Goal: Transaction & Acquisition: Purchase product/service

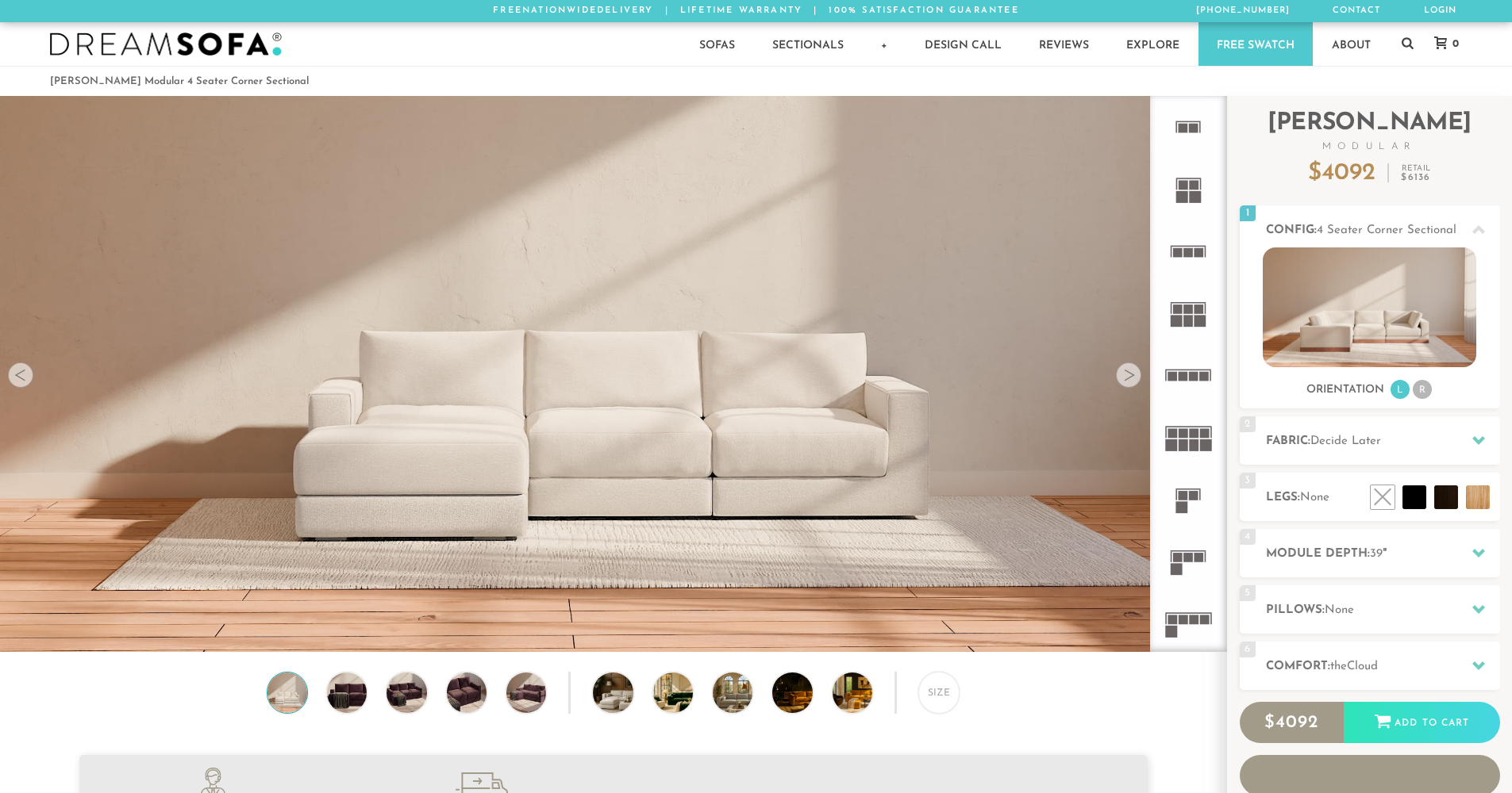
scroll to position [18572, 1500]
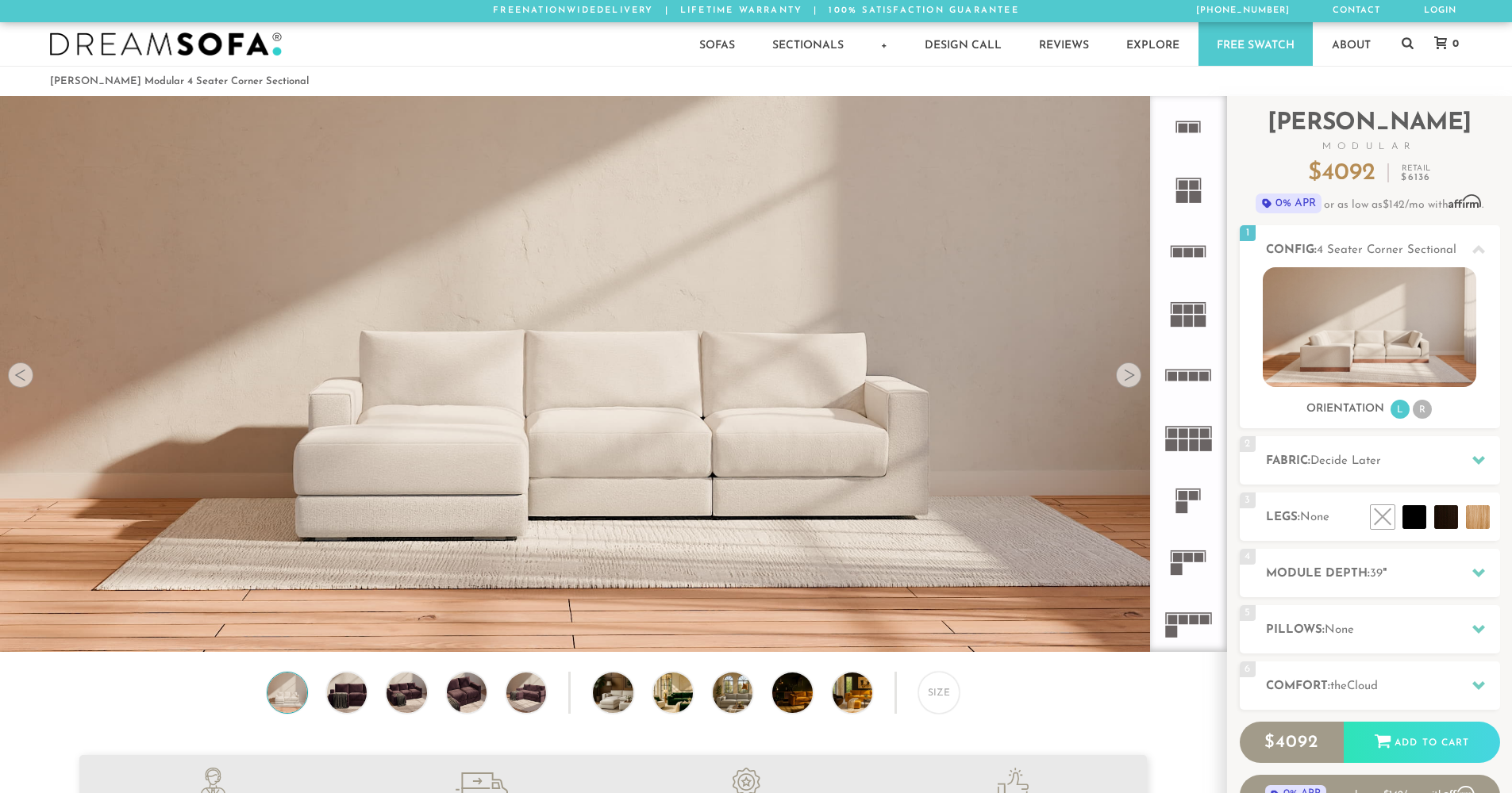
click at [1137, 377] on div at bounding box center [1129, 375] width 25 height 25
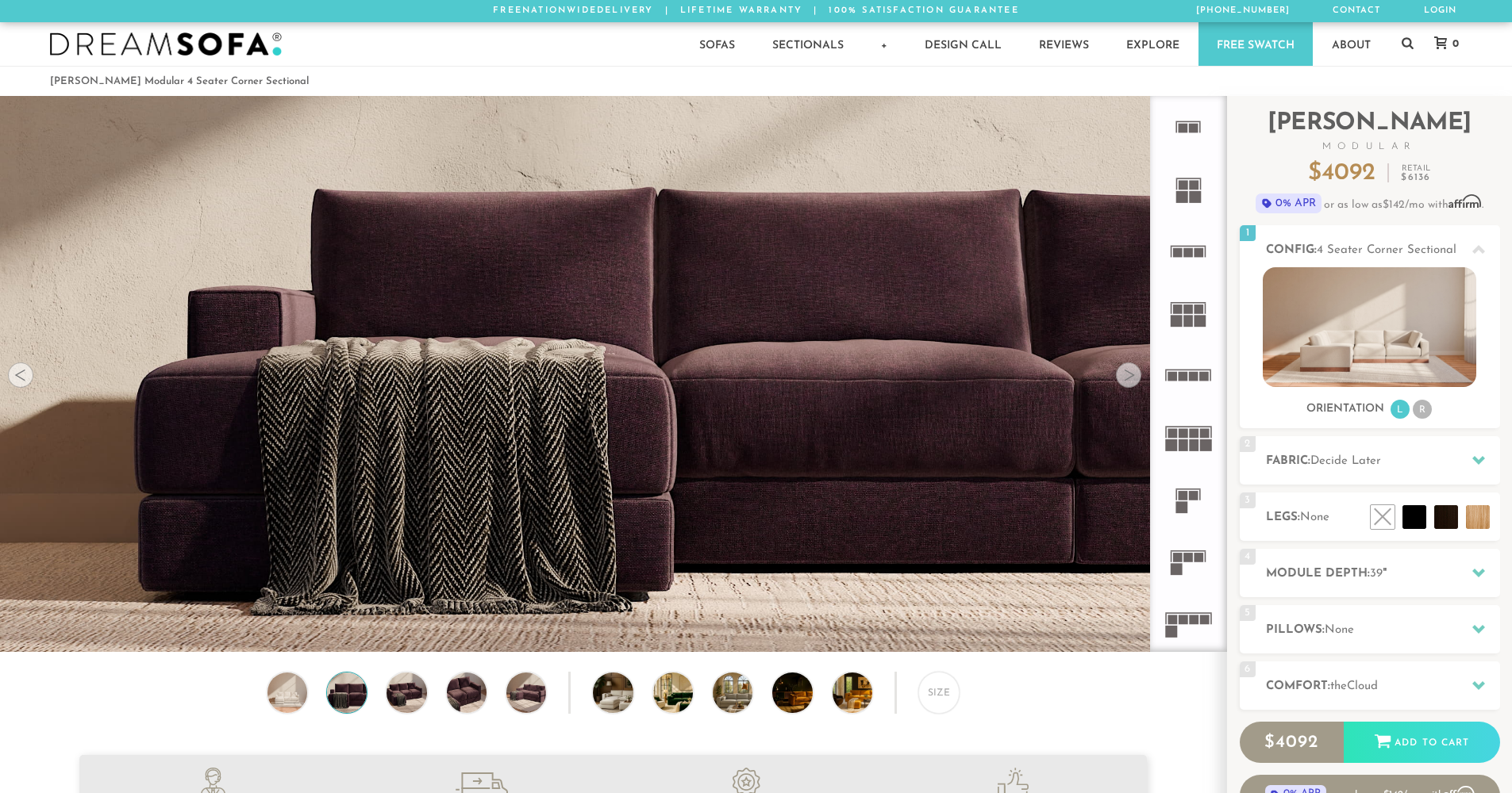
click at [1131, 380] on div at bounding box center [1129, 375] width 25 height 25
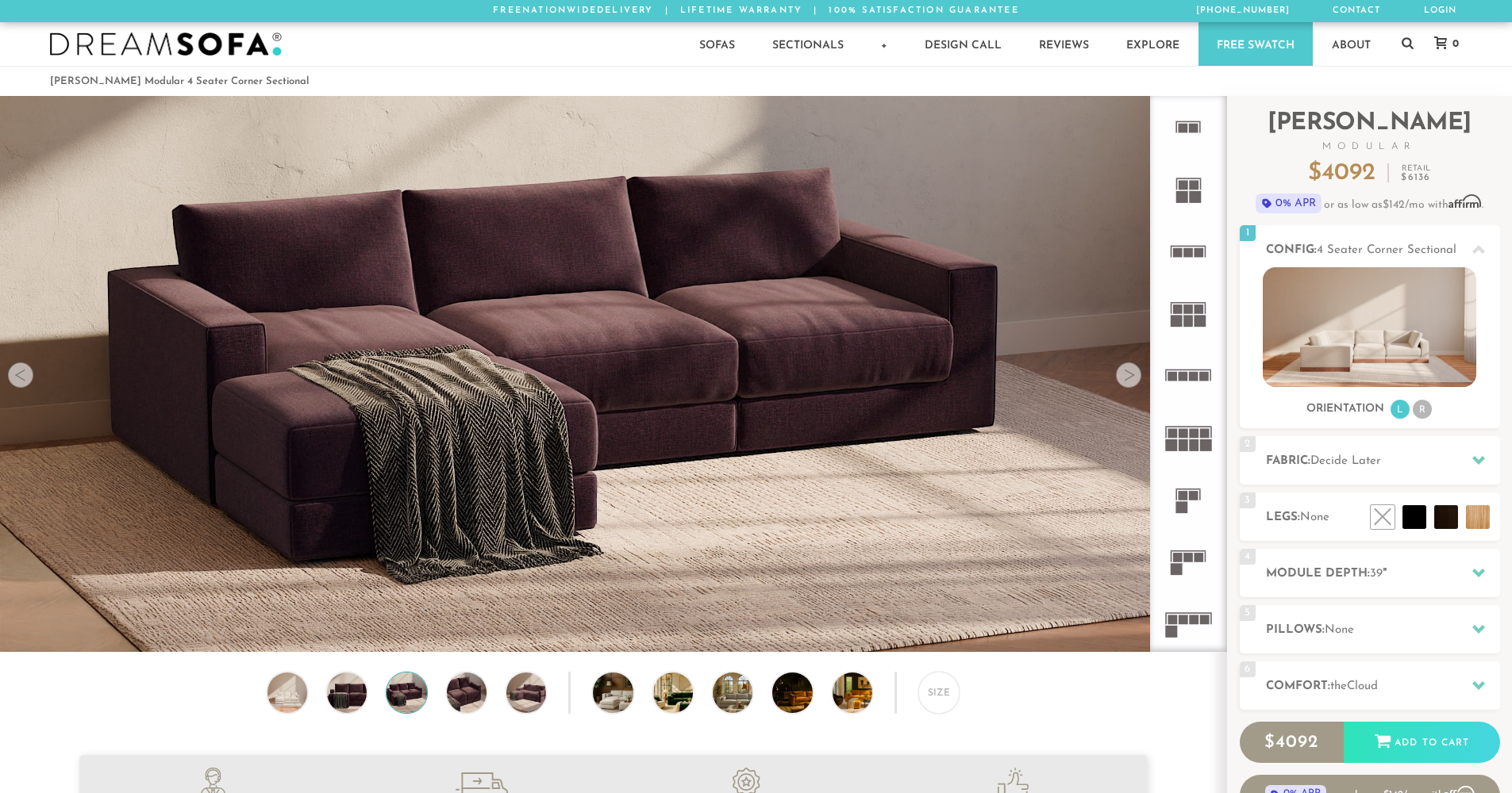
click at [1131, 380] on div at bounding box center [1129, 375] width 25 height 25
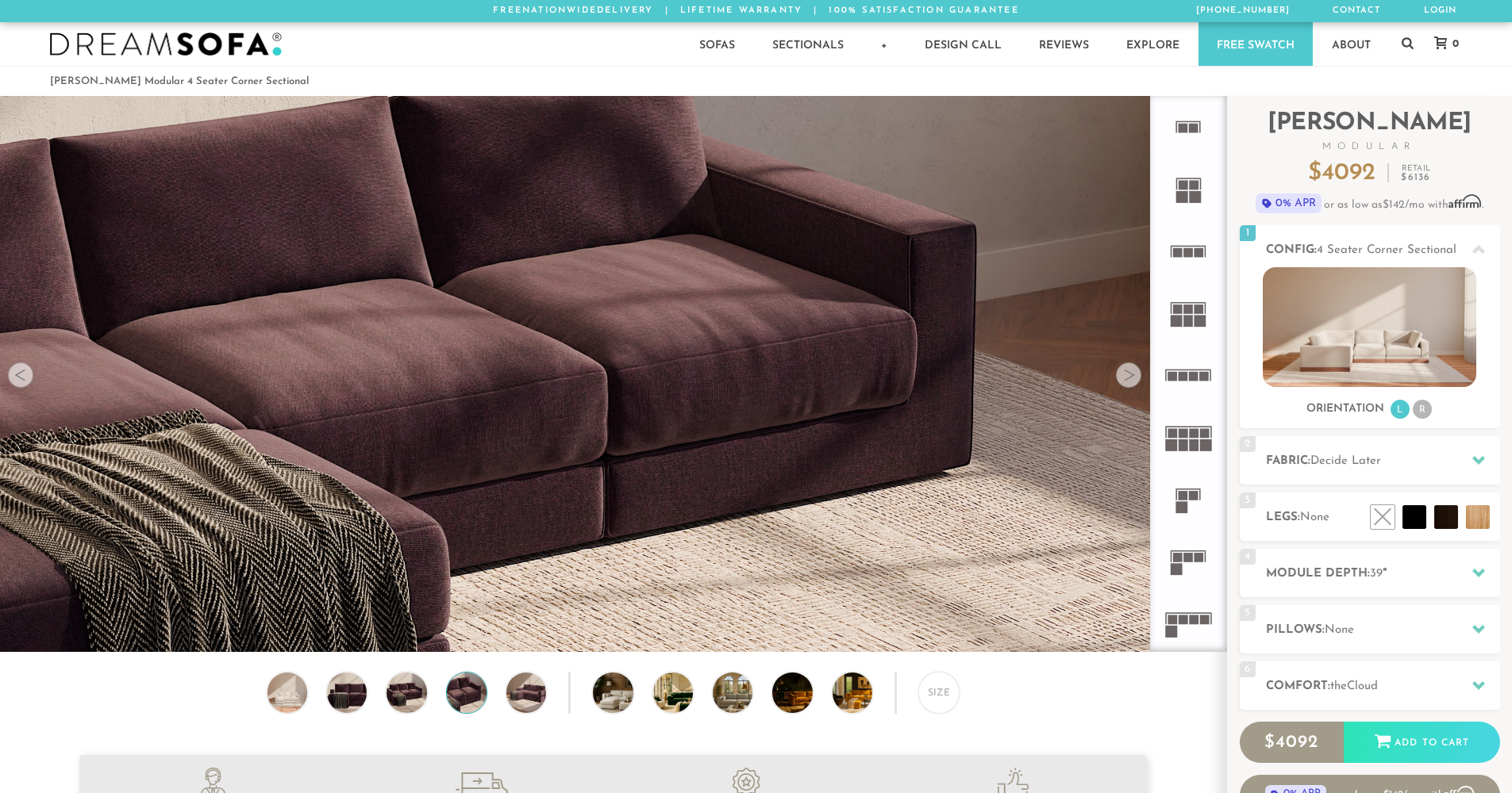
click at [1131, 380] on div at bounding box center [1129, 375] width 25 height 25
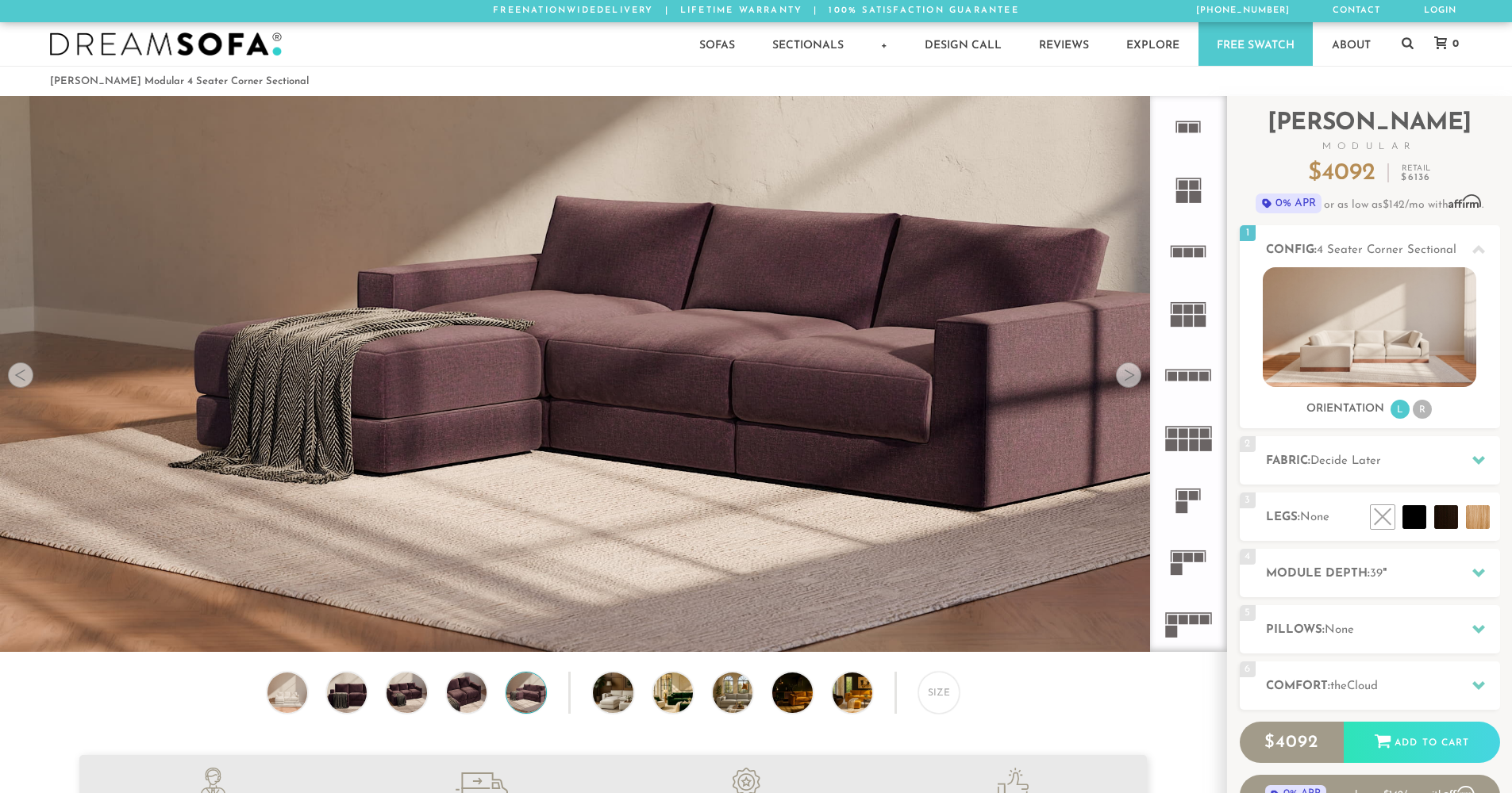
click at [1131, 380] on div at bounding box center [1129, 375] width 25 height 25
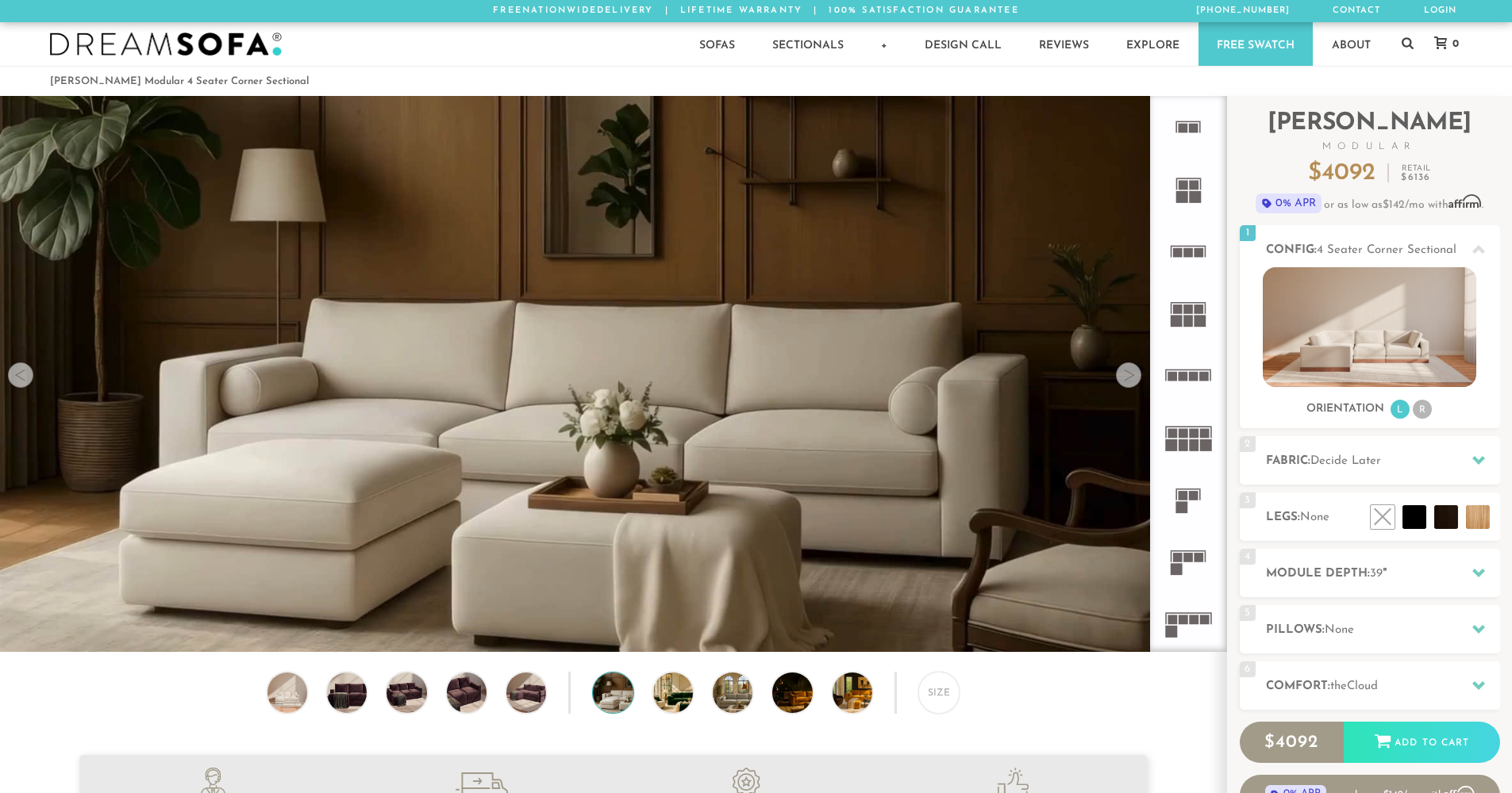
click at [1131, 380] on div at bounding box center [1129, 375] width 25 height 25
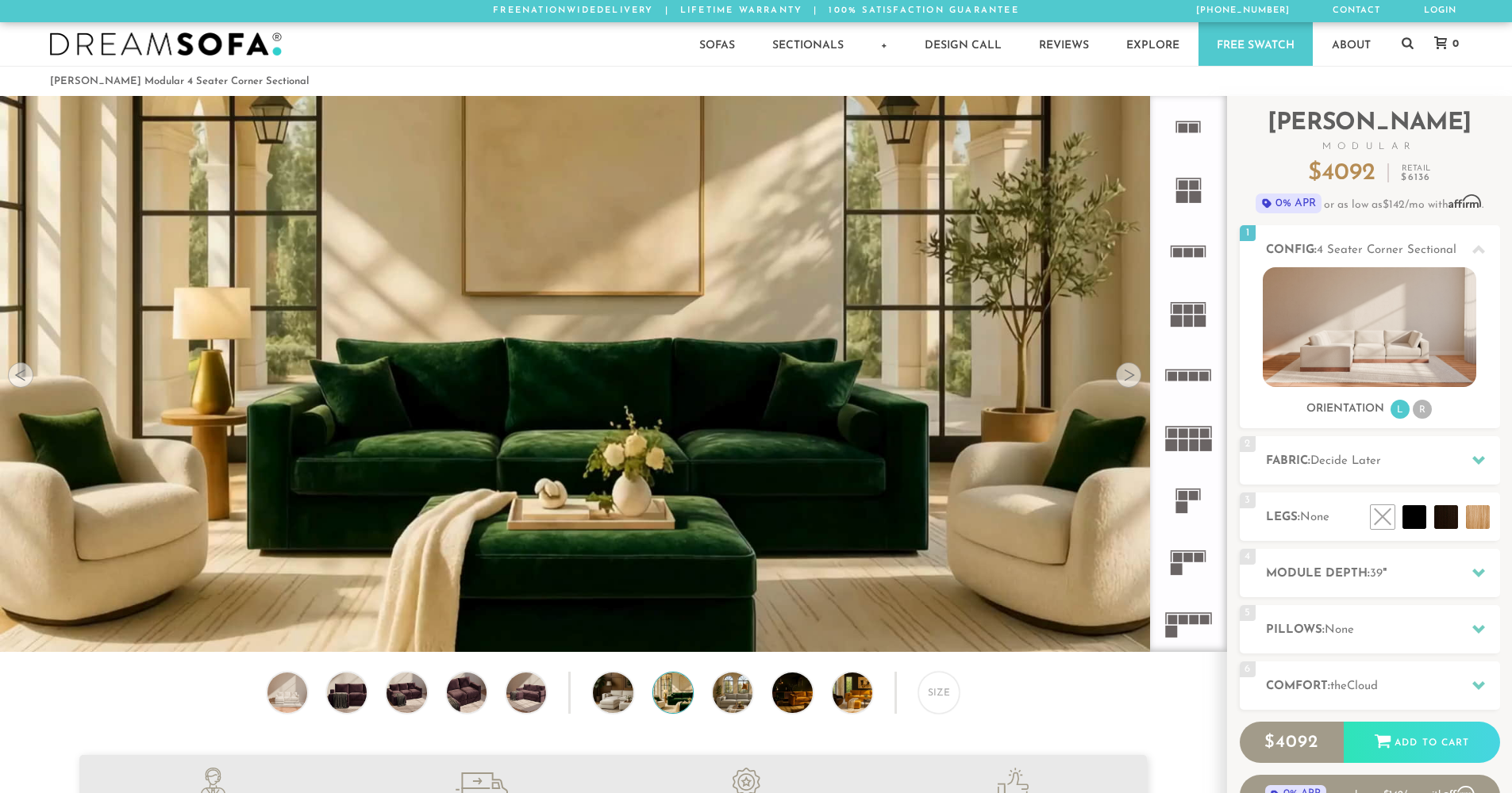
click at [1131, 380] on div at bounding box center [1129, 375] width 25 height 25
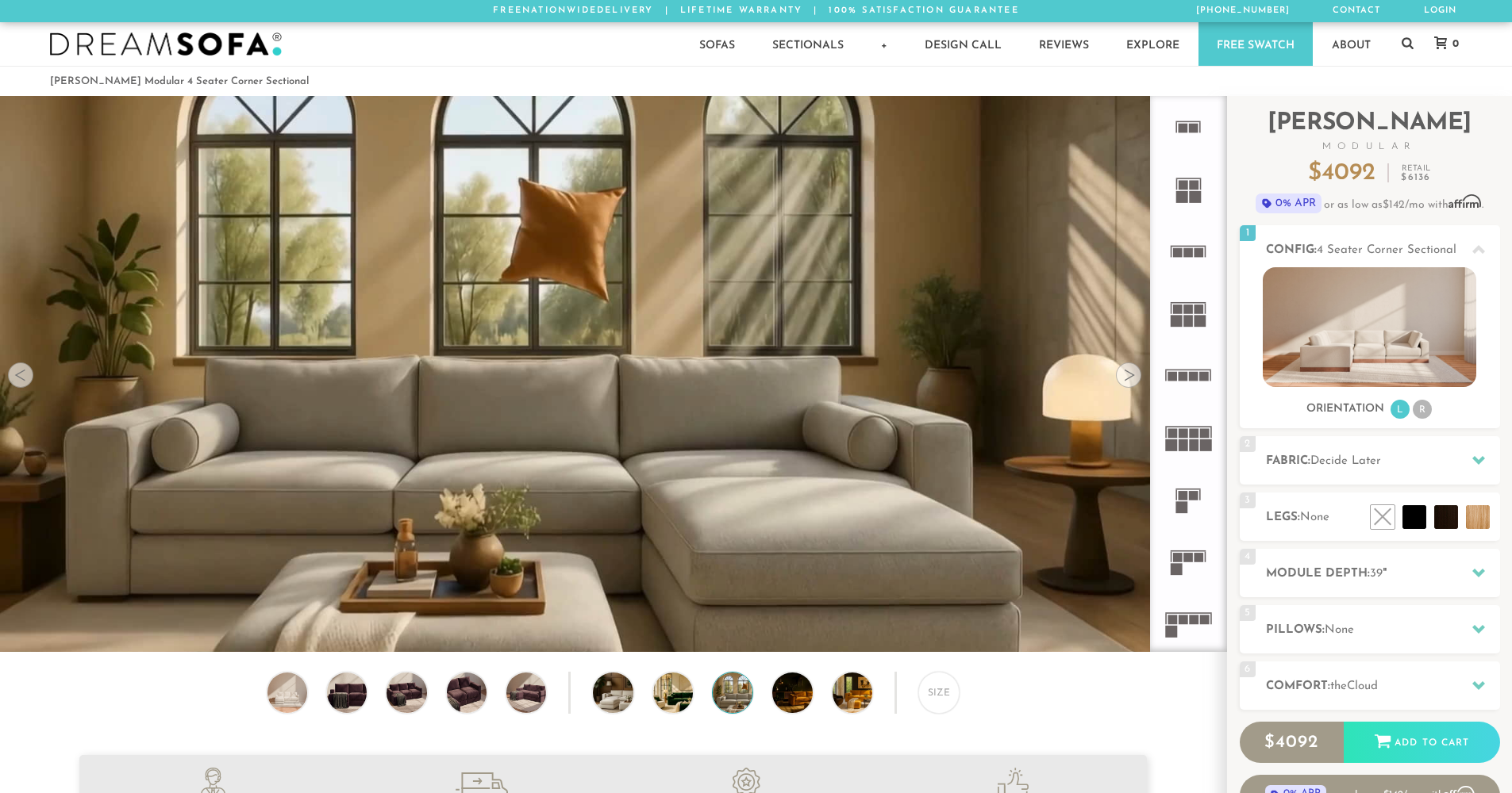
click at [1131, 380] on div at bounding box center [1129, 375] width 25 height 25
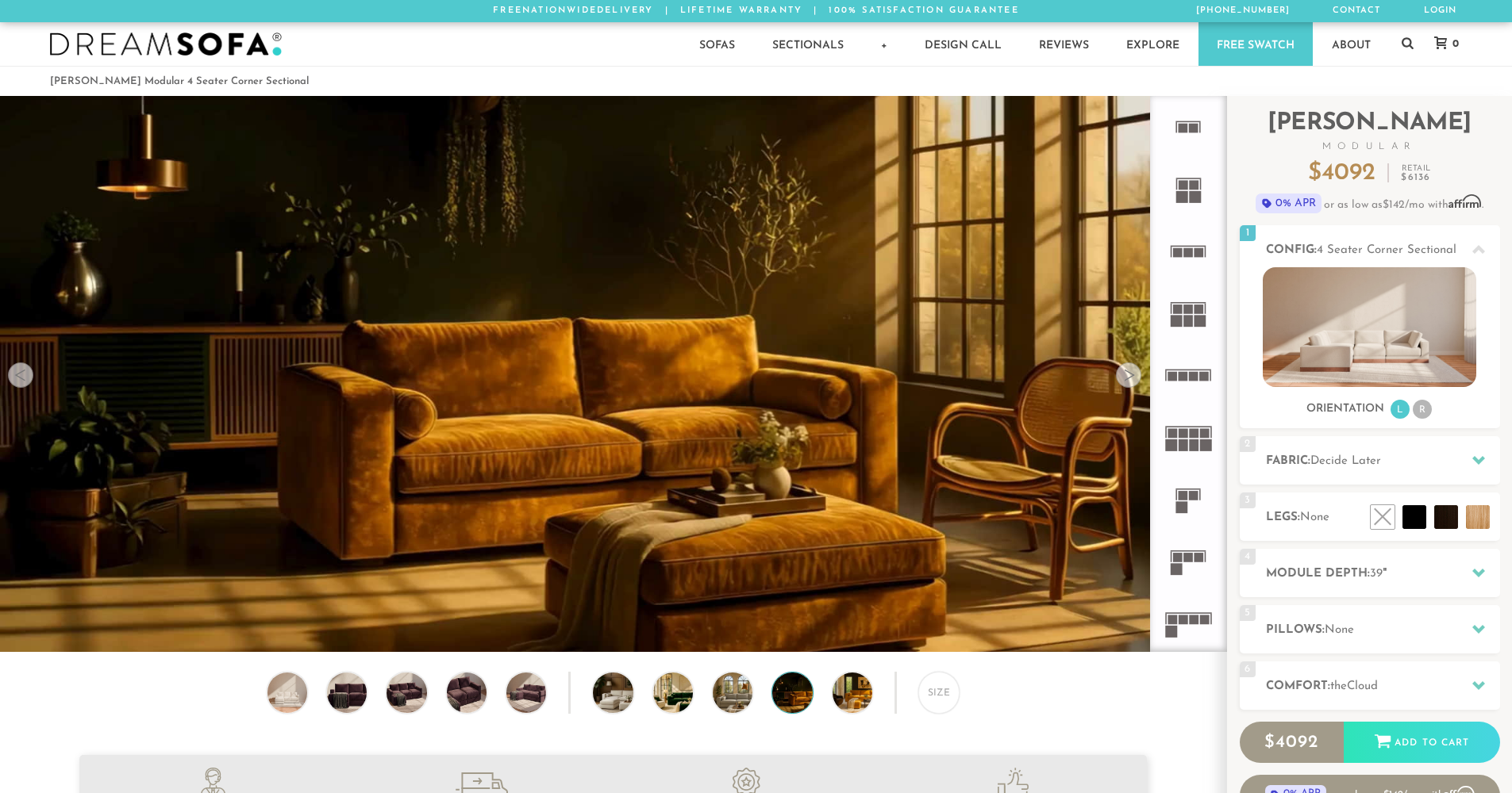
click at [23, 370] on div at bounding box center [21, 375] width 25 height 25
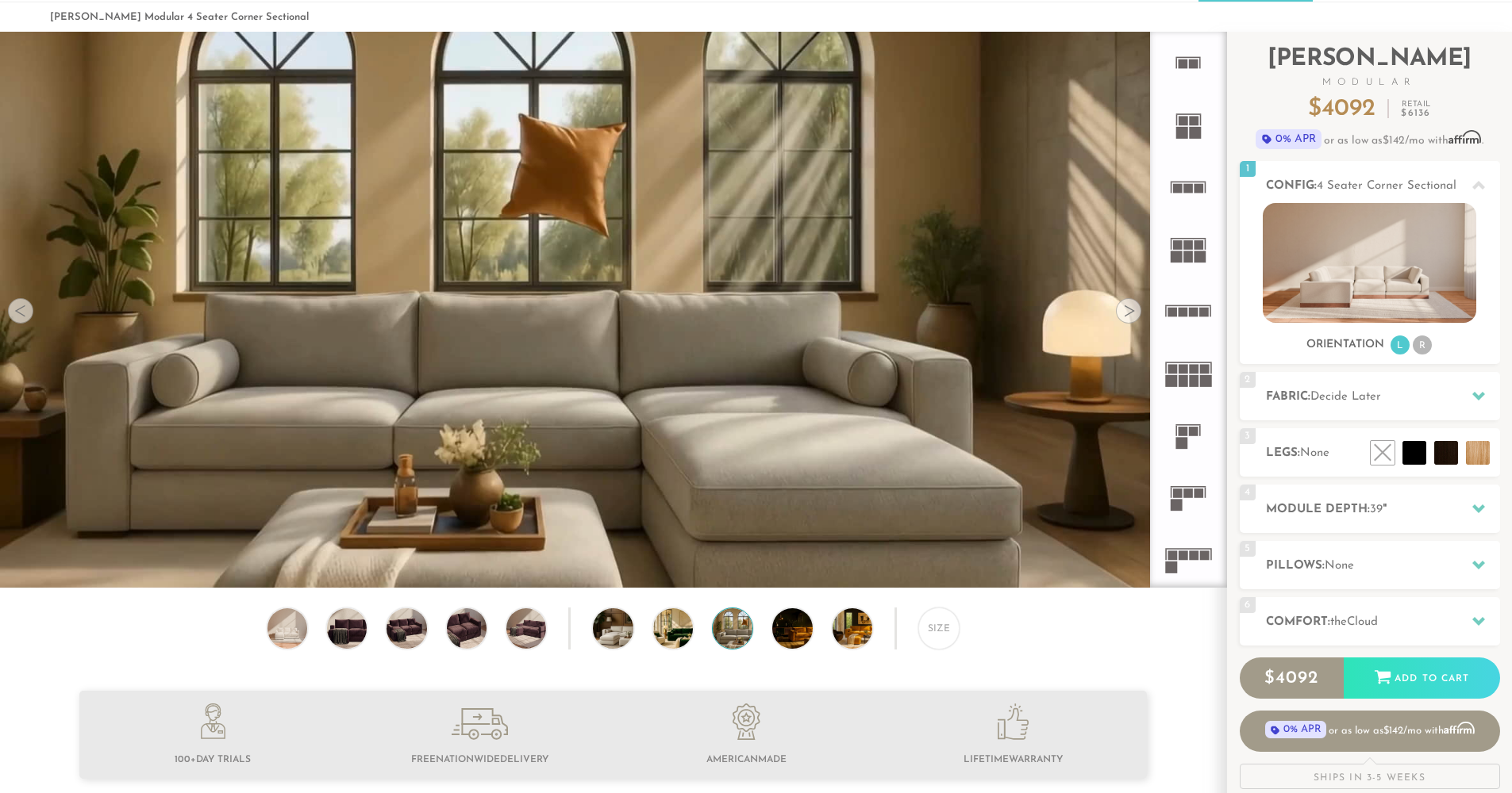
scroll to position [0, 0]
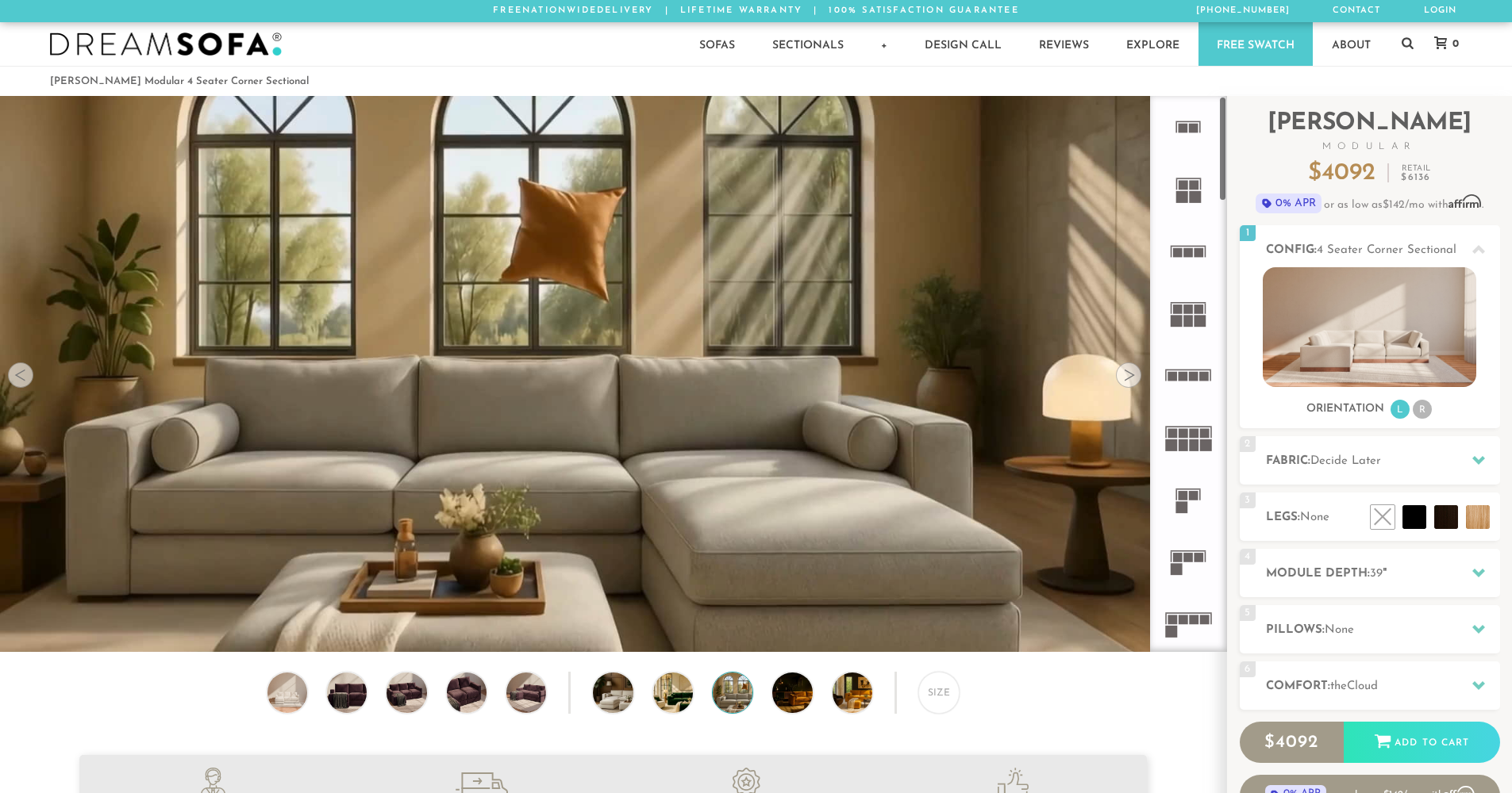
click at [1132, 380] on div at bounding box center [1129, 375] width 25 height 25
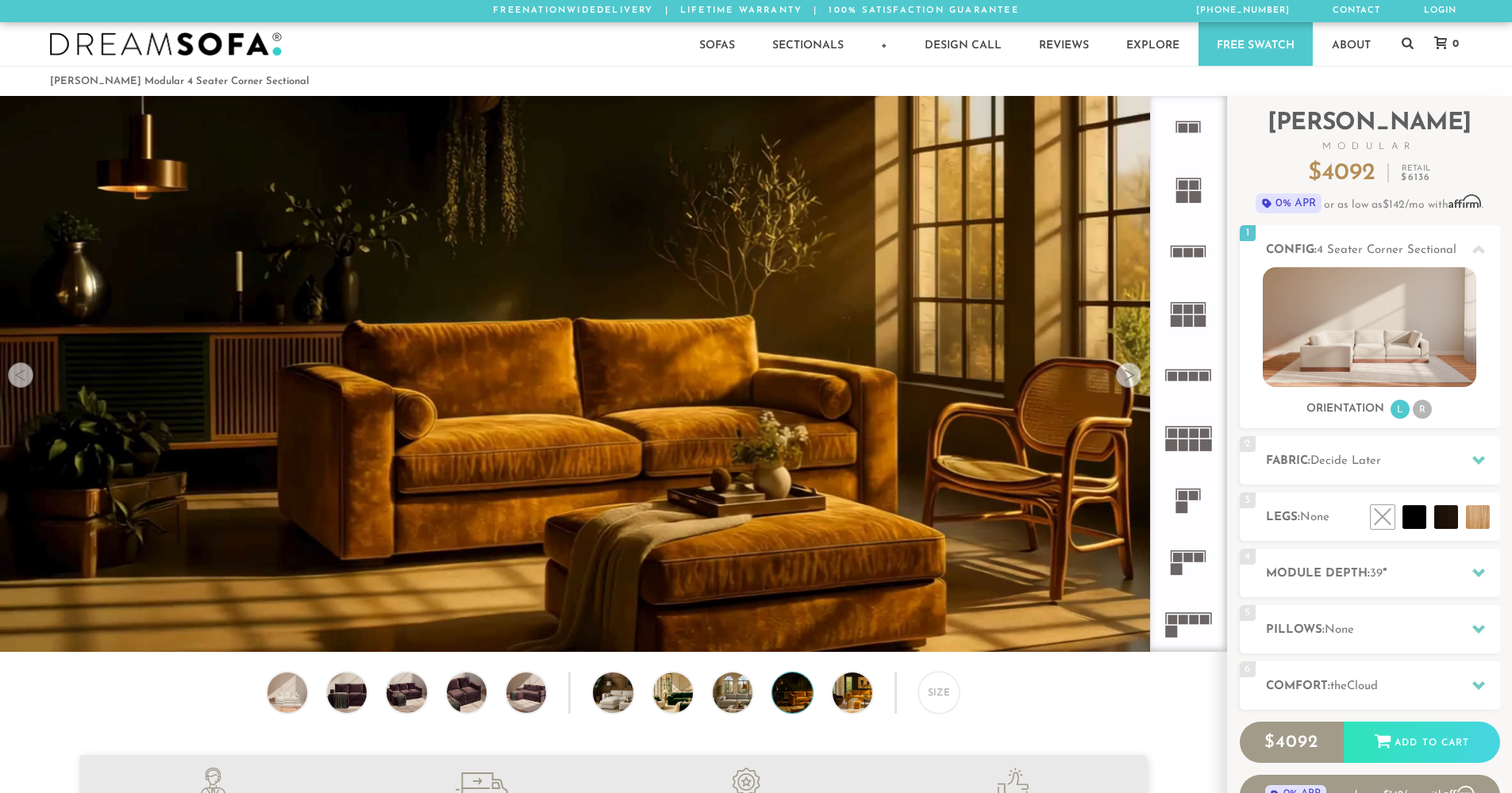
click at [1132, 380] on div at bounding box center [1129, 375] width 25 height 25
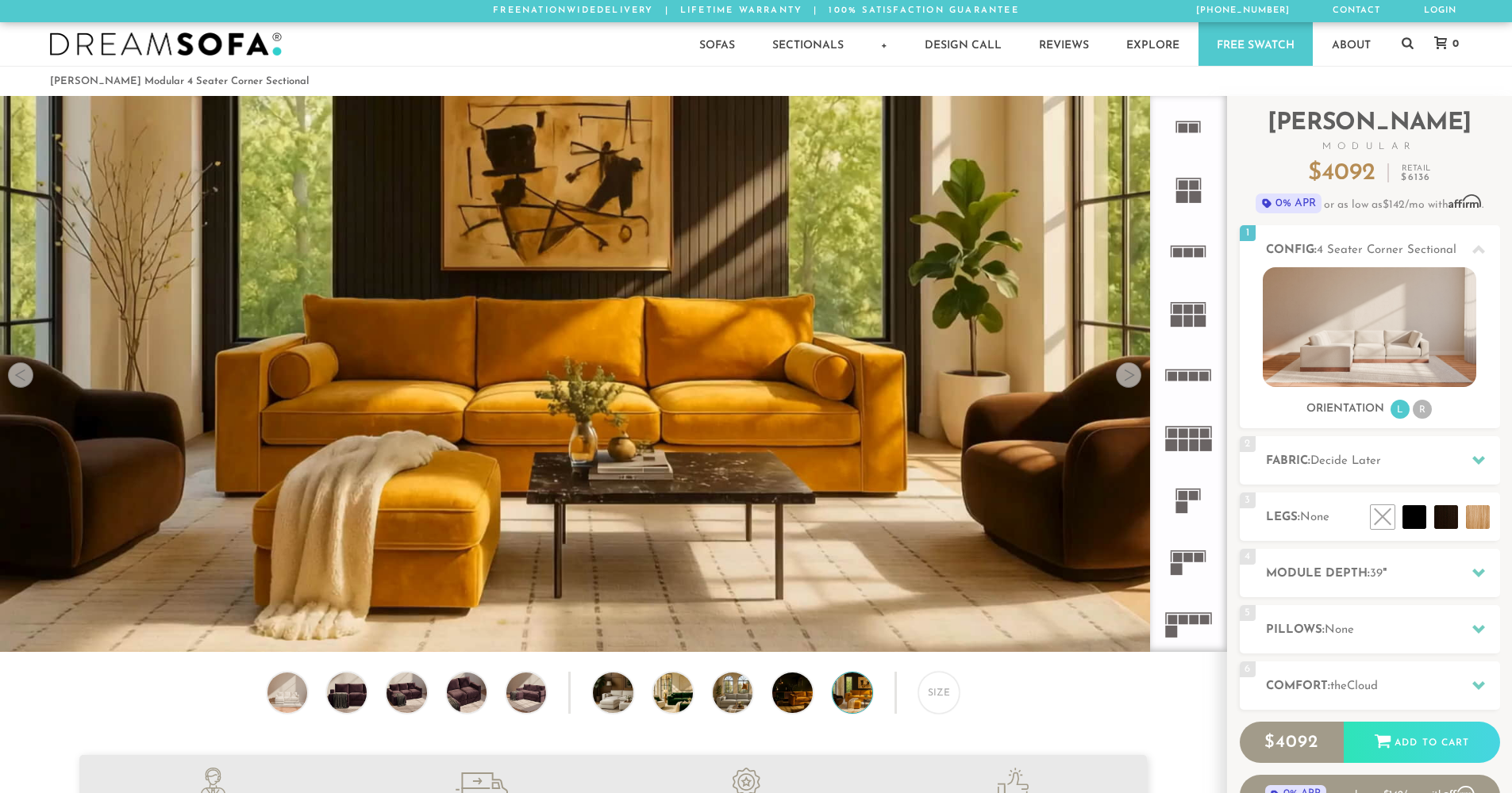
click at [1132, 380] on div at bounding box center [1129, 375] width 25 height 25
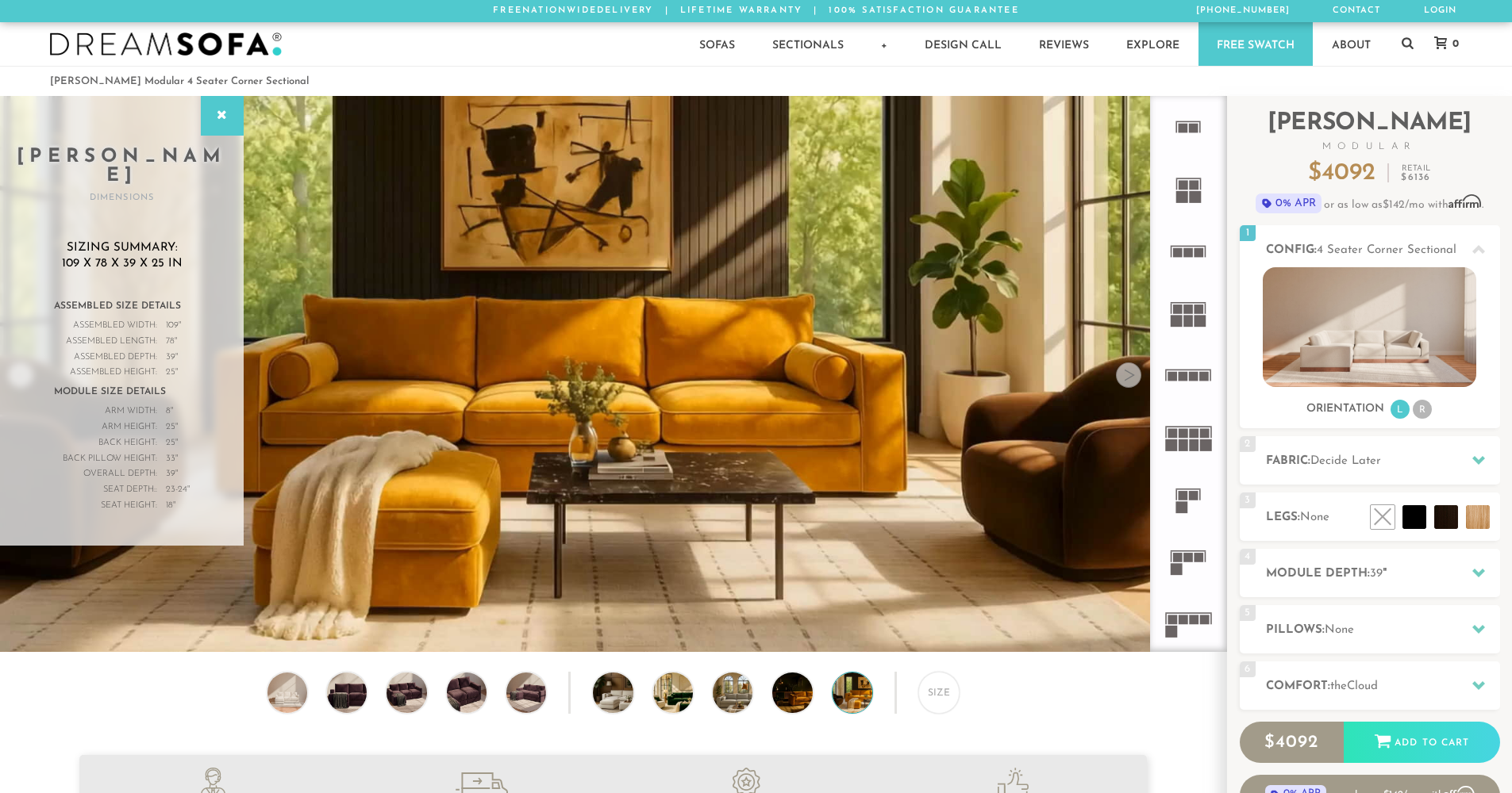
click at [1132, 380] on div at bounding box center [1129, 375] width 25 height 25
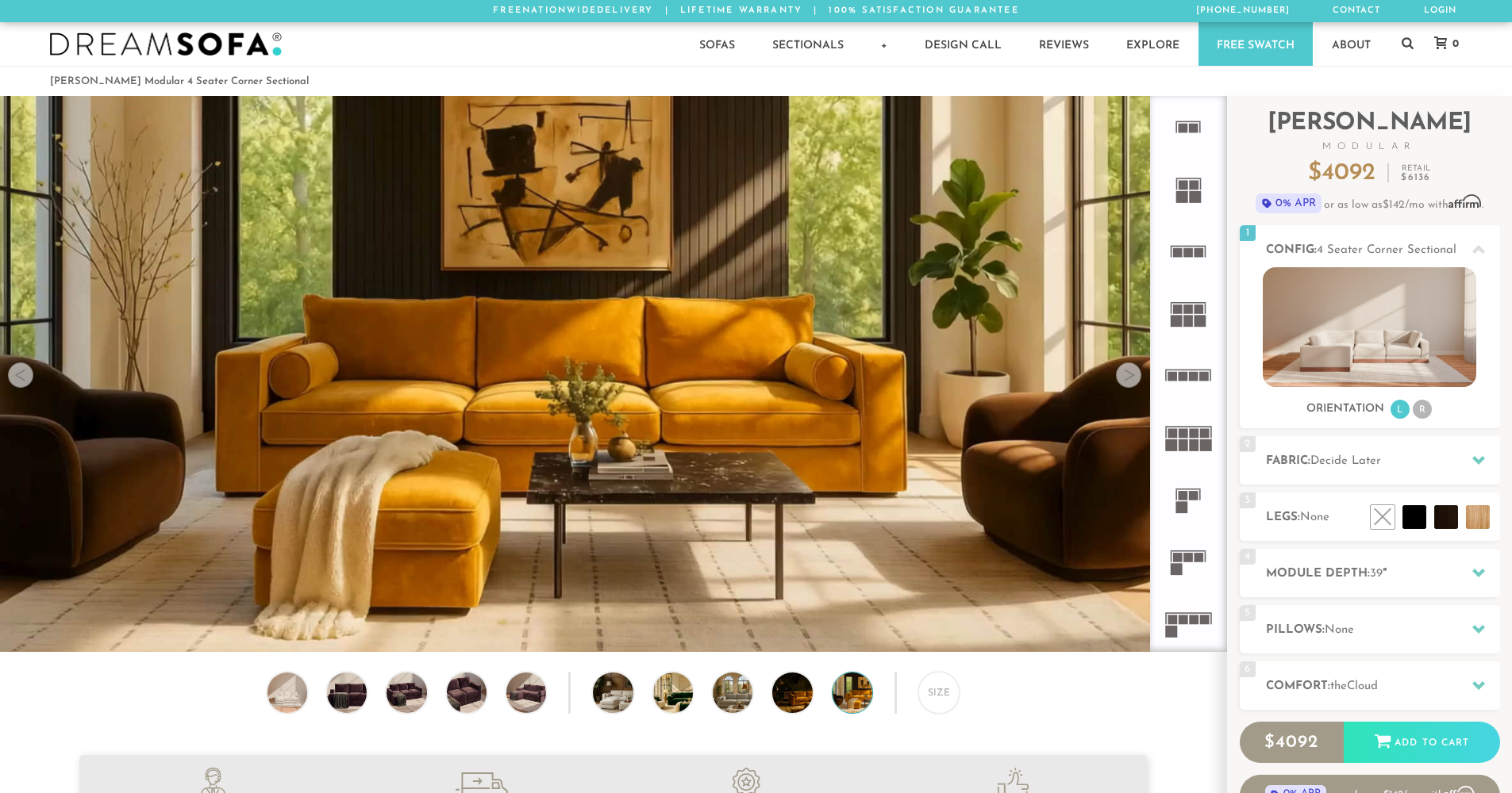
click at [21, 383] on div at bounding box center [21, 375] width 25 height 25
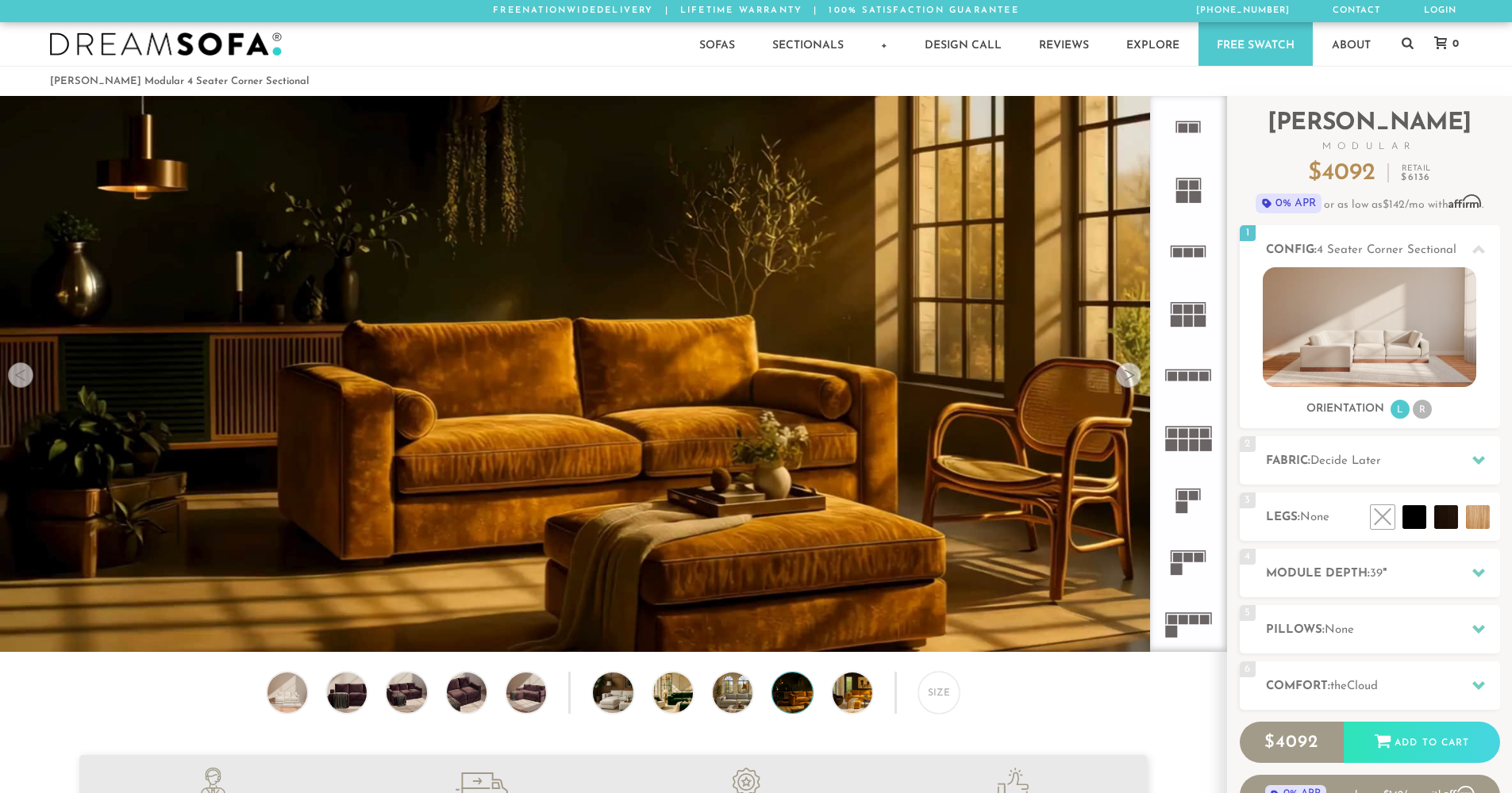
click at [21, 384] on div at bounding box center [21, 375] width 25 height 25
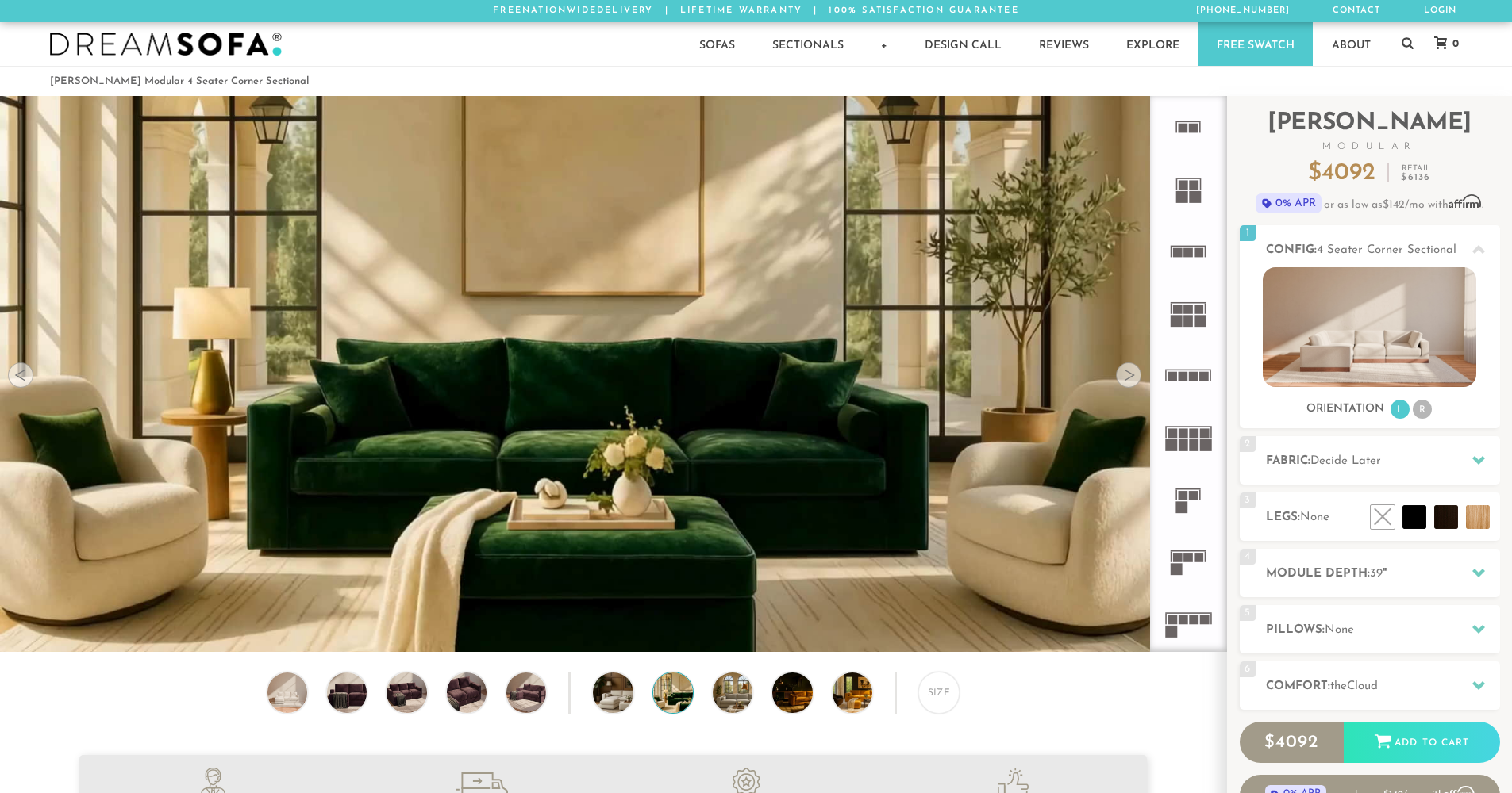
click at [21, 384] on div at bounding box center [21, 375] width 25 height 25
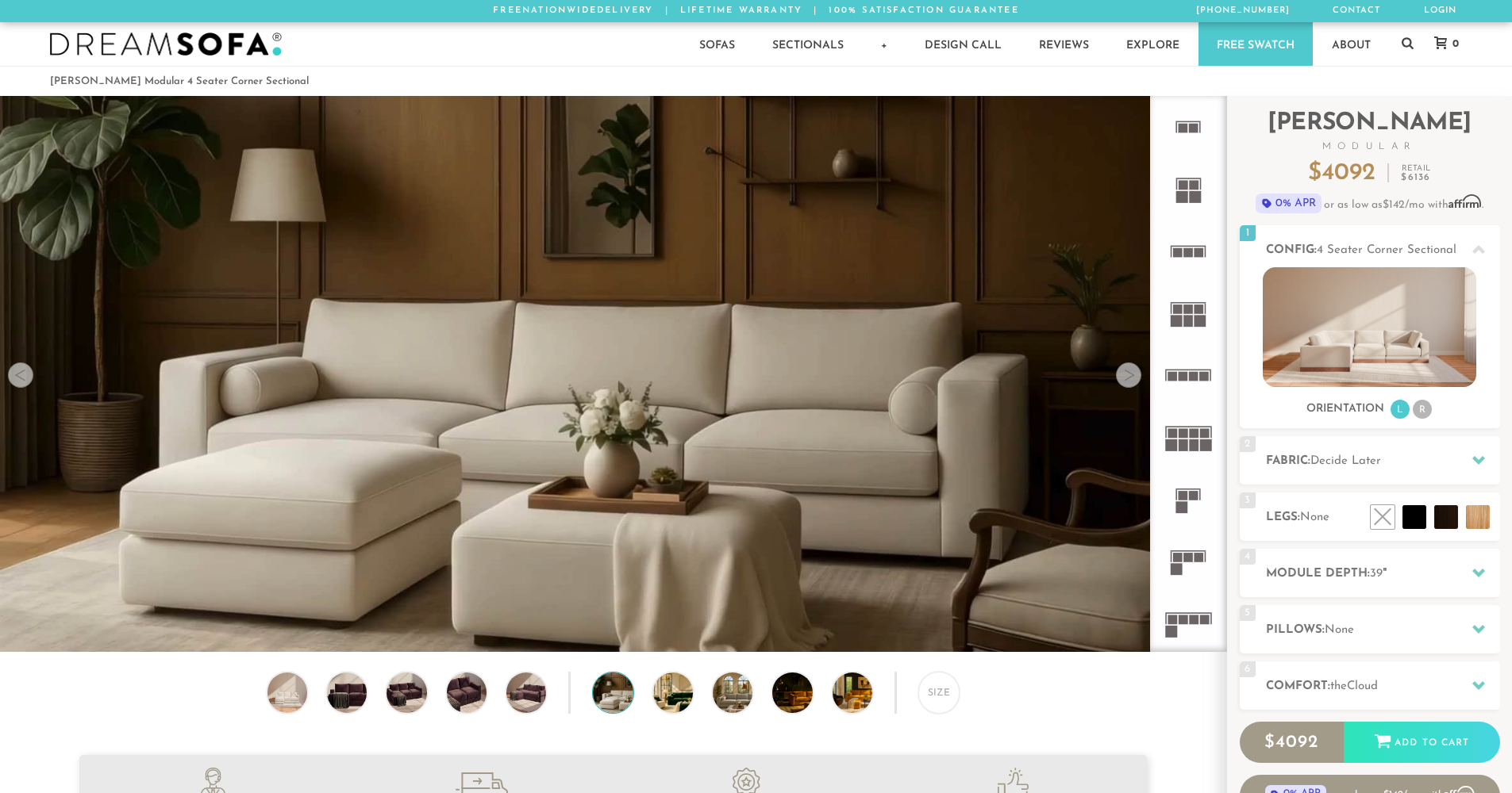
click at [21, 384] on div at bounding box center [21, 375] width 25 height 25
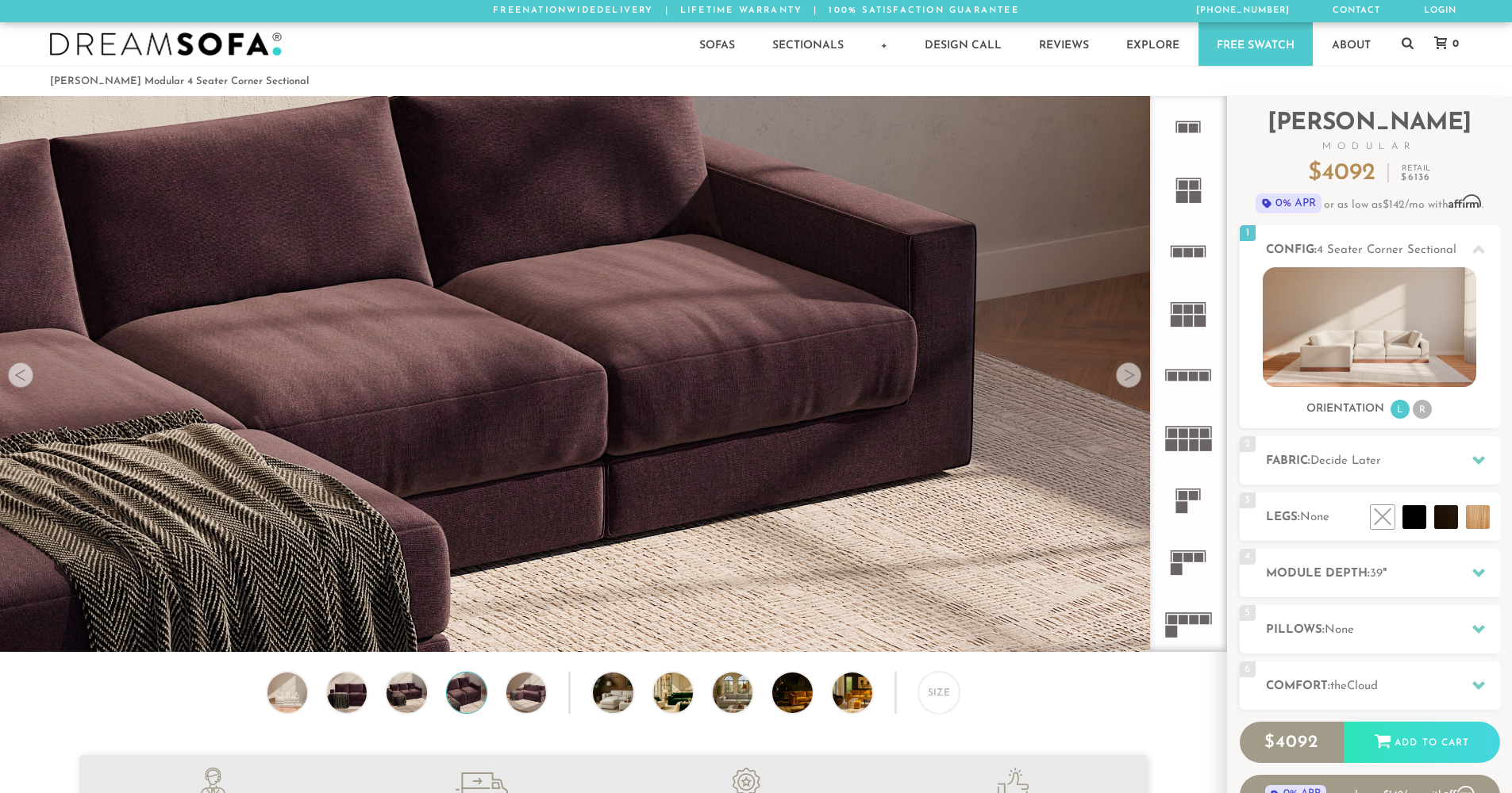
click at [21, 384] on div at bounding box center [21, 375] width 25 height 25
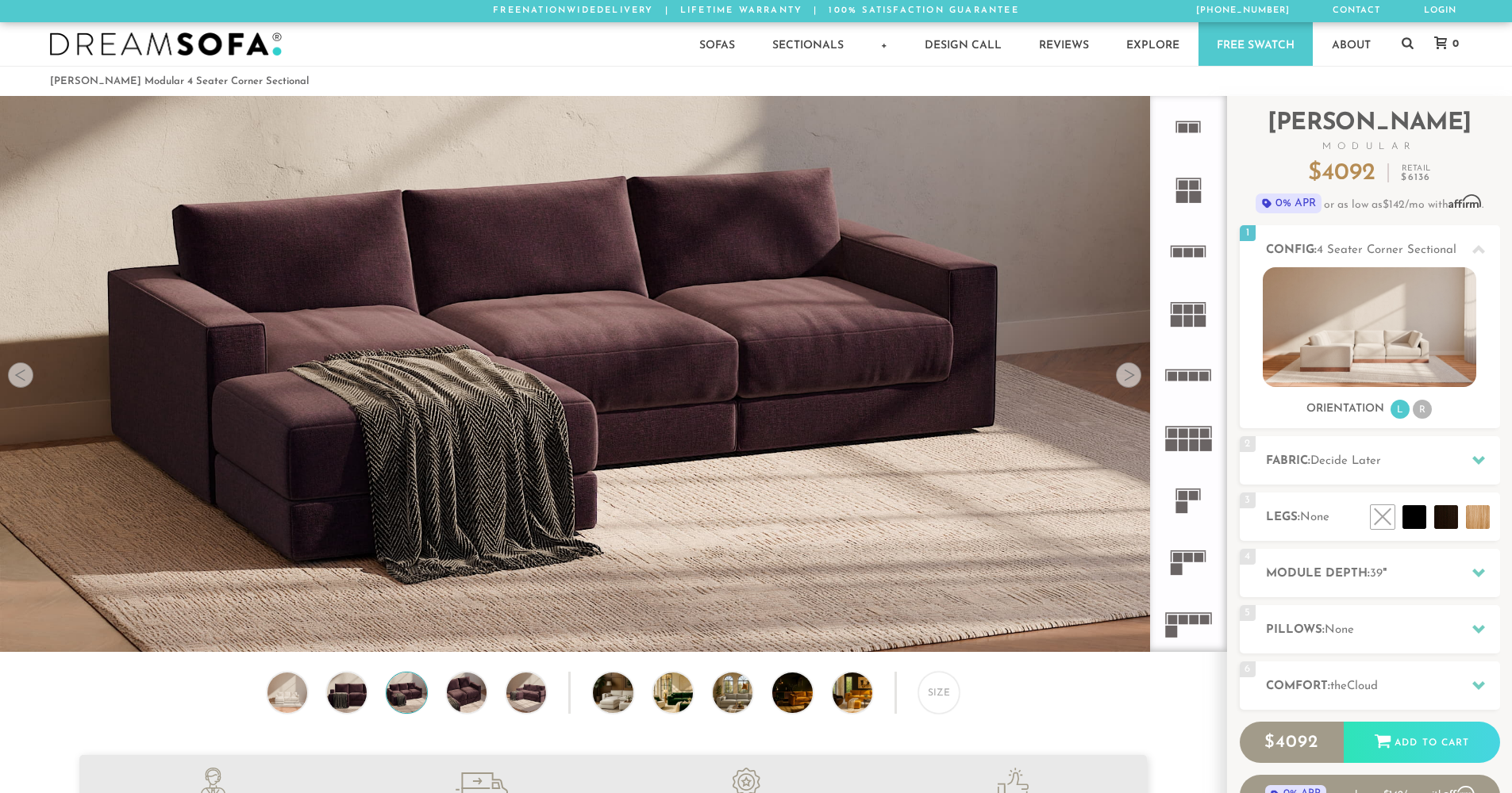
click at [16, 378] on div at bounding box center [21, 375] width 25 height 25
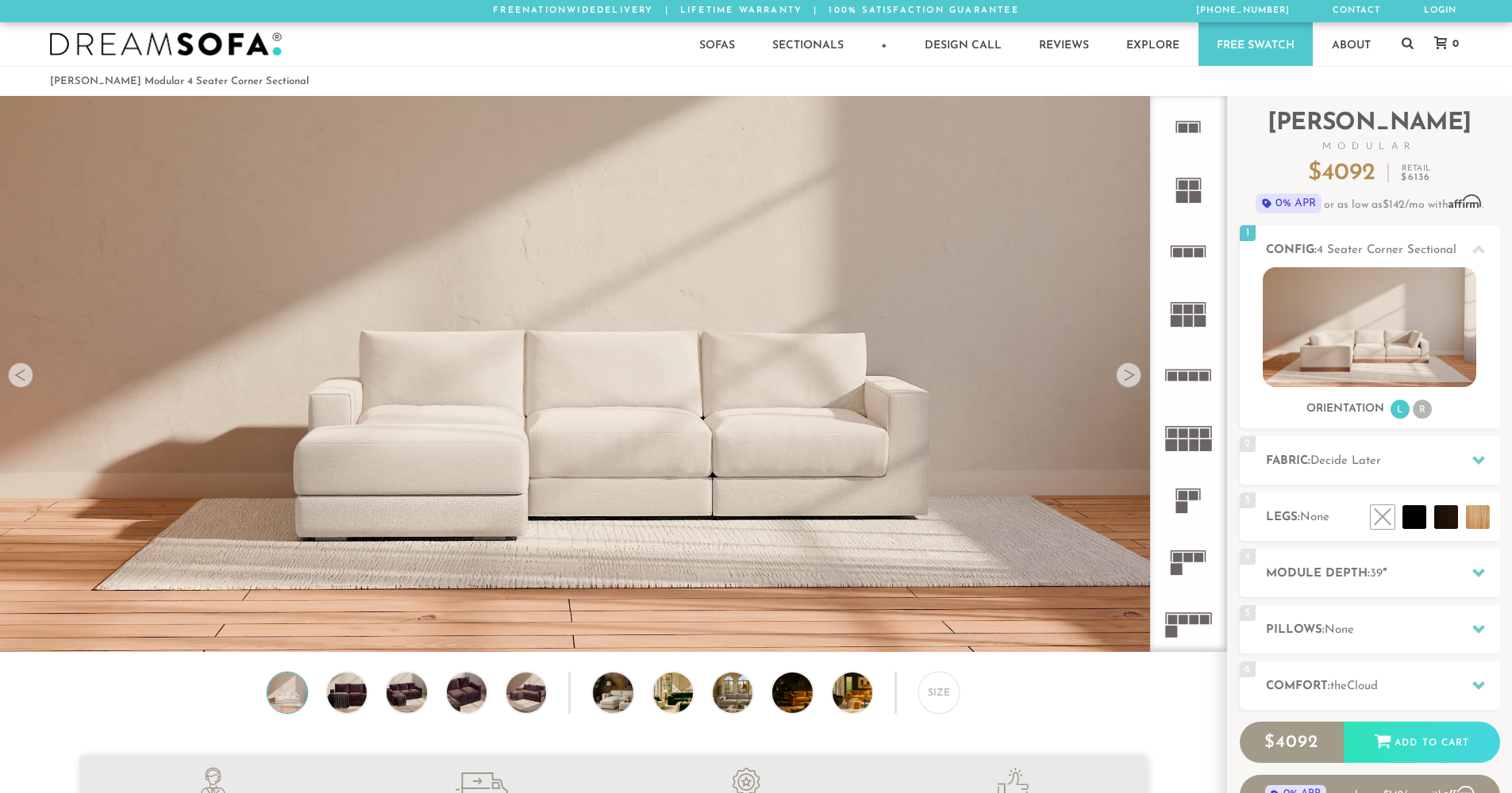
click at [16, 378] on div at bounding box center [21, 375] width 25 height 25
click at [1122, 373] on div at bounding box center [1129, 375] width 25 height 25
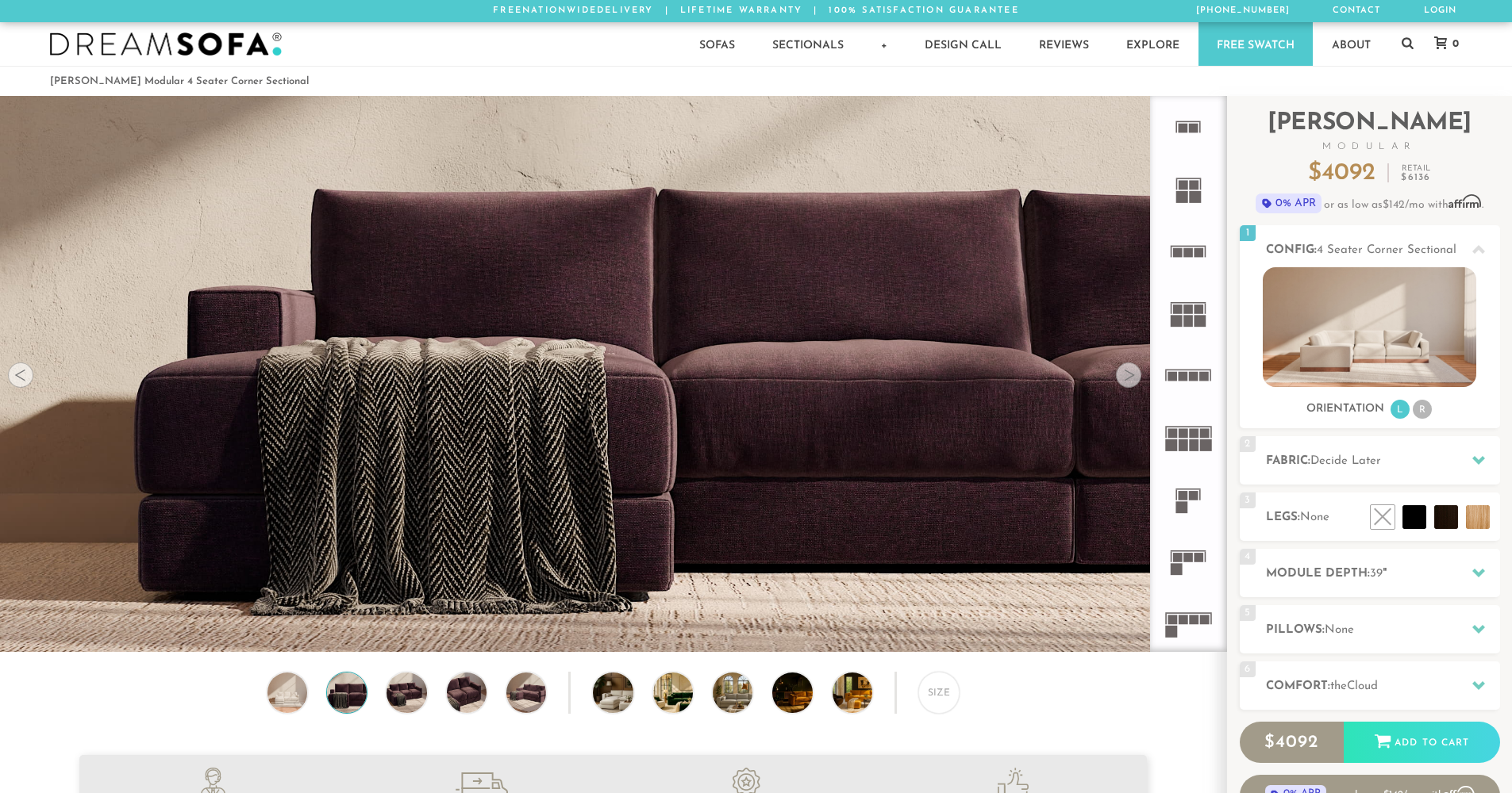
click at [1122, 373] on div at bounding box center [1129, 375] width 25 height 25
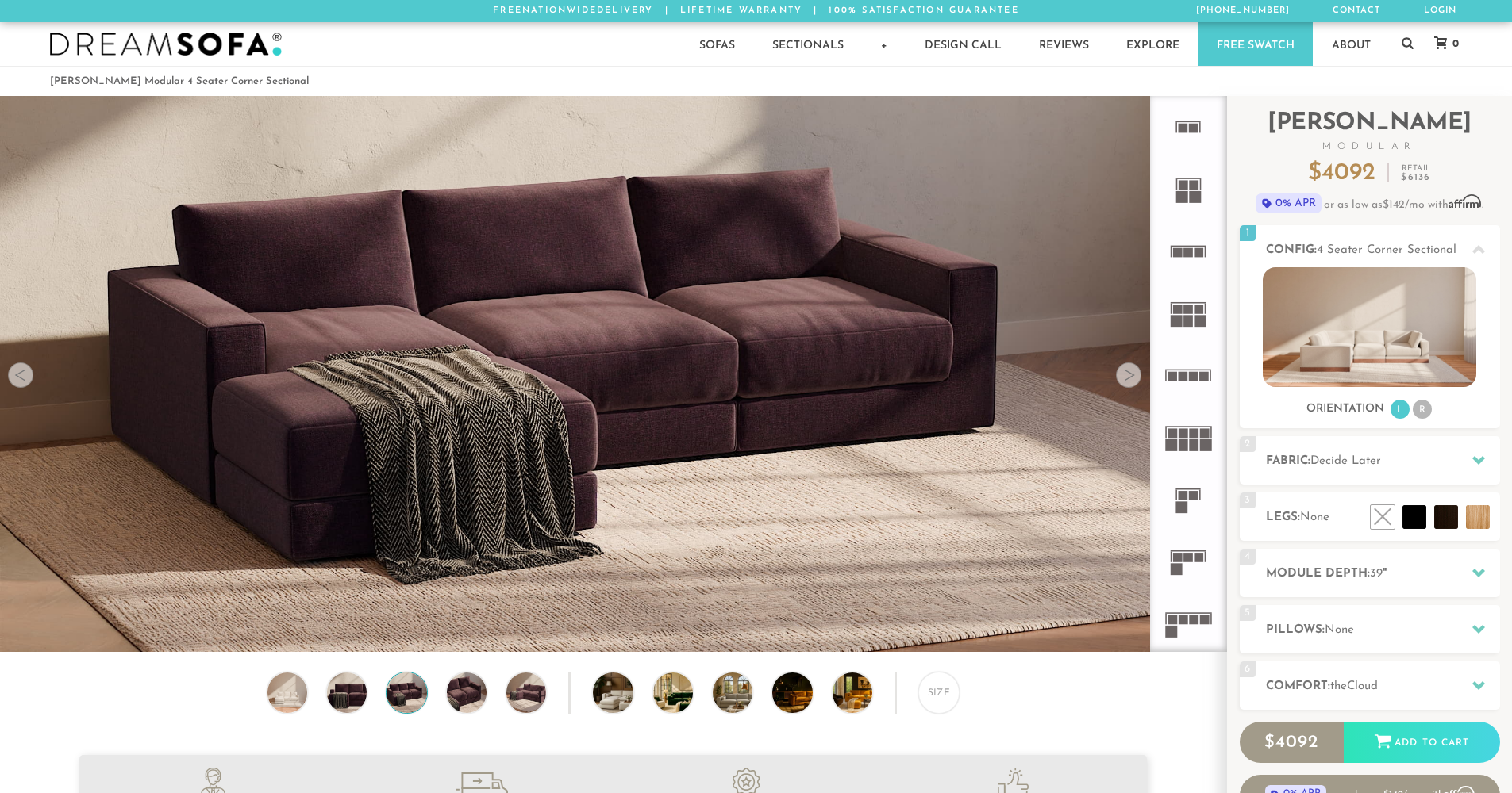
click at [1122, 373] on div at bounding box center [1129, 375] width 25 height 25
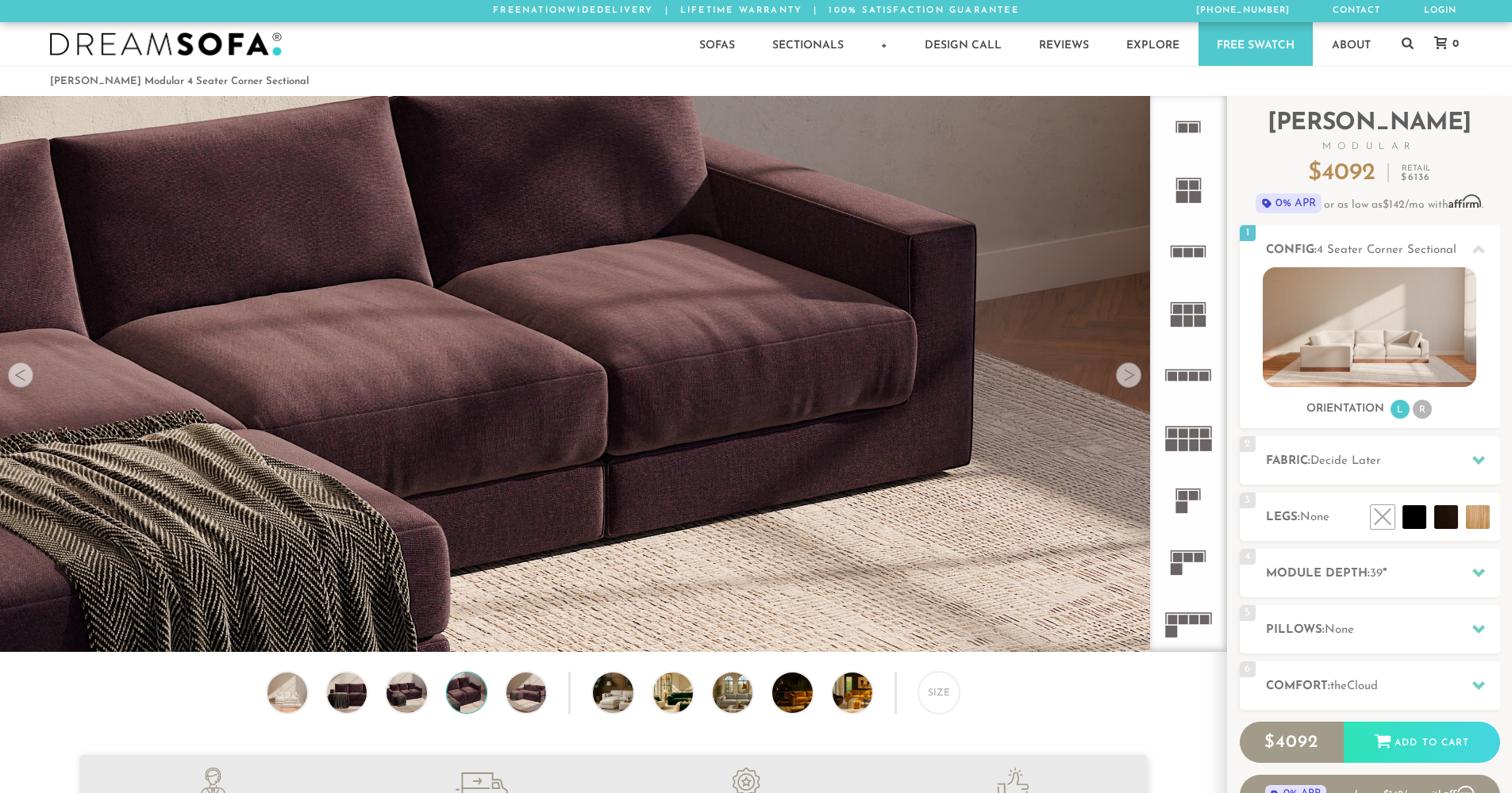
click at [1122, 373] on div at bounding box center [1129, 375] width 25 height 25
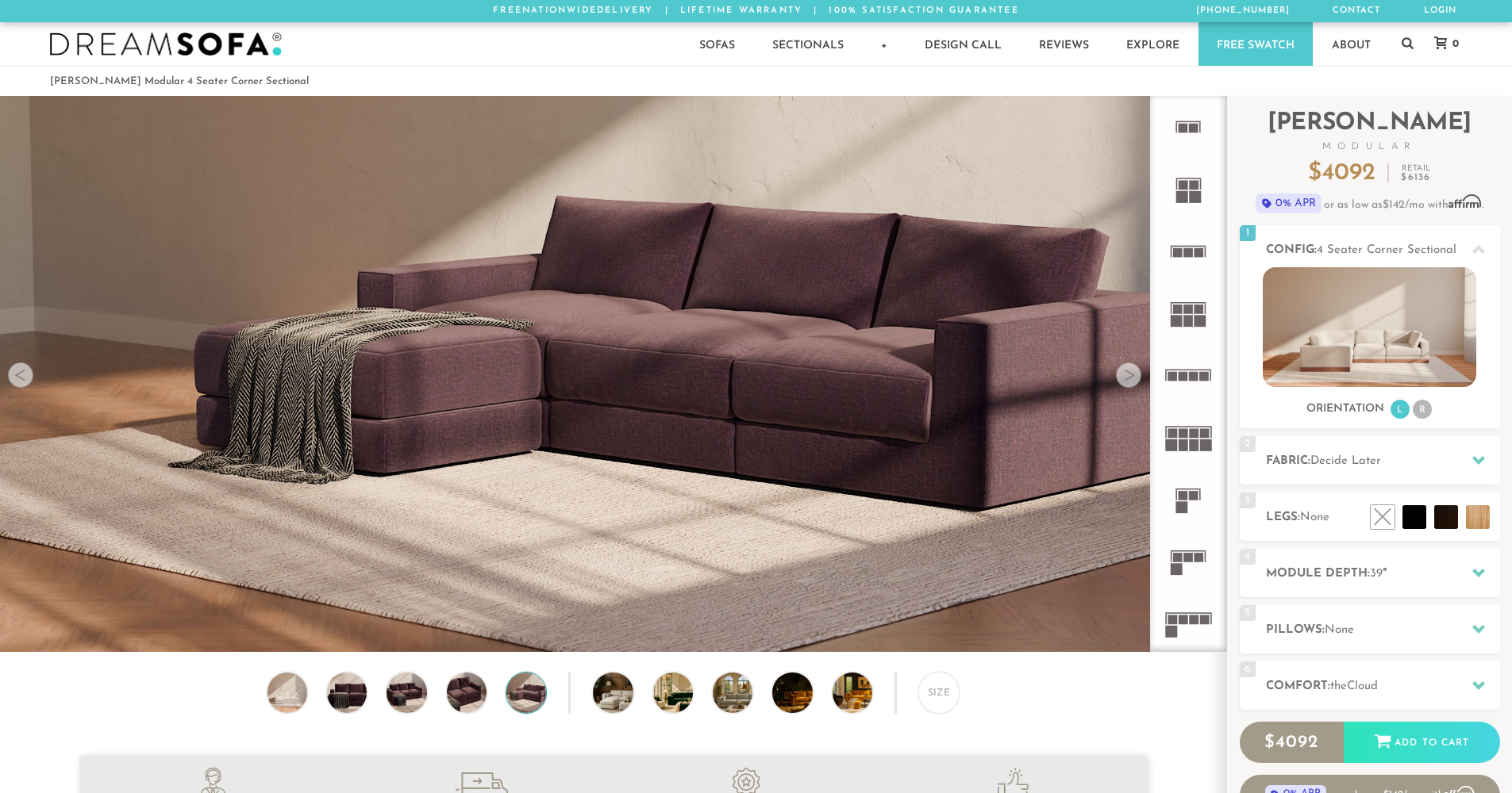
click at [1122, 373] on div at bounding box center [1129, 375] width 25 height 25
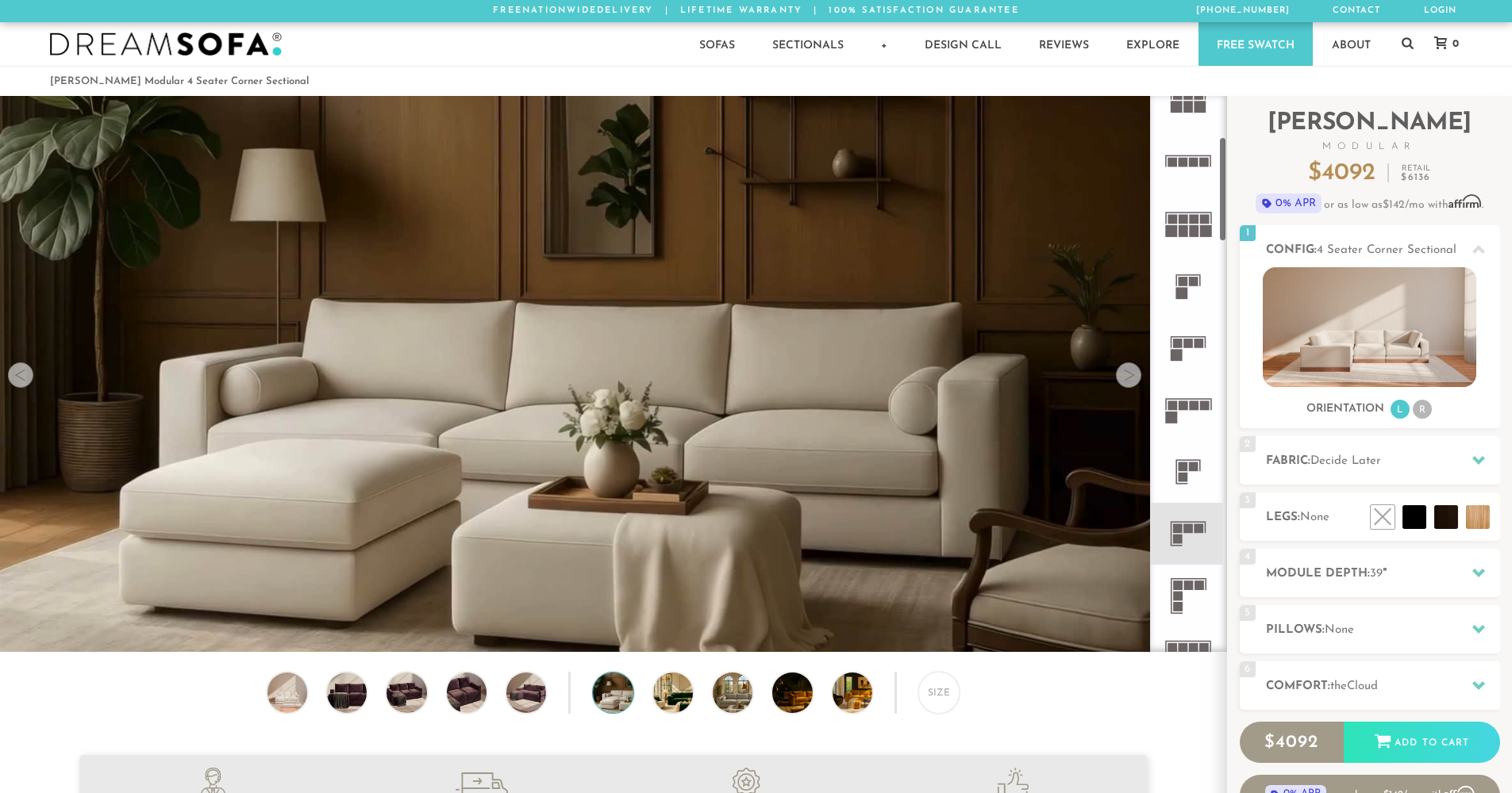
scroll to position [218, 0]
drag, startPoint x: 1225, startPoint y: 394, endPoint x: 1226, endPoint y: 177, distance: 217.0
click at [1226, 177] on div at bounding box center [1188, 374] width 77 height 556
click at [1179, 588] on rect at bounding box center [1178, 593] width 10 height 10
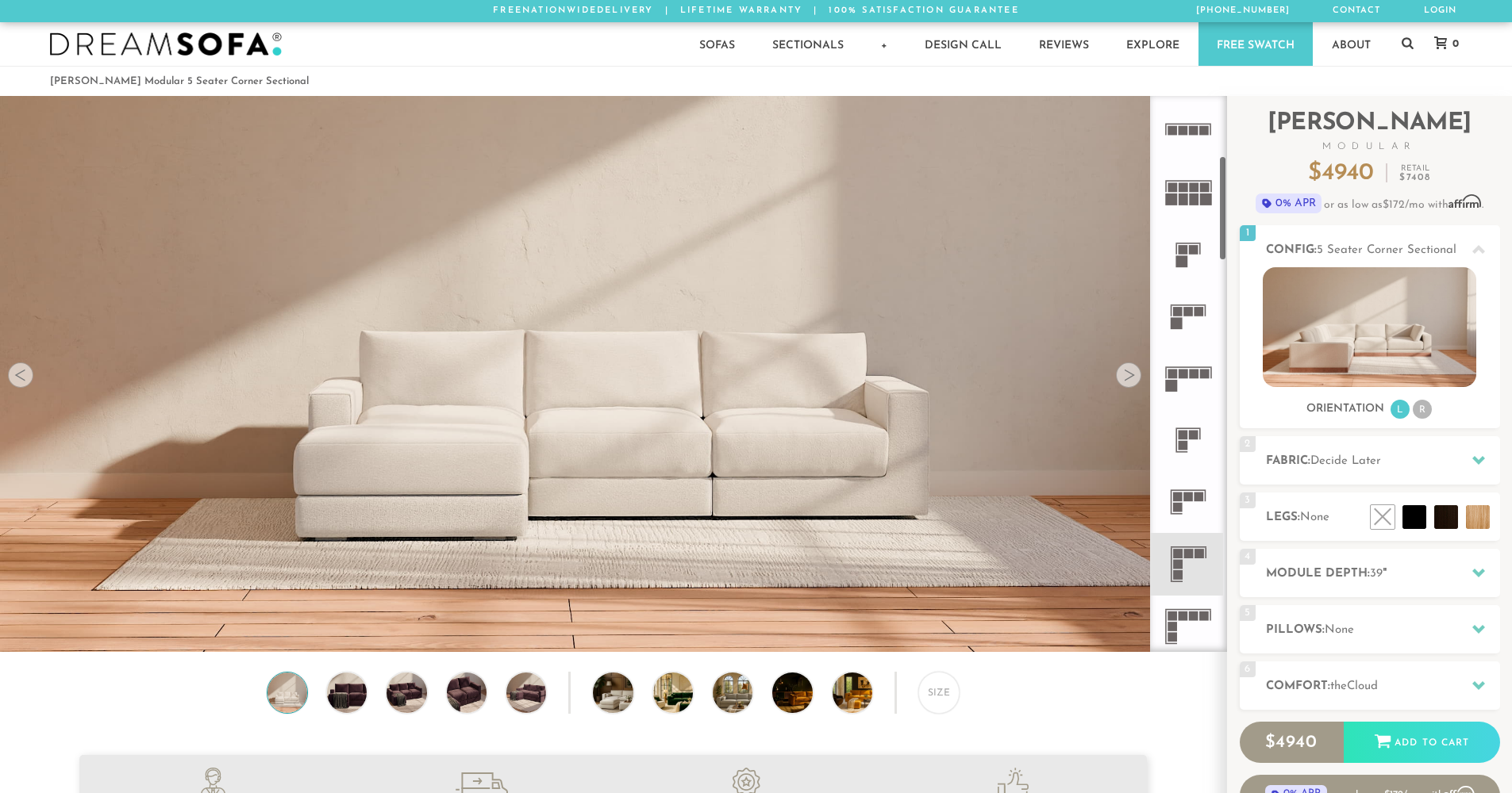
scroll to position [317, 0]
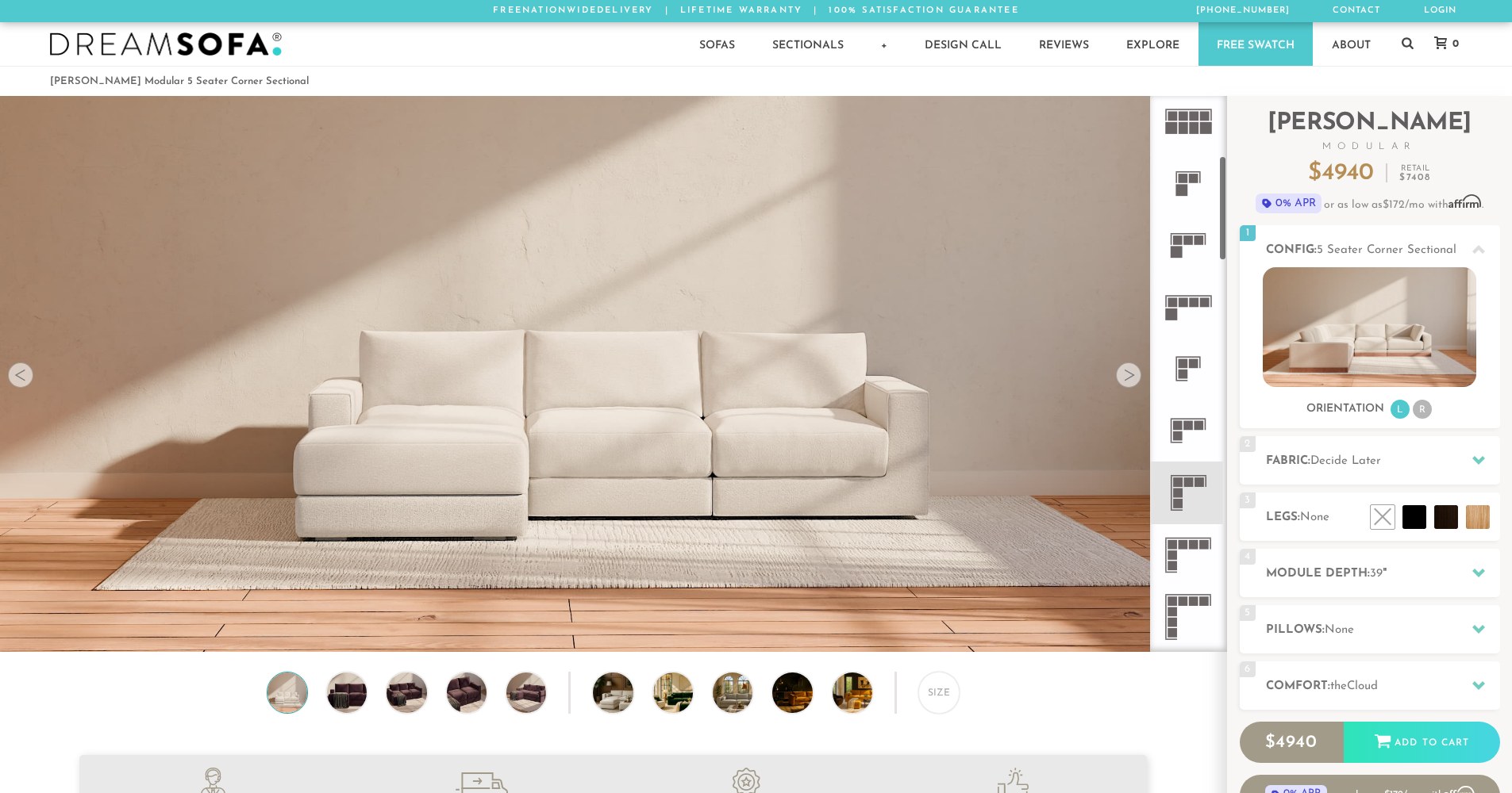
click at [1184, 539] on icon at bounding box center [1187, 554] width 62 height 61
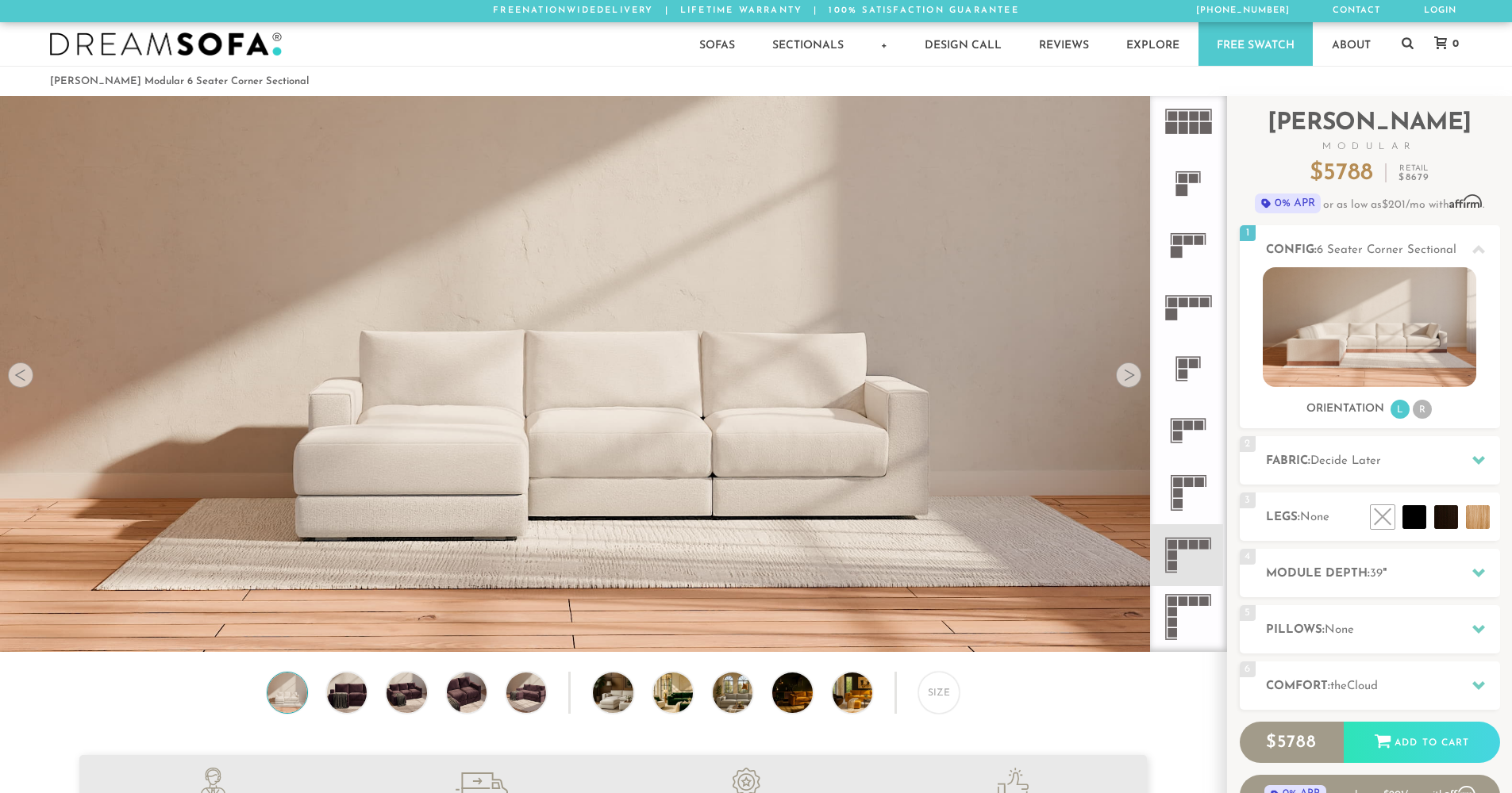
click at [1193, 475] on icon at bounding box center [1187, 492] width 62 height 61
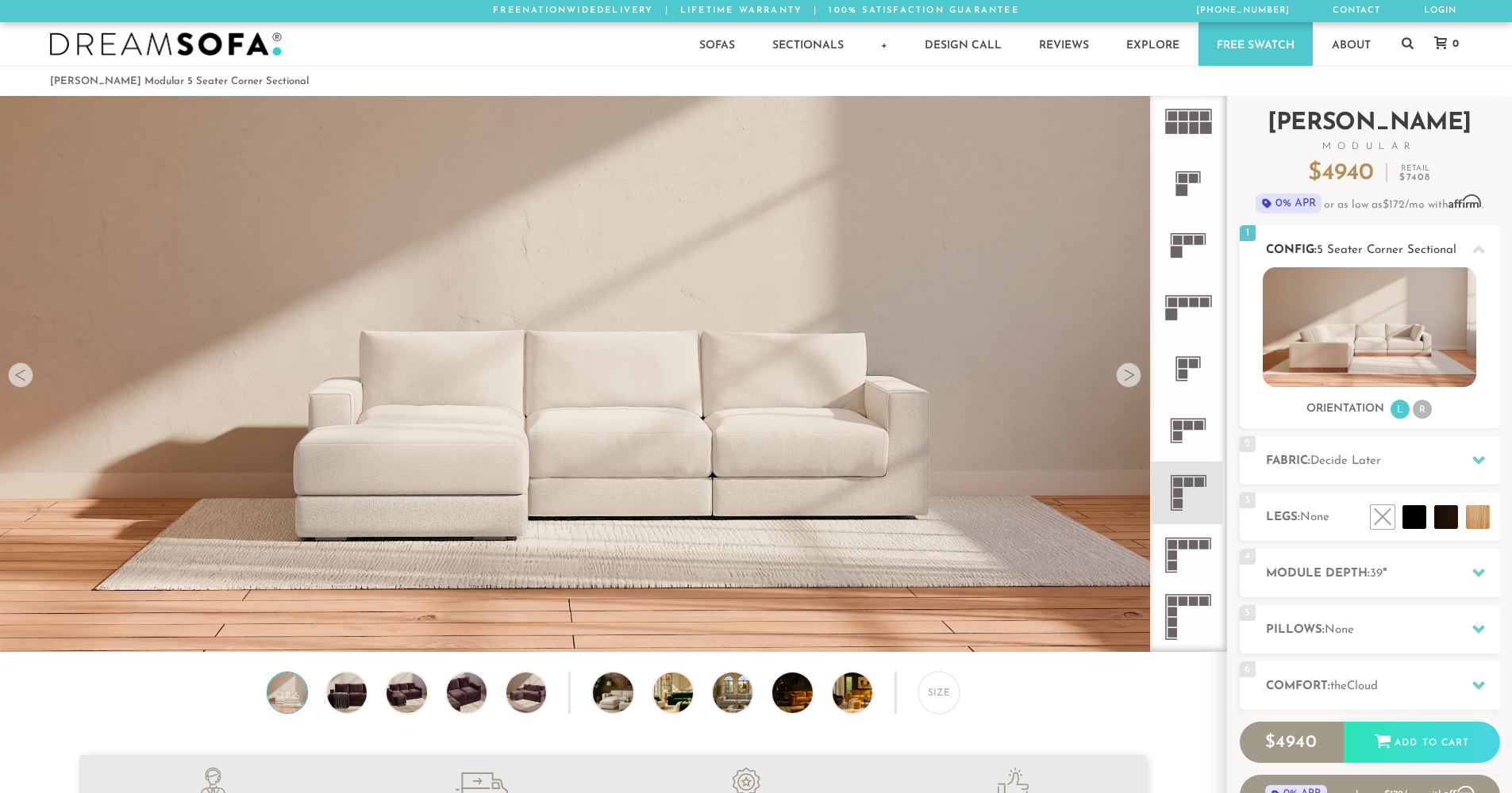
click at [1395, 285] on img at bounding box center [1368, 327] width 213 height 119
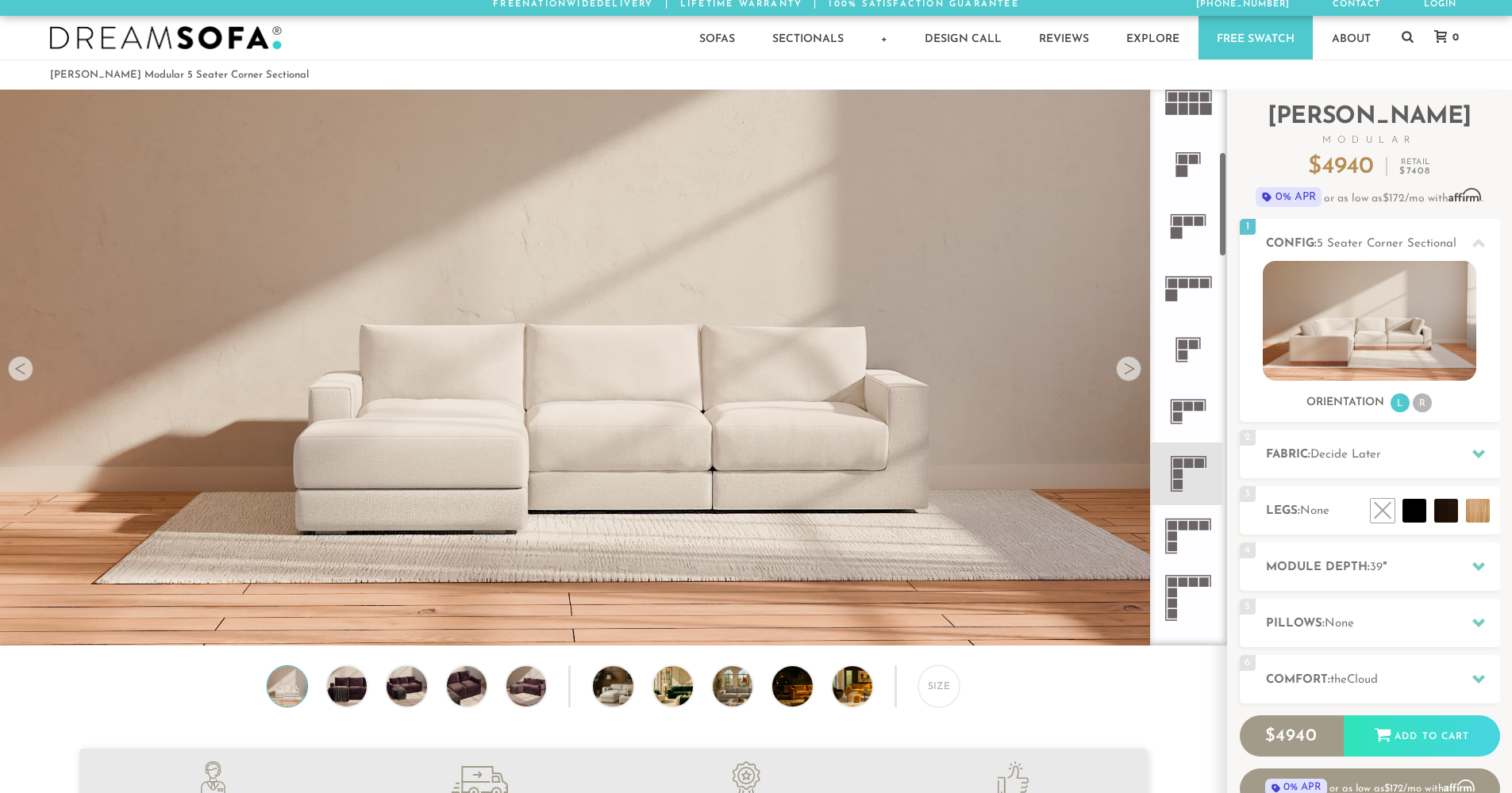
scroll to position [337, 0]
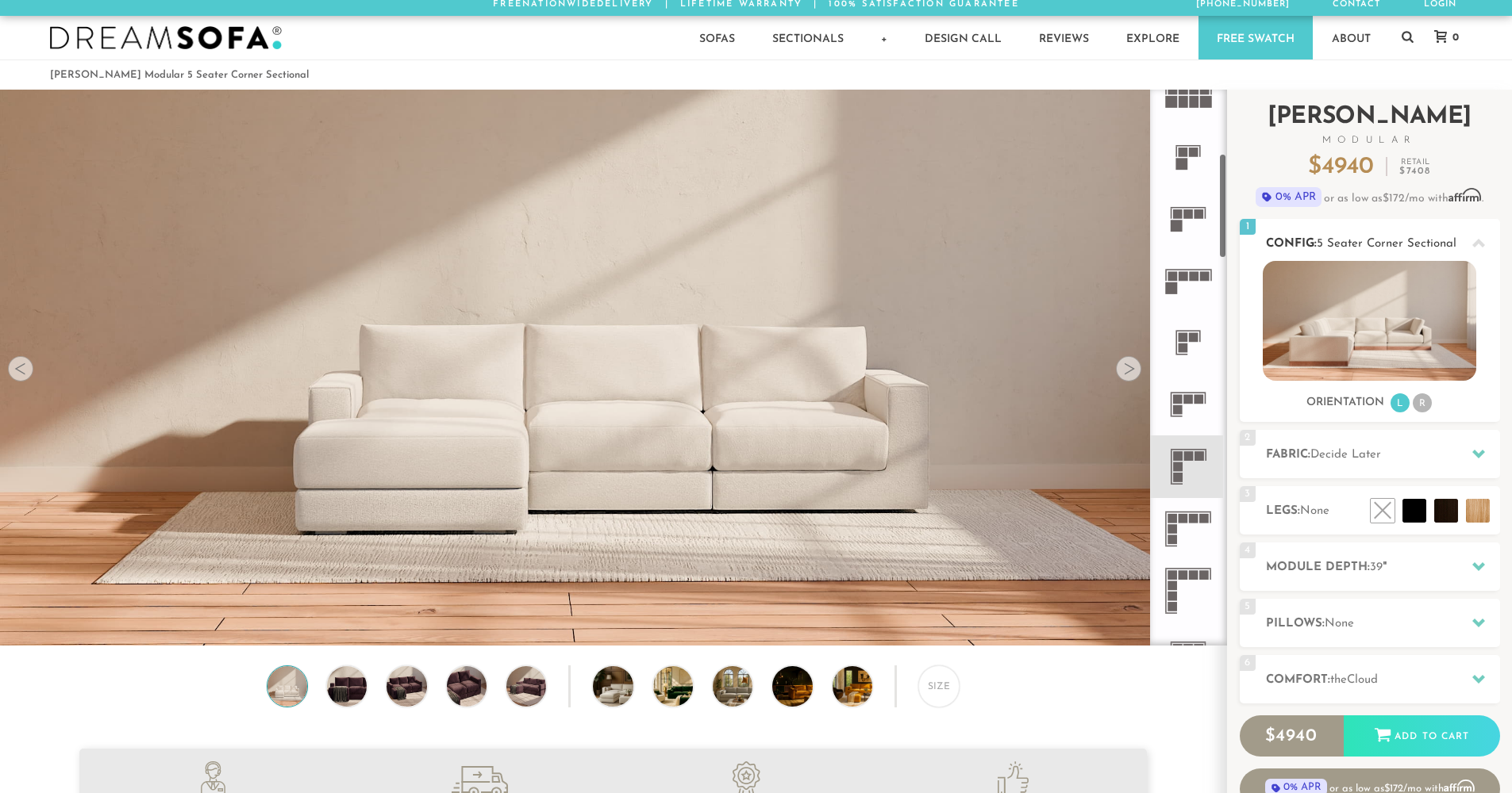
click at [1337, 336] on img at bounding box center [1368, 321] width 213 height 119
click at [1378, 322] on img at bounding box center [1368, 321] width 213 height 119
click at [1418, 404] on li "R" at bounding box center [1422, 403] width 19 height 19
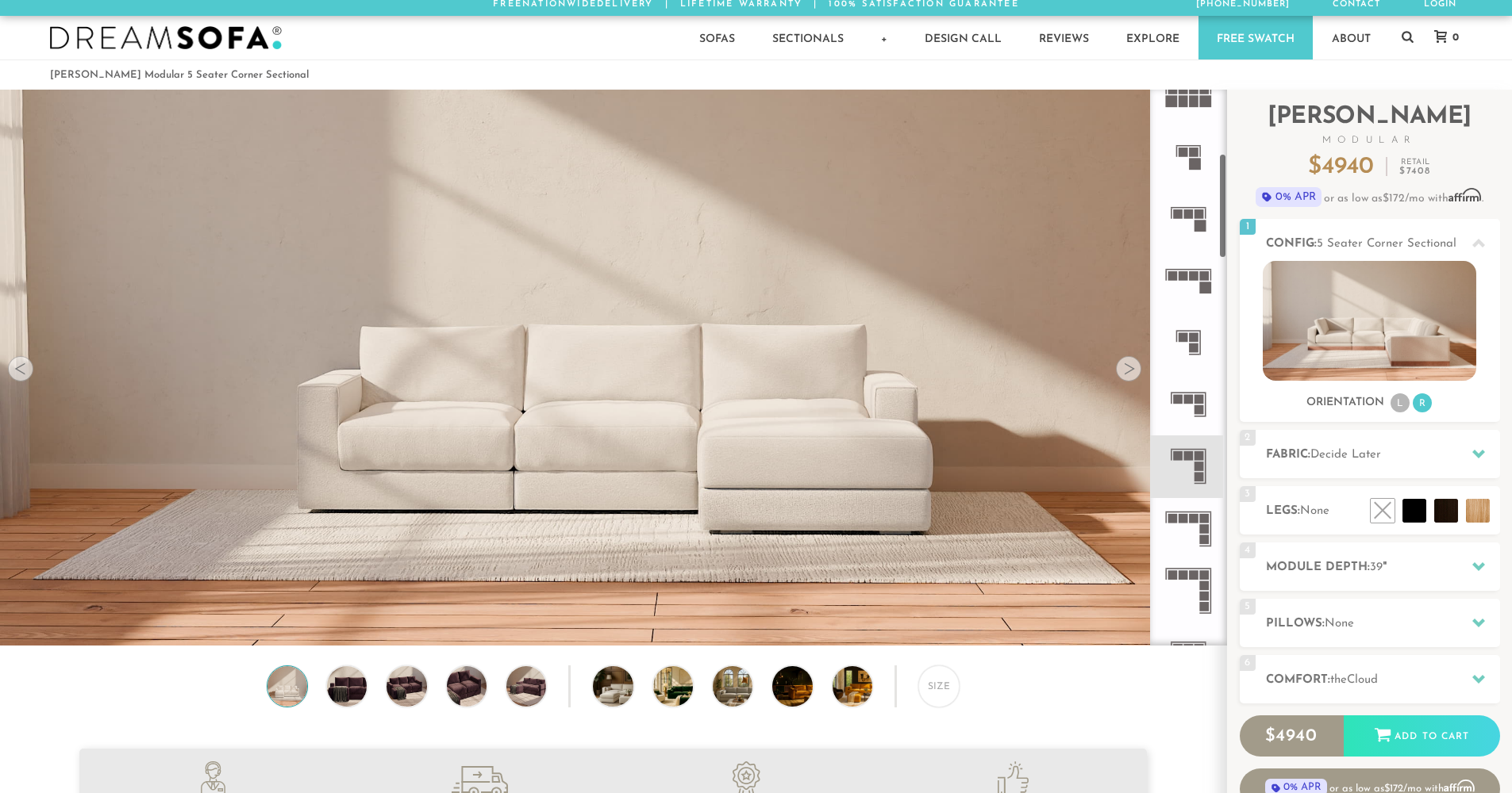
click at [1134, 376] on div at bounding box center [1129, 369] width 25 height 25
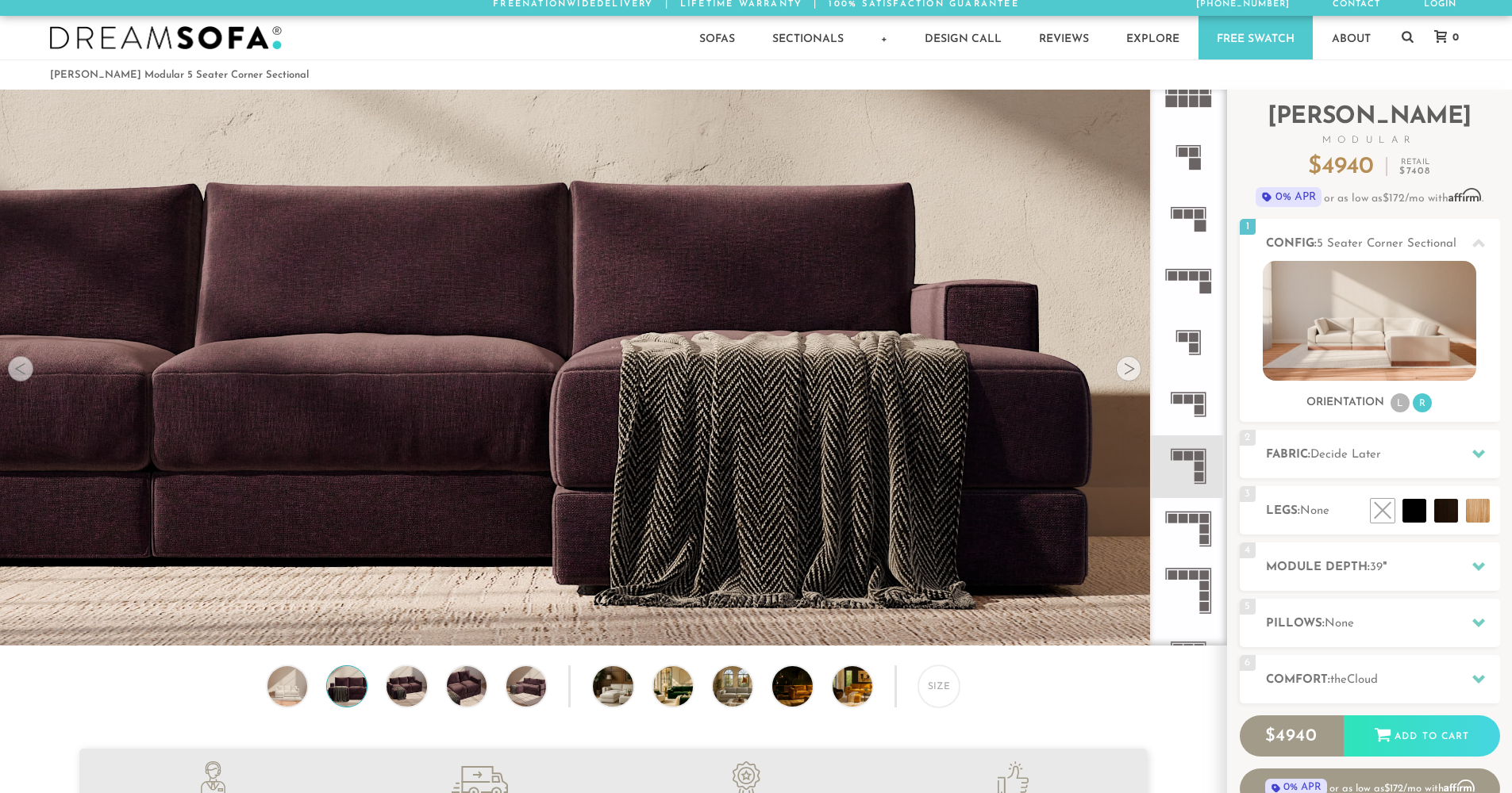
click at [21, 378] on div at bounding box center [21, 369] width 25 height 25
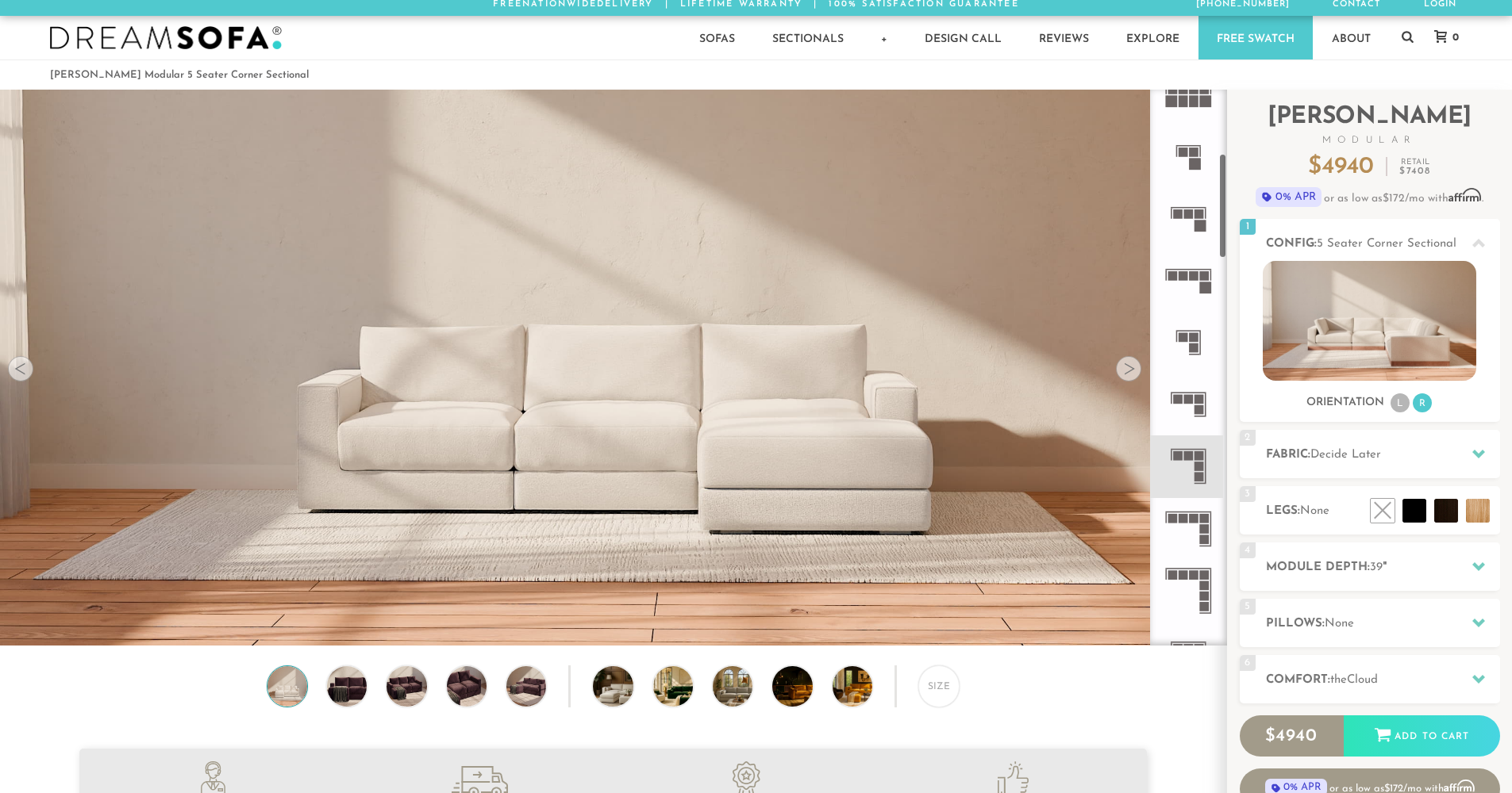
scroll to position [0, 0]
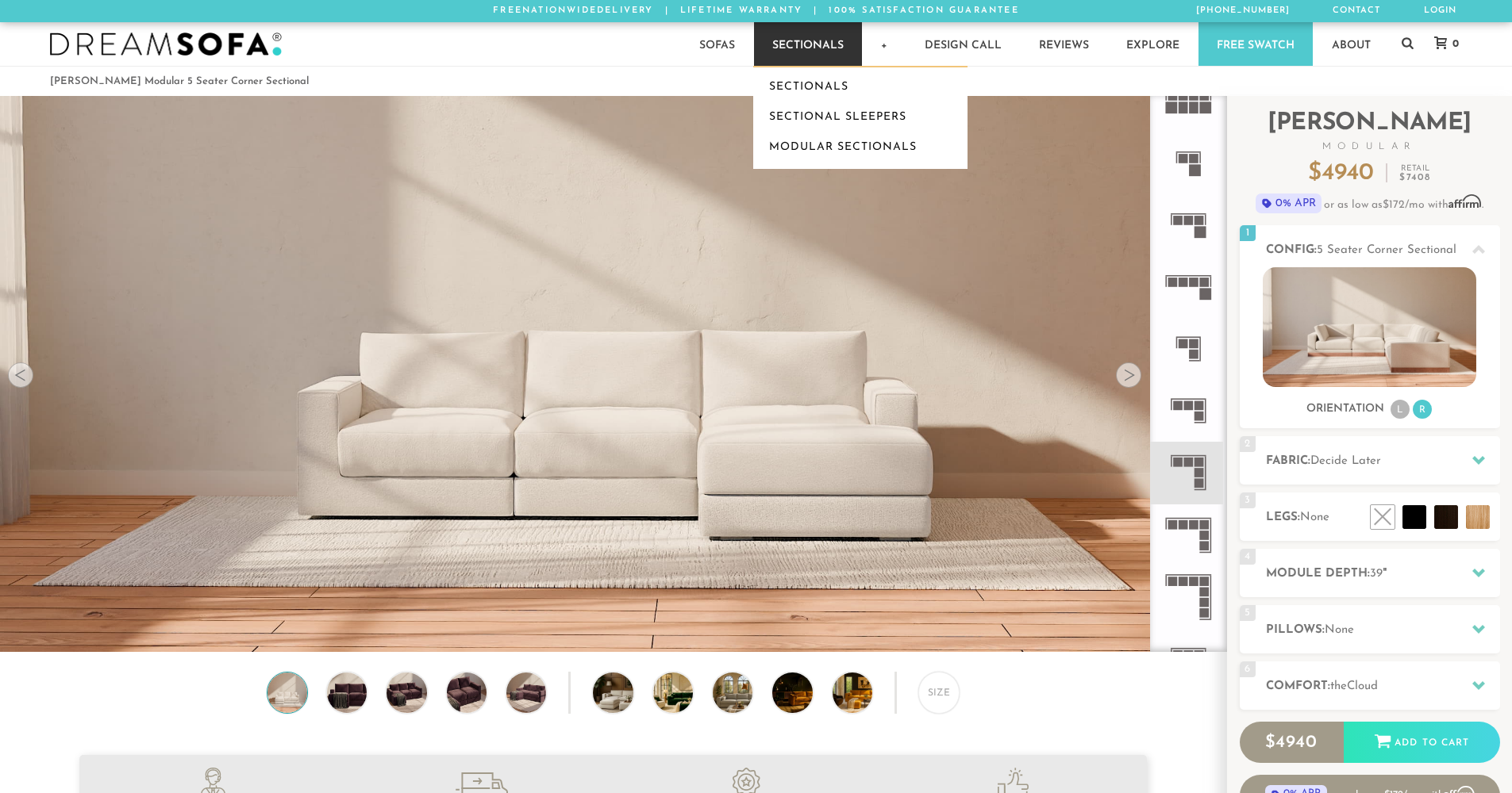
click at [793, 46] on link "Sectionals" at bounding box center [808, 44] width 108 height 44
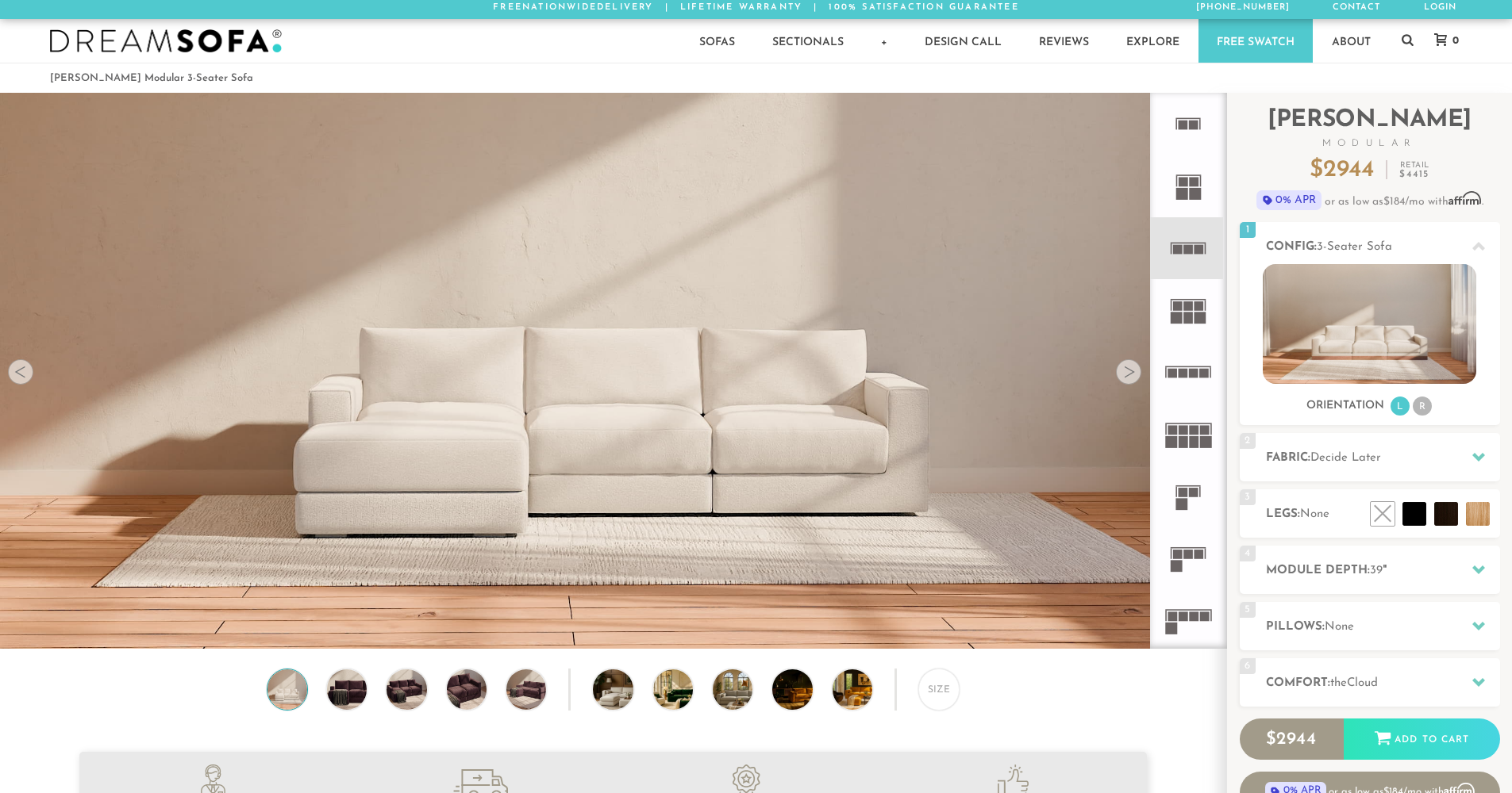
scroll to position [25, 0]
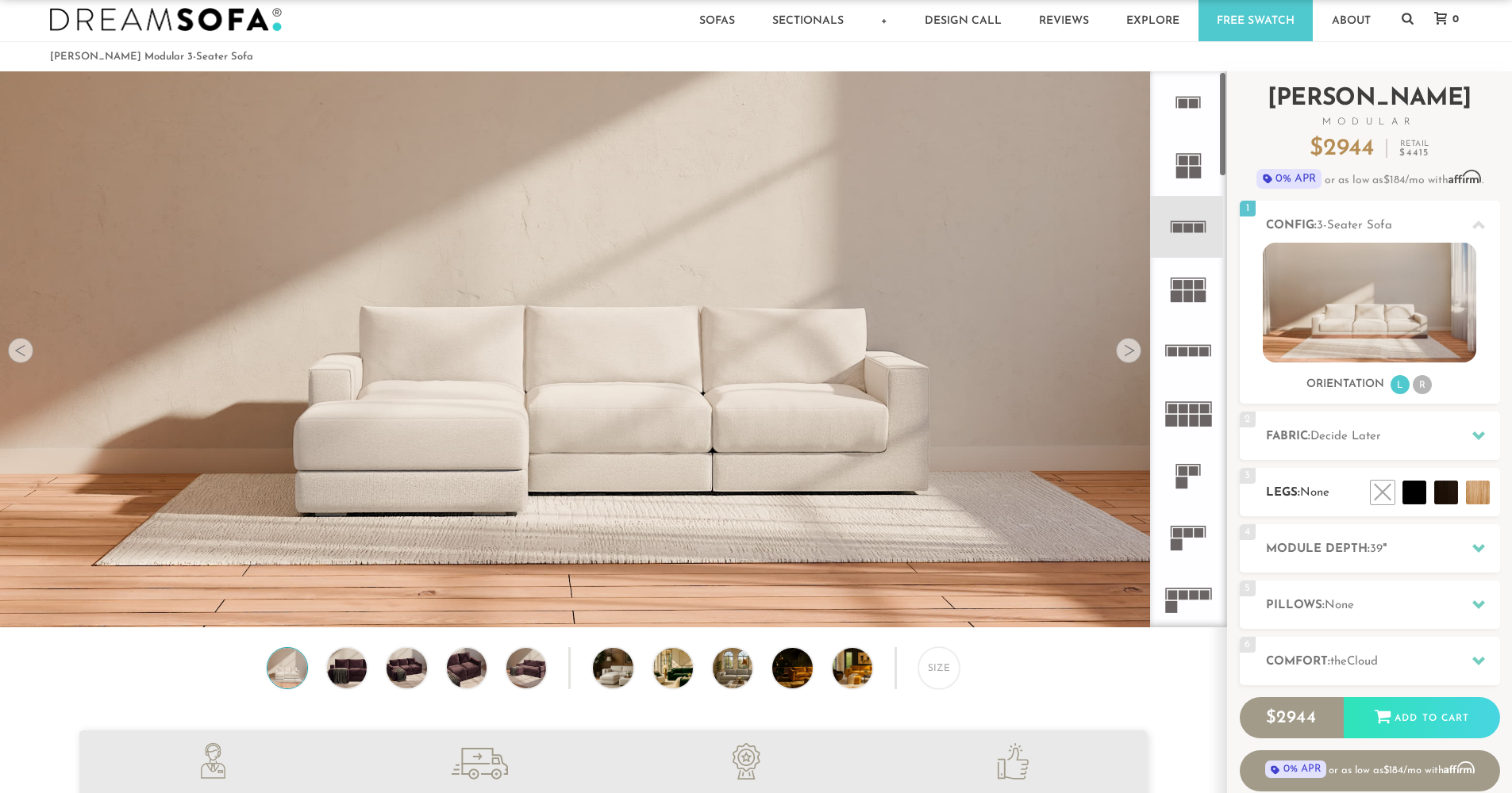
click at [1338, 503] on div "3 Legs: None $0 $199 Nailheads:" at bounding box center [1370, 492] width 260 height 48
click at [1422, 498] on li at bounding box center [1378, 456] width 95 height 95
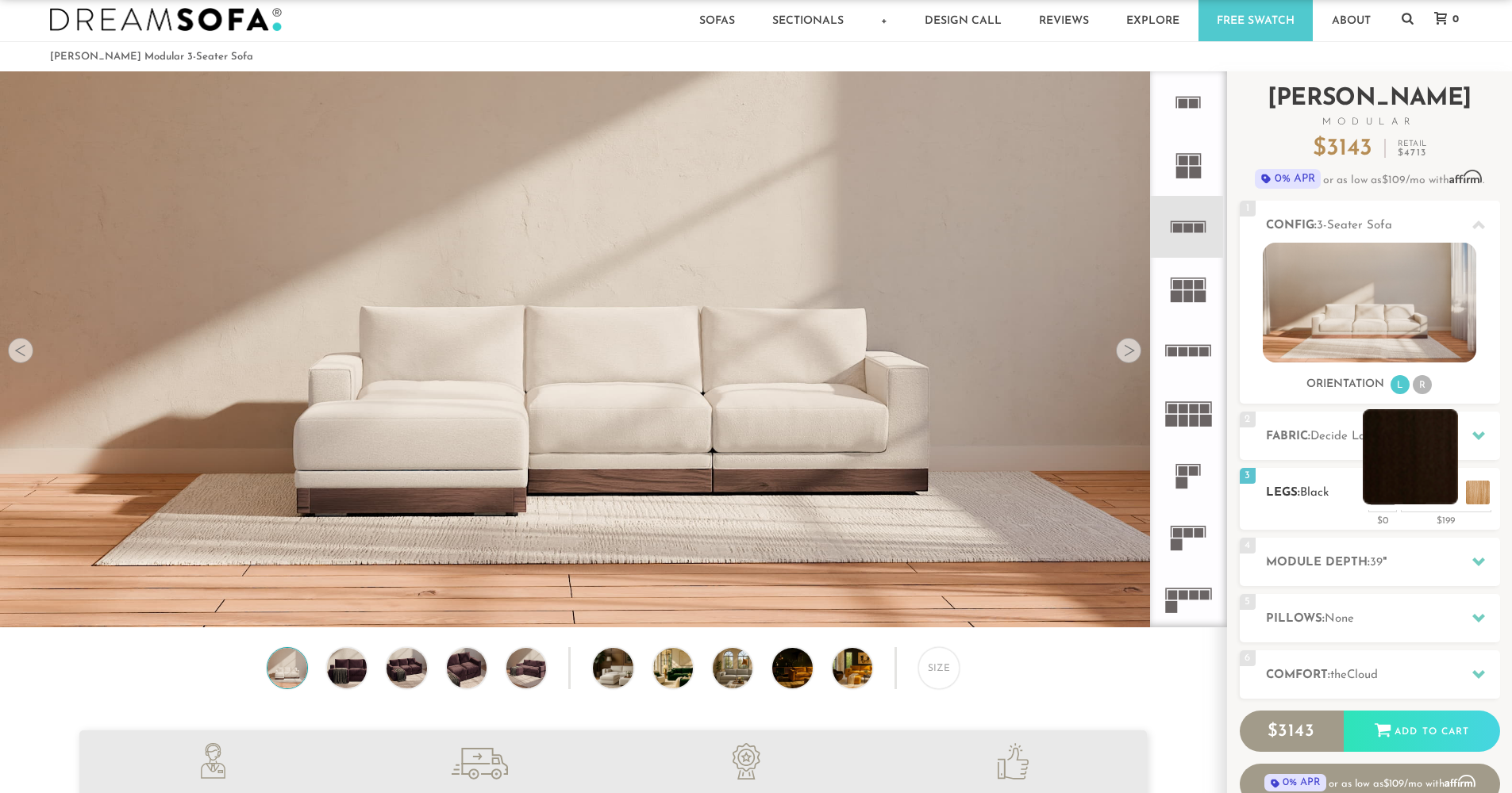
click at [1447, 504] on li at bounding box center [1410, 456] width 95 height 95
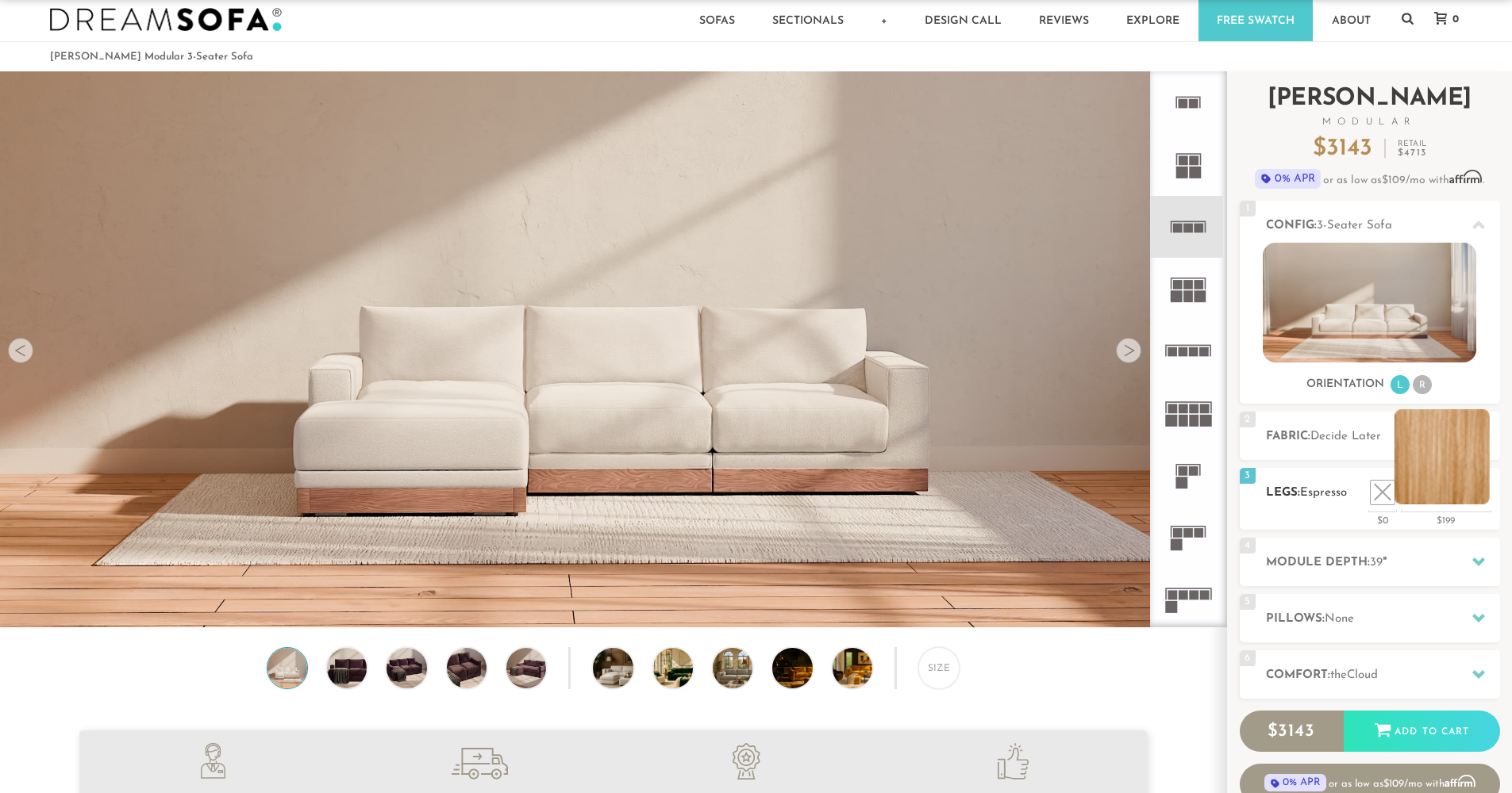
click at [1482, 496] on li at bounding box center [1442, 456] width 95 height 95
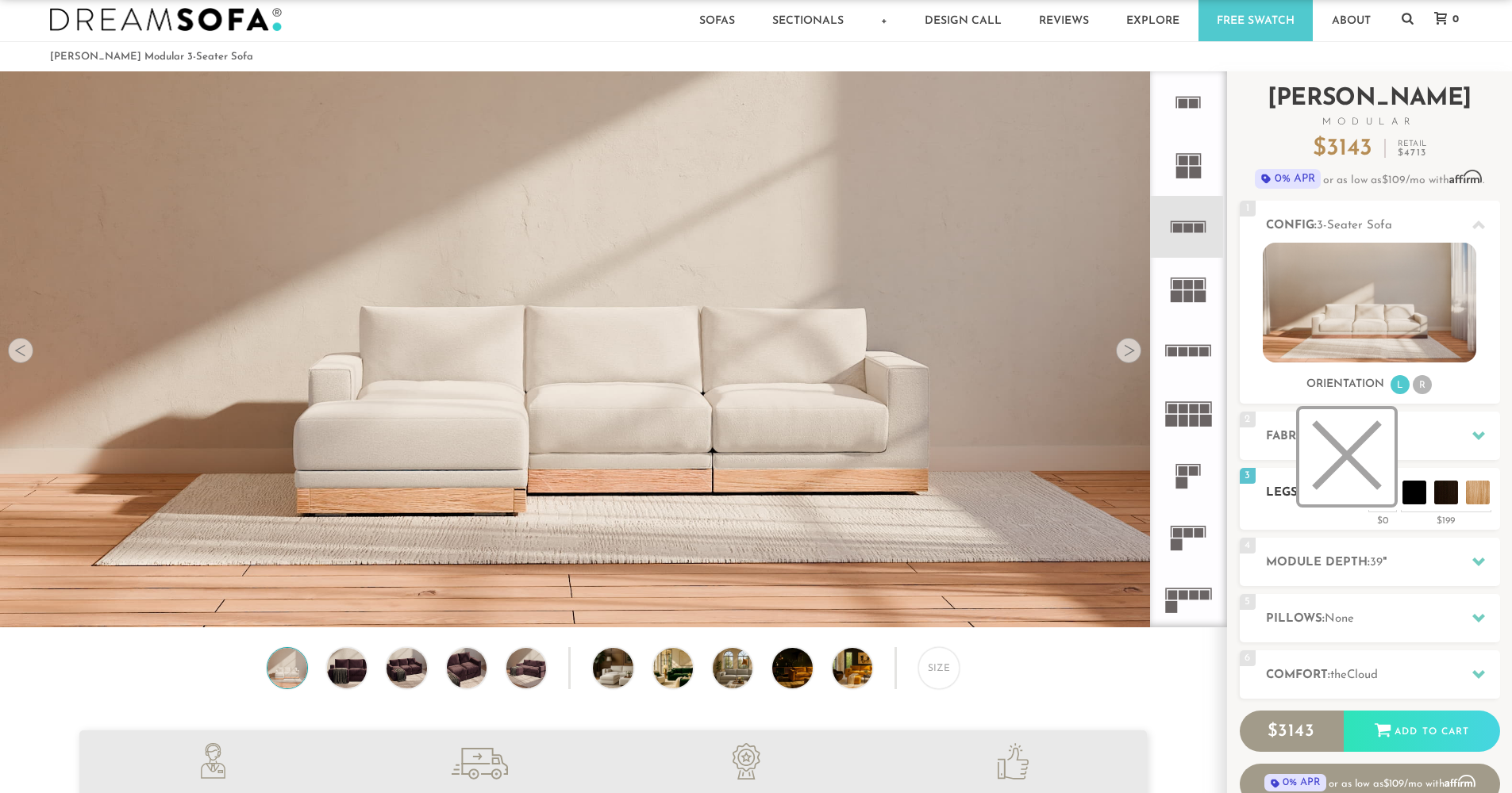
click at [1384, 493] on li at bounding box center [1346, 456] width 95 height 95
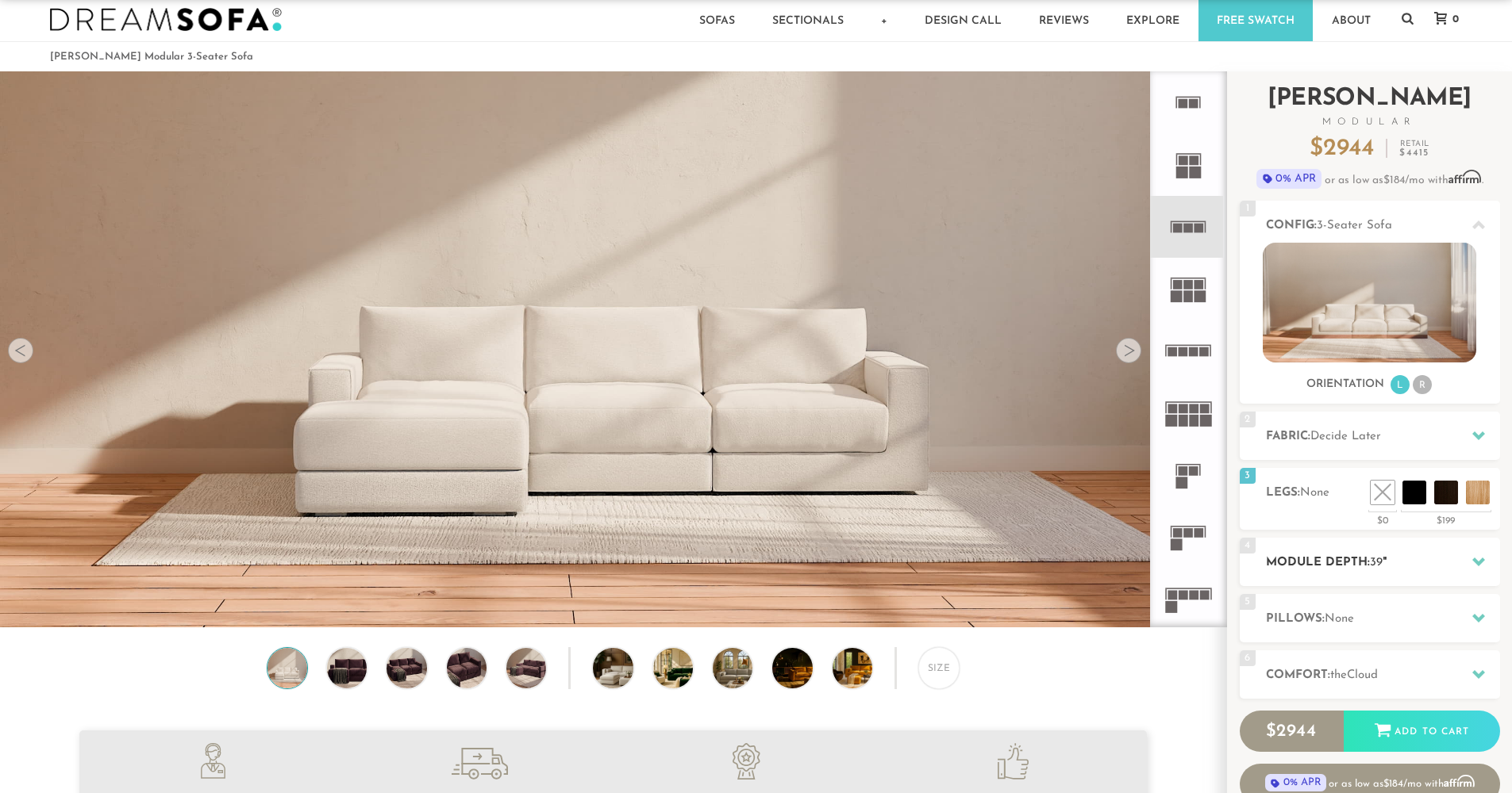
scroll to position [28, 0]
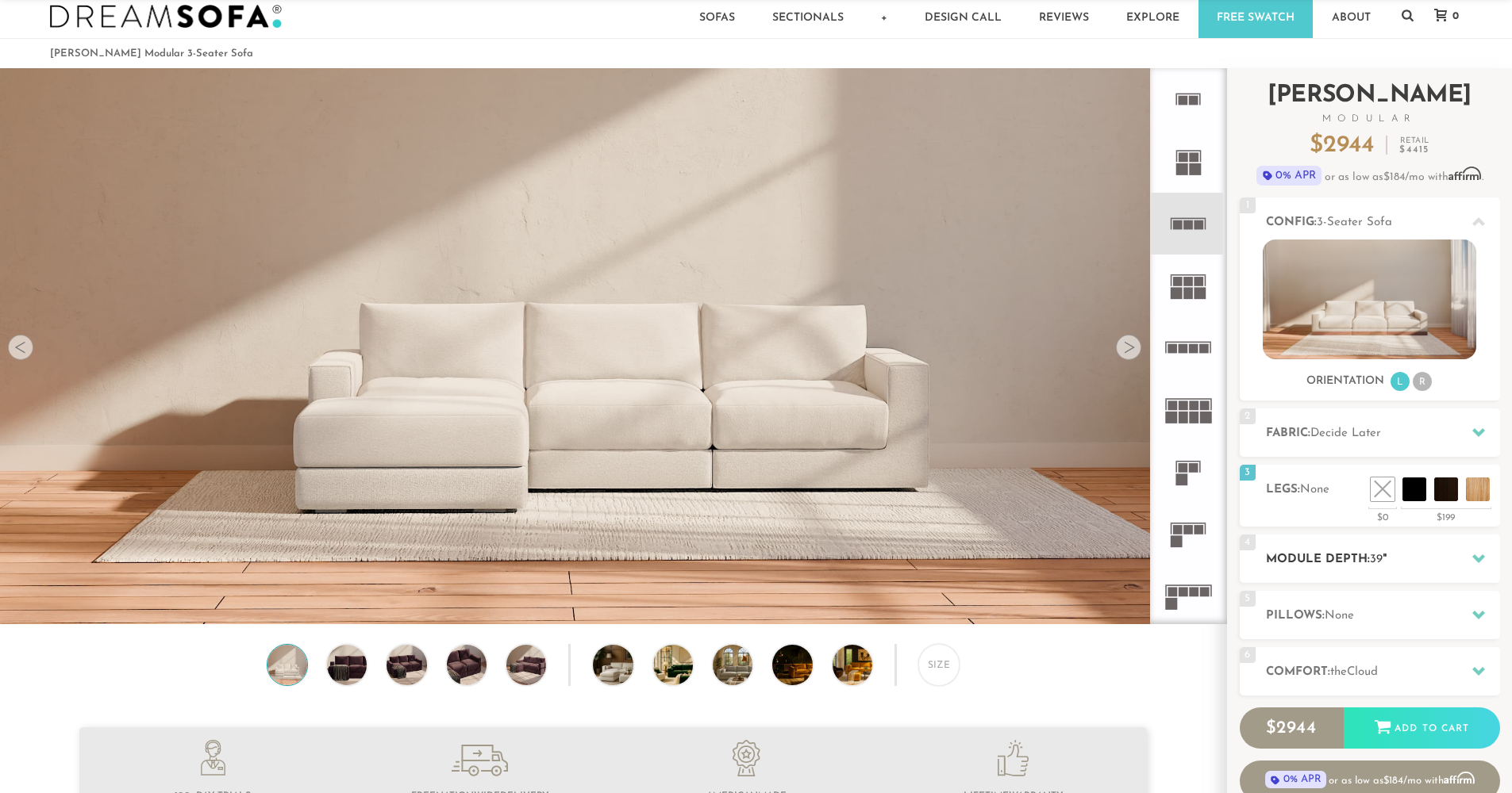
click at [1425, 552] on h2 "Module Depth: 39 "" at bounding box center [1383, 560] width 234 height 18
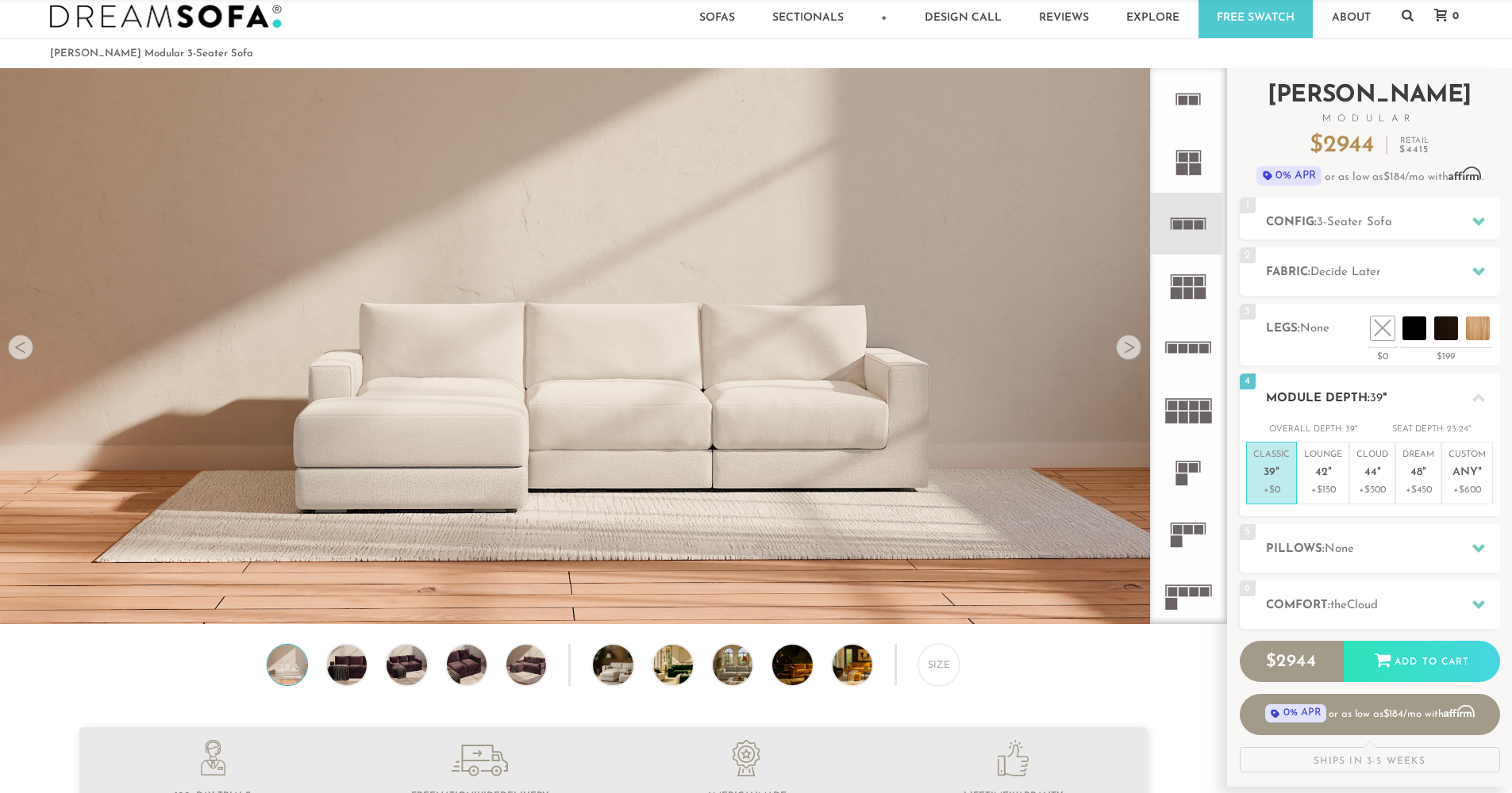
click at [1472, 395] on div at bounding box center [1478, 397] width 33 height 33
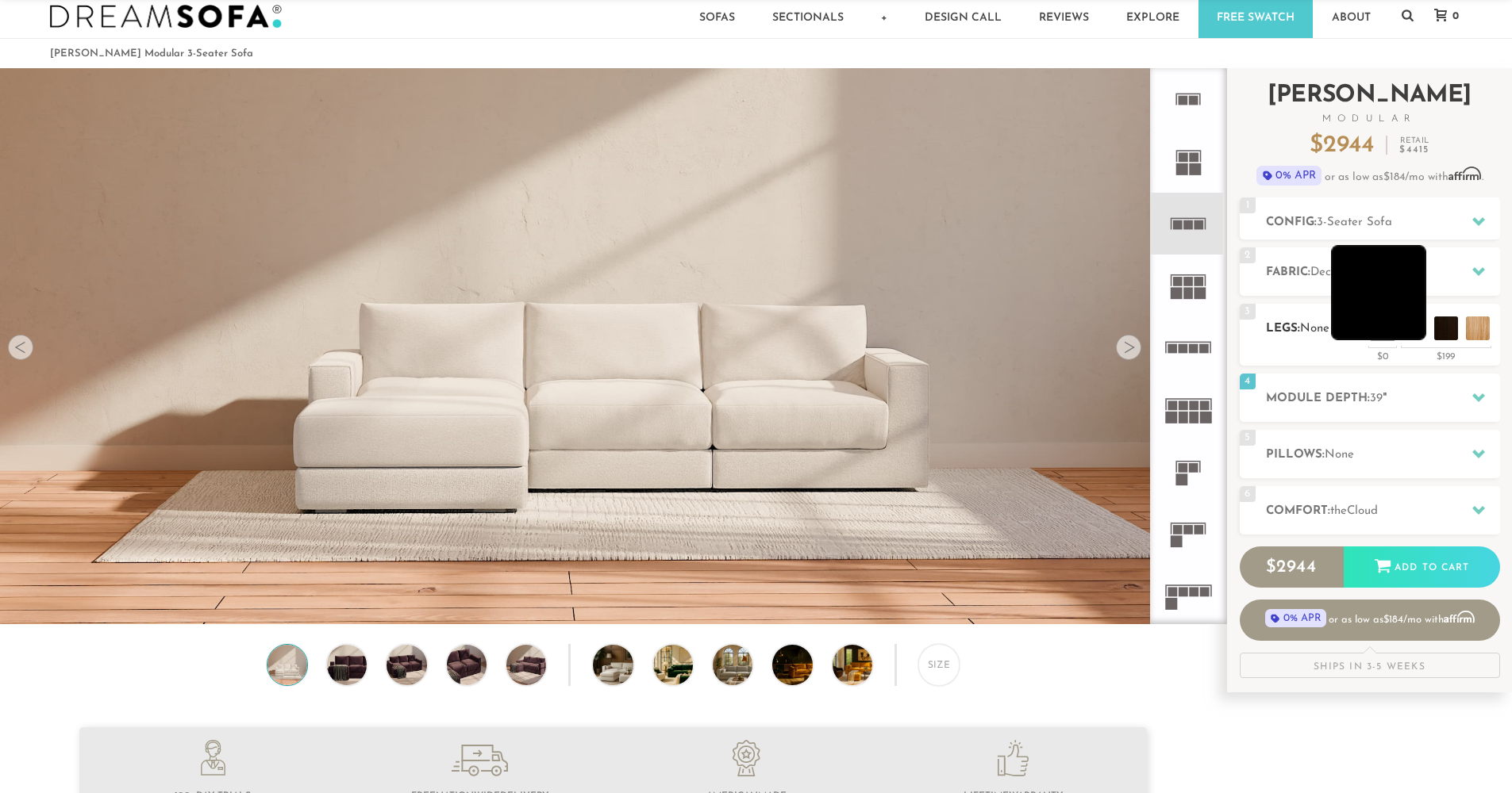
click at [1417, 325] on li at bounding box center [1378, 292] width 95 height 95
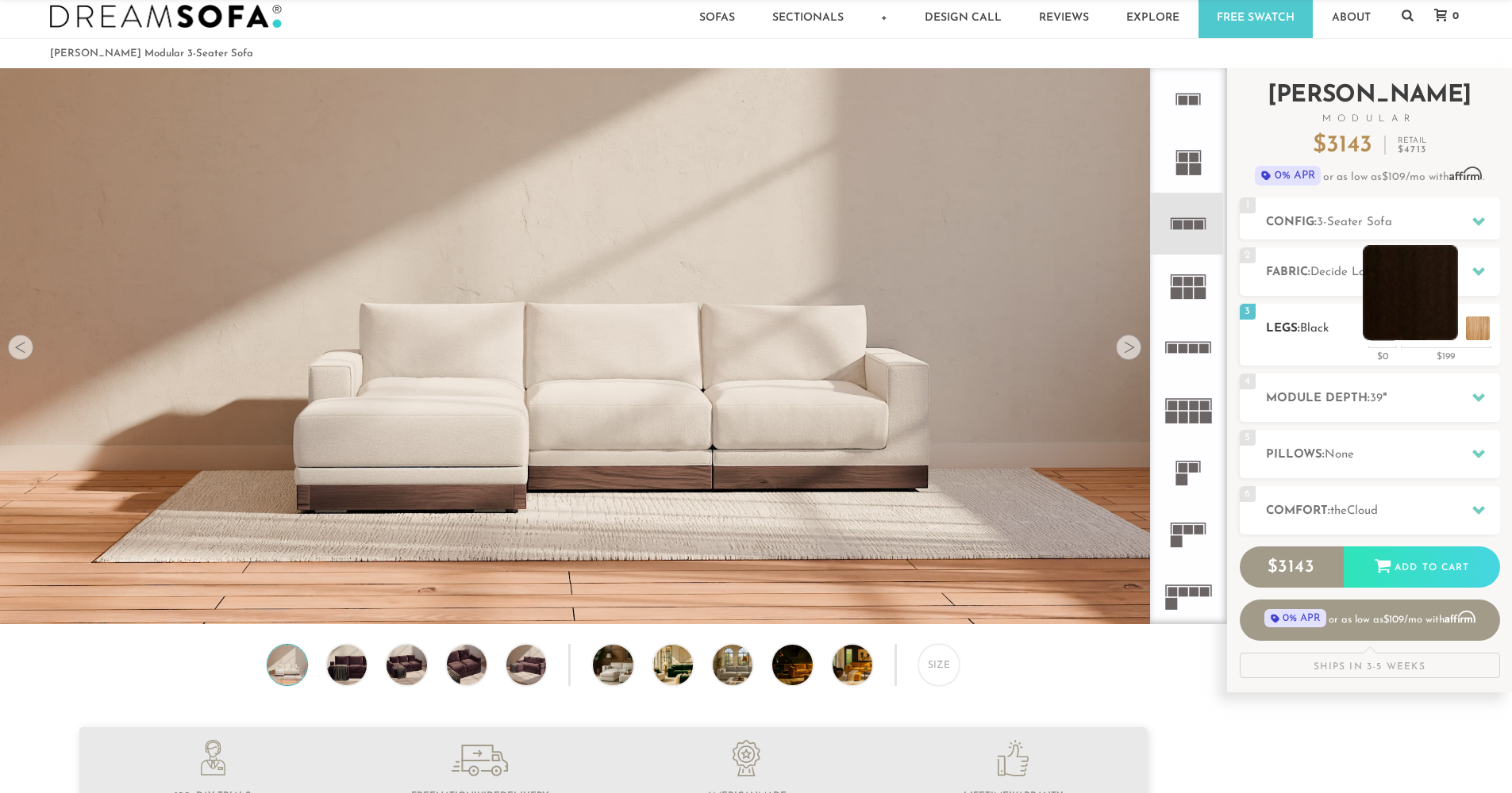
click at [1436, 328] on li at bounding box center [1410, 292] width 95 height 95
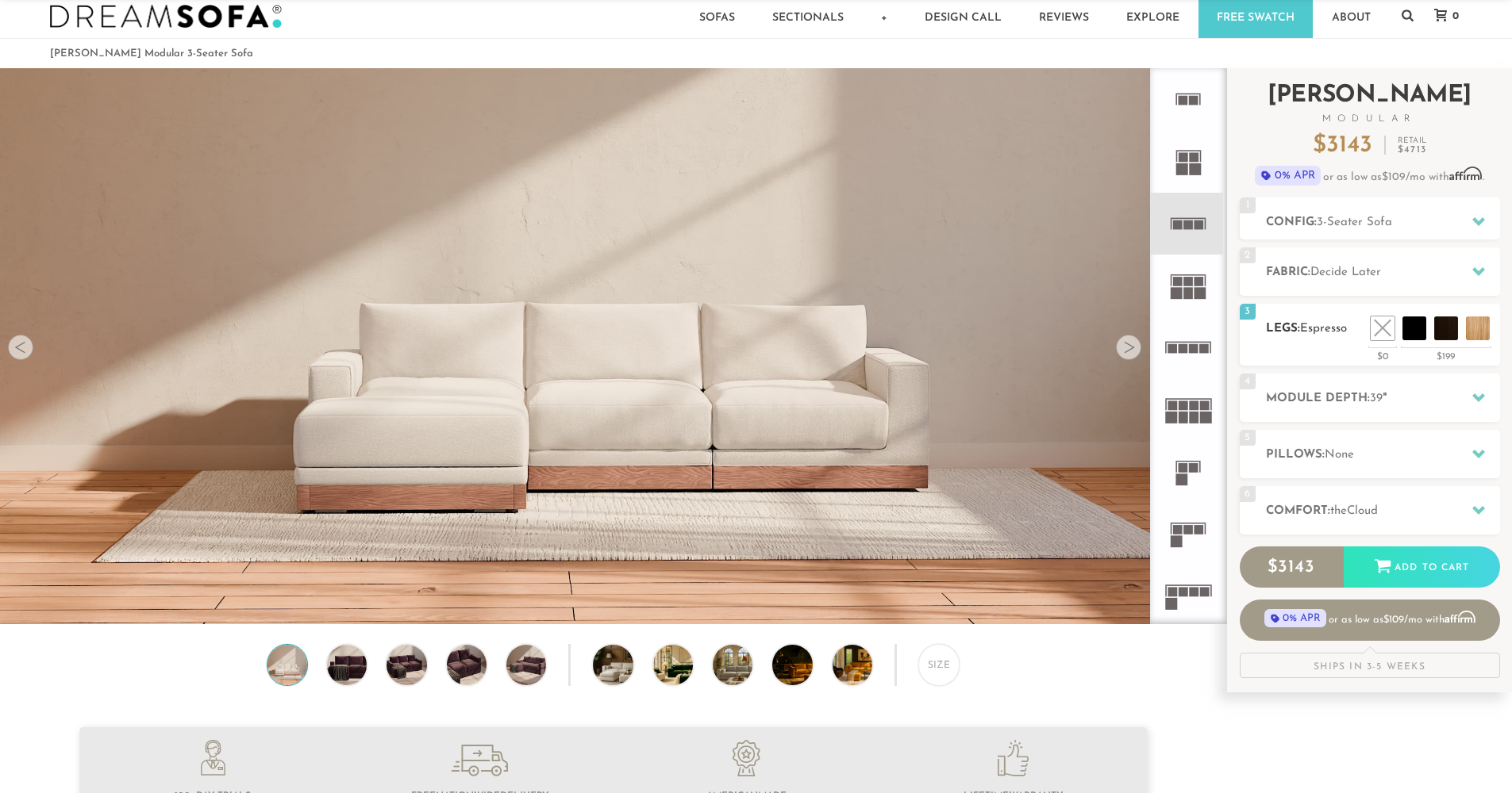
click at [1249, 312] on span "3" at bounding box center [1248, 312] width 16 height 16
click at [1386, 337] on li at bounding box center [1346, 292] width 95 height 95
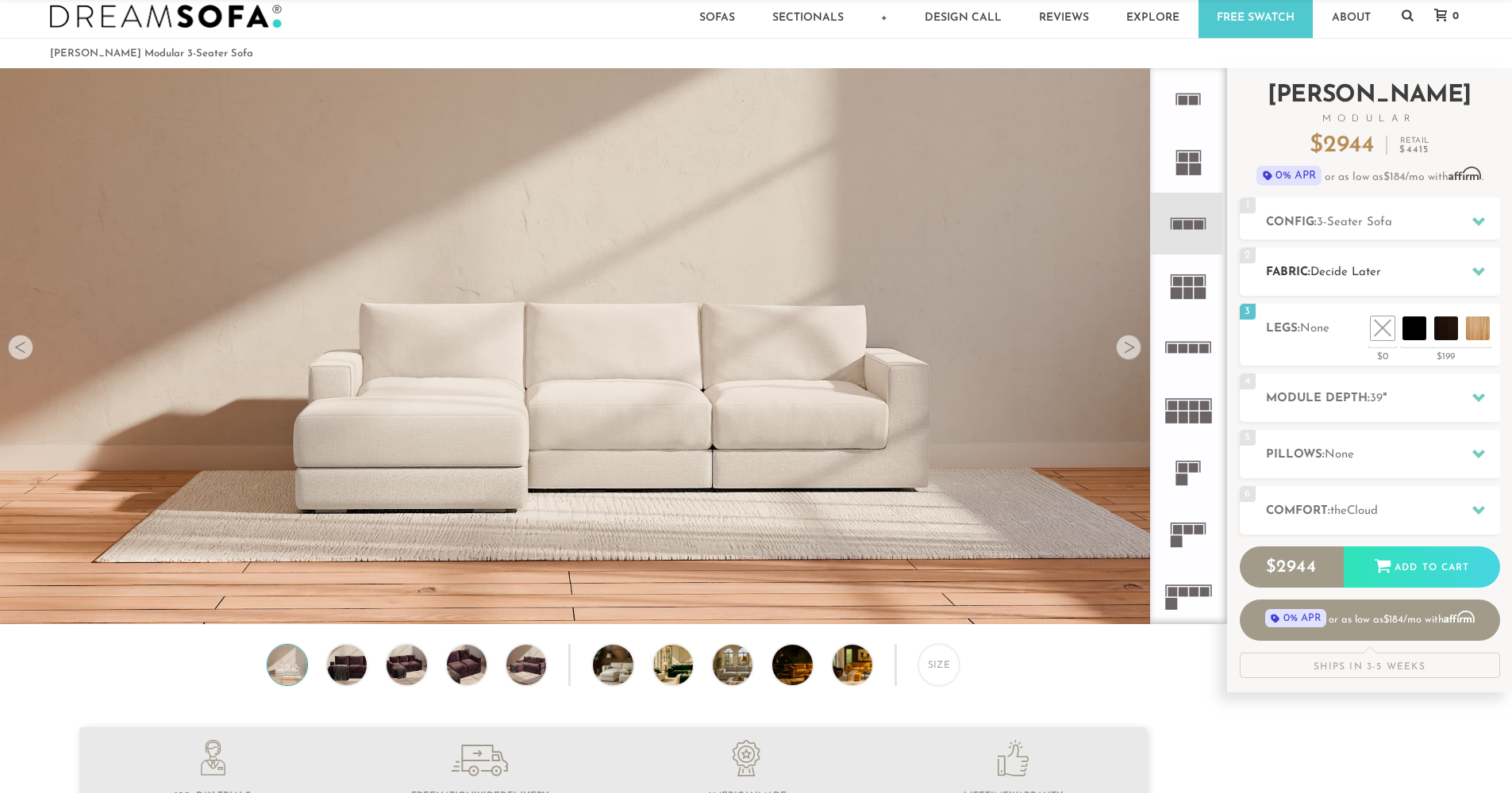
click at [1450, 270] on h2 "Fabric: Decide Later" at bounding box center [1383, 273] width 234 height 18
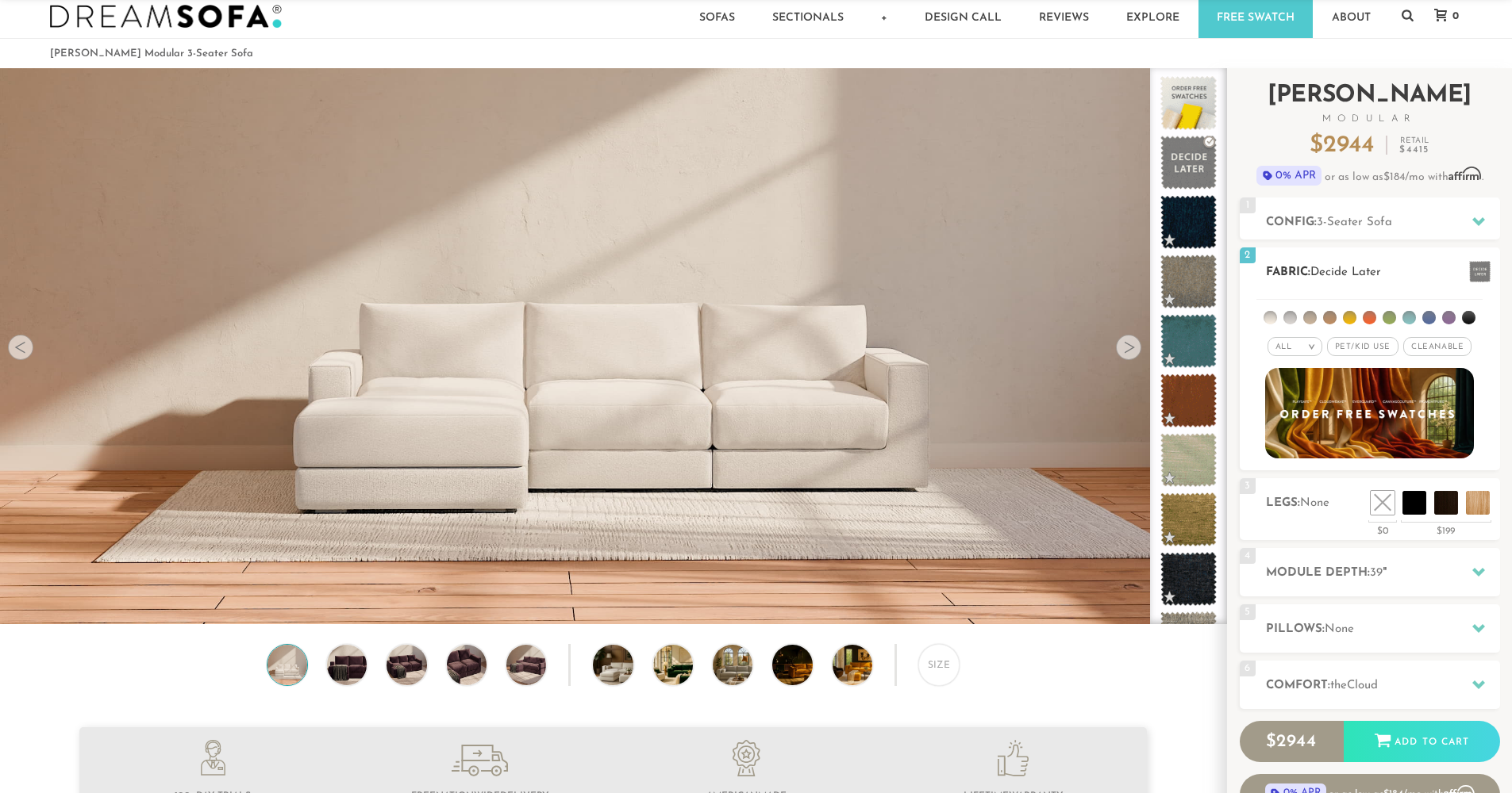
click at [1450, 270] on h2 "Fabric: Decide Later" at bounding box center [1383, 273] width 234 height 18
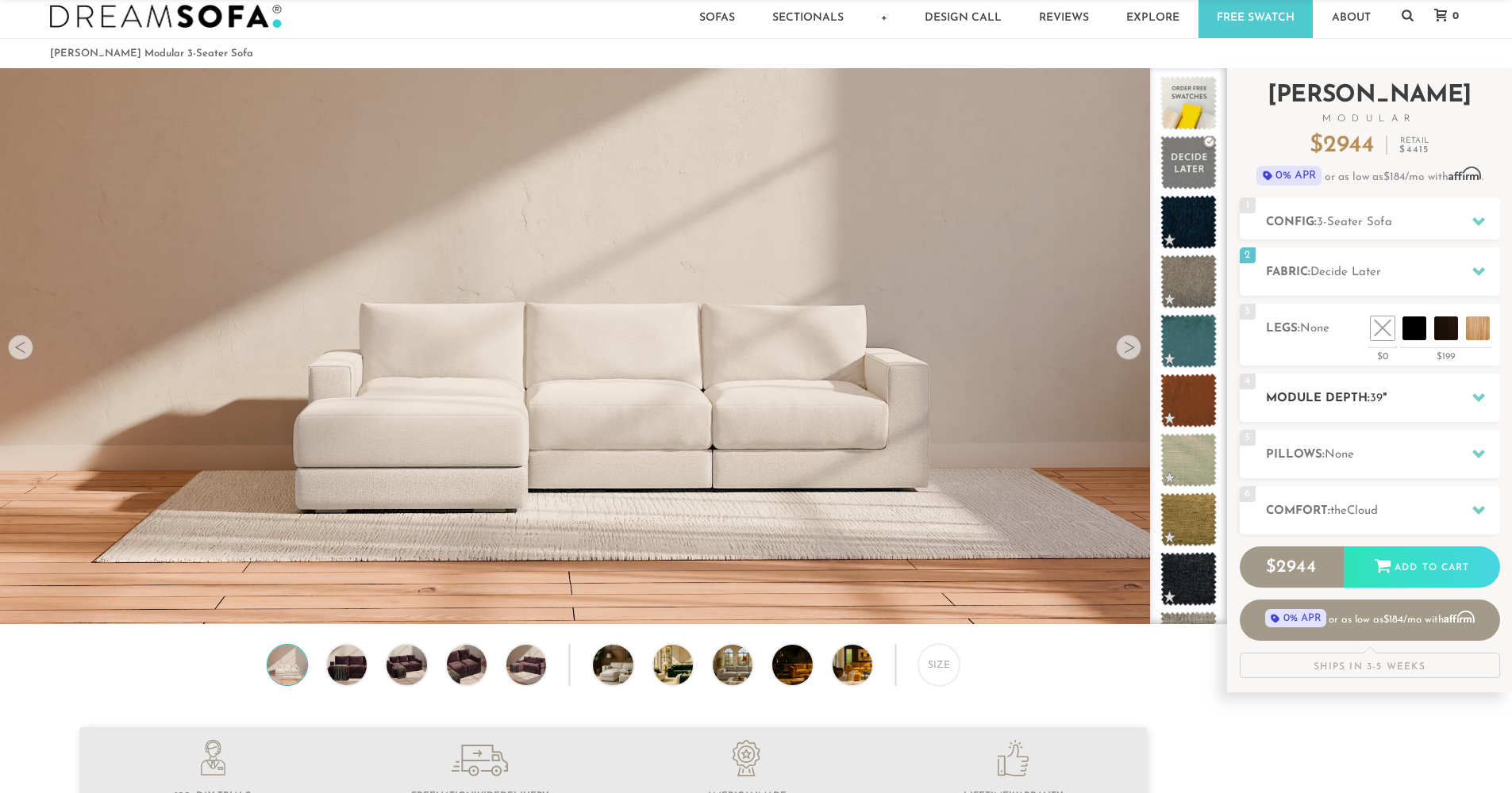
scroll to position [50, 0]
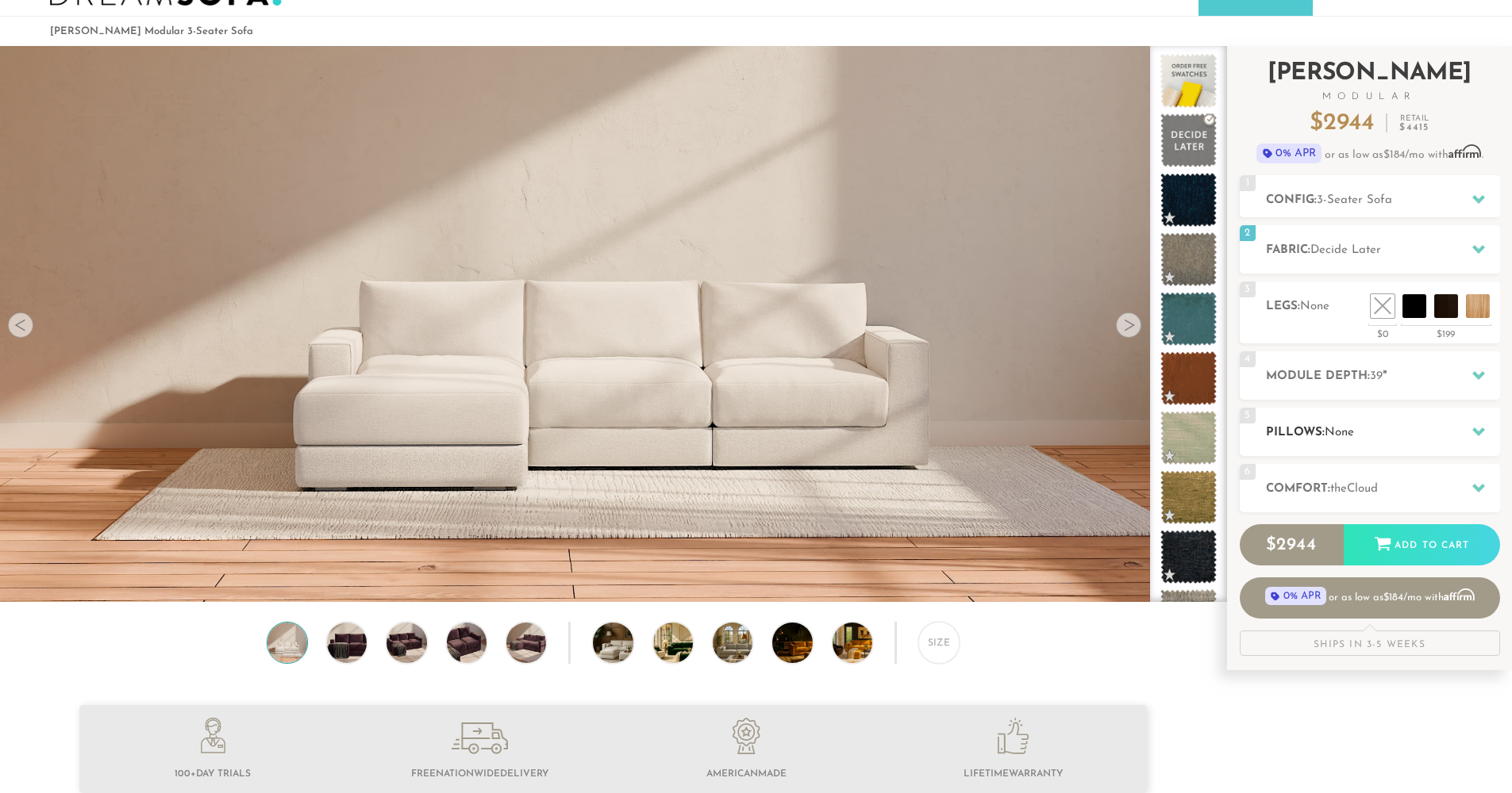
click at [1424, 425] on h2 "Pillows: None" at bounding box center [1383, 432] width 234 height 18
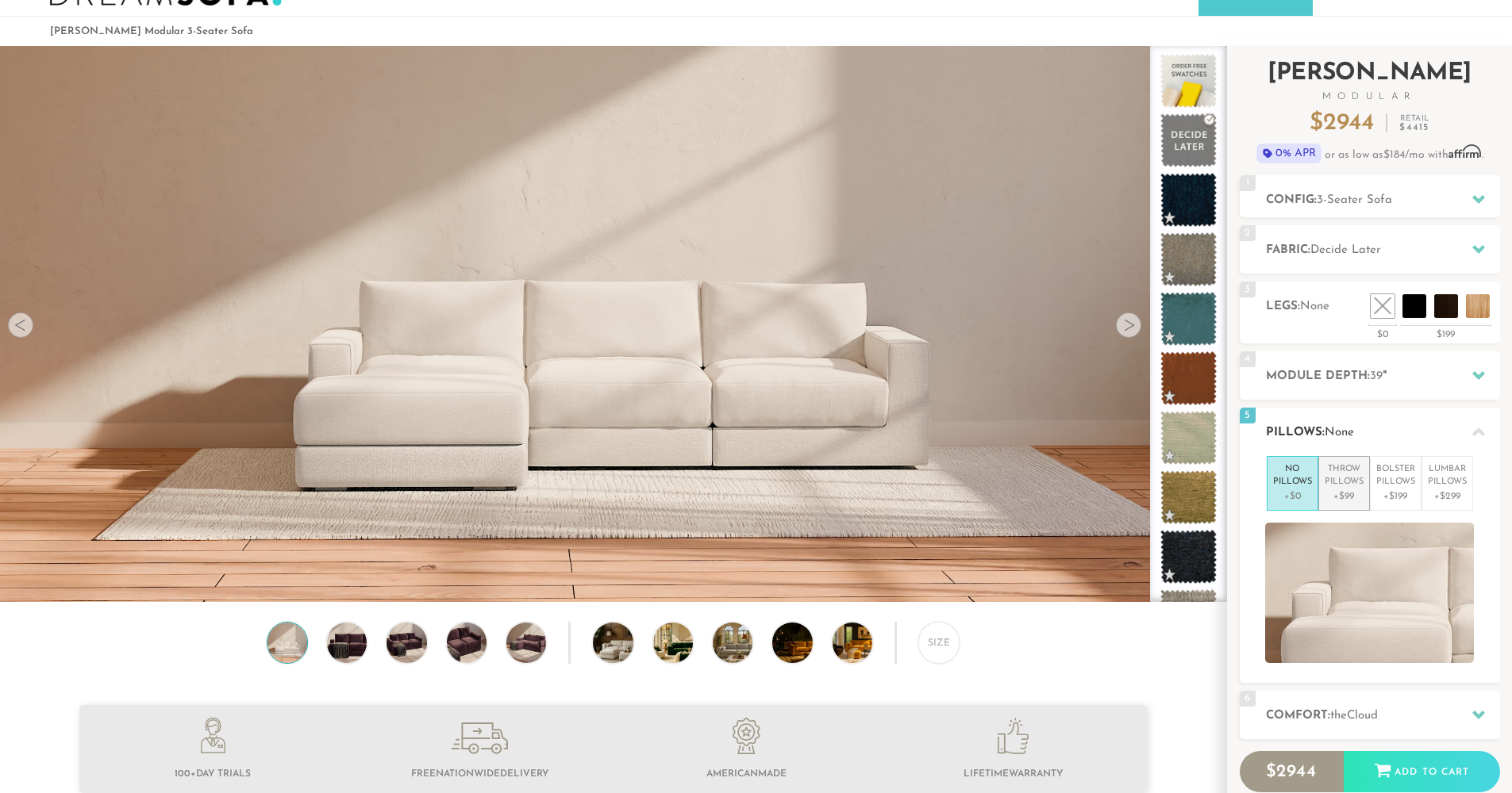
click at [1342, 493] on p "+$99" at bounding box center [1344, 496] width 39 height 14
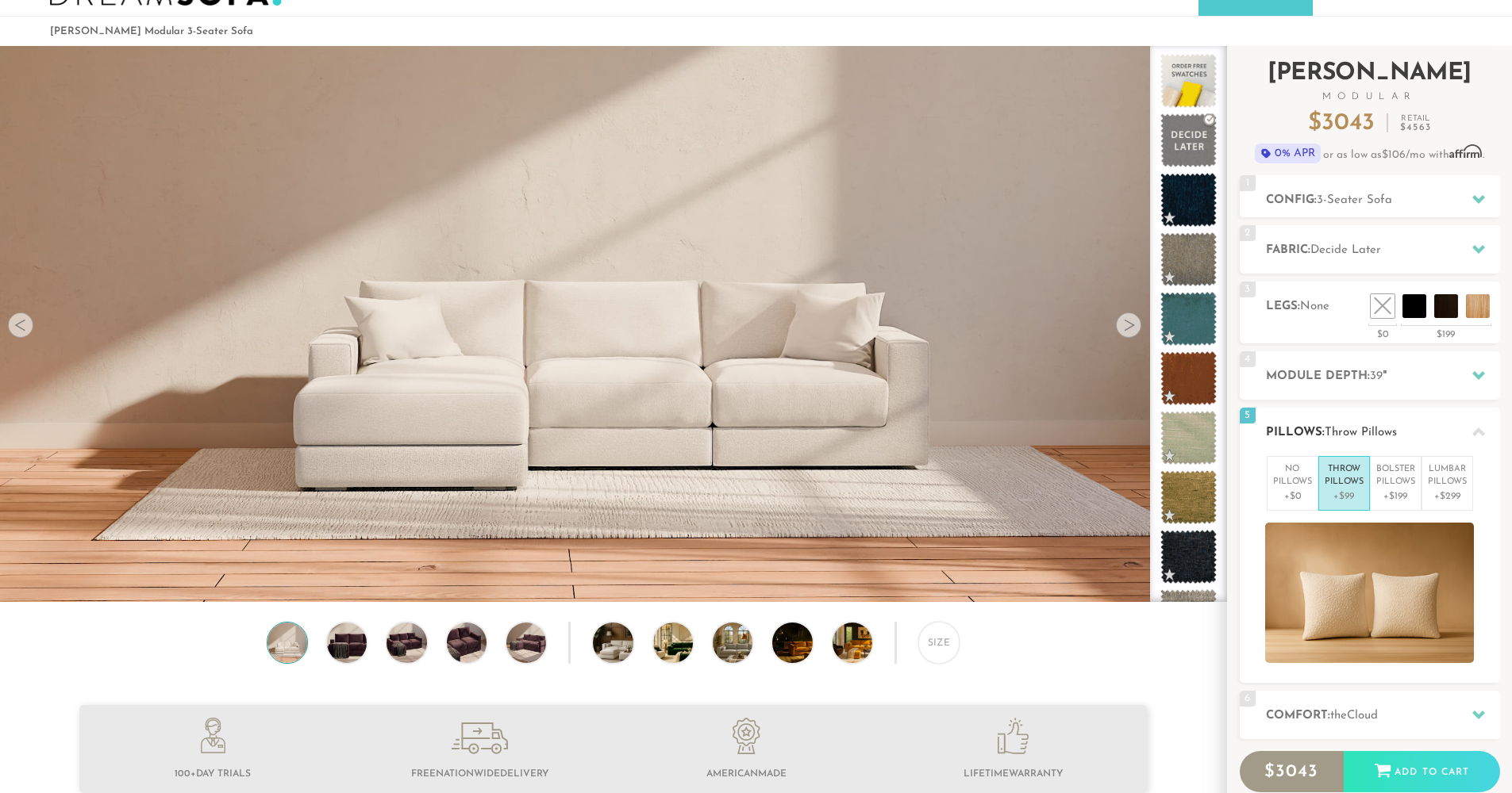
click at [1355, 506] on li "Throw Pillows +$99" at bounding box center [1344, 483] width 52 height 54
click at [1399, 484] on p "Bolster Pillows" at bounding box center [1396, 476] width 39 height 26
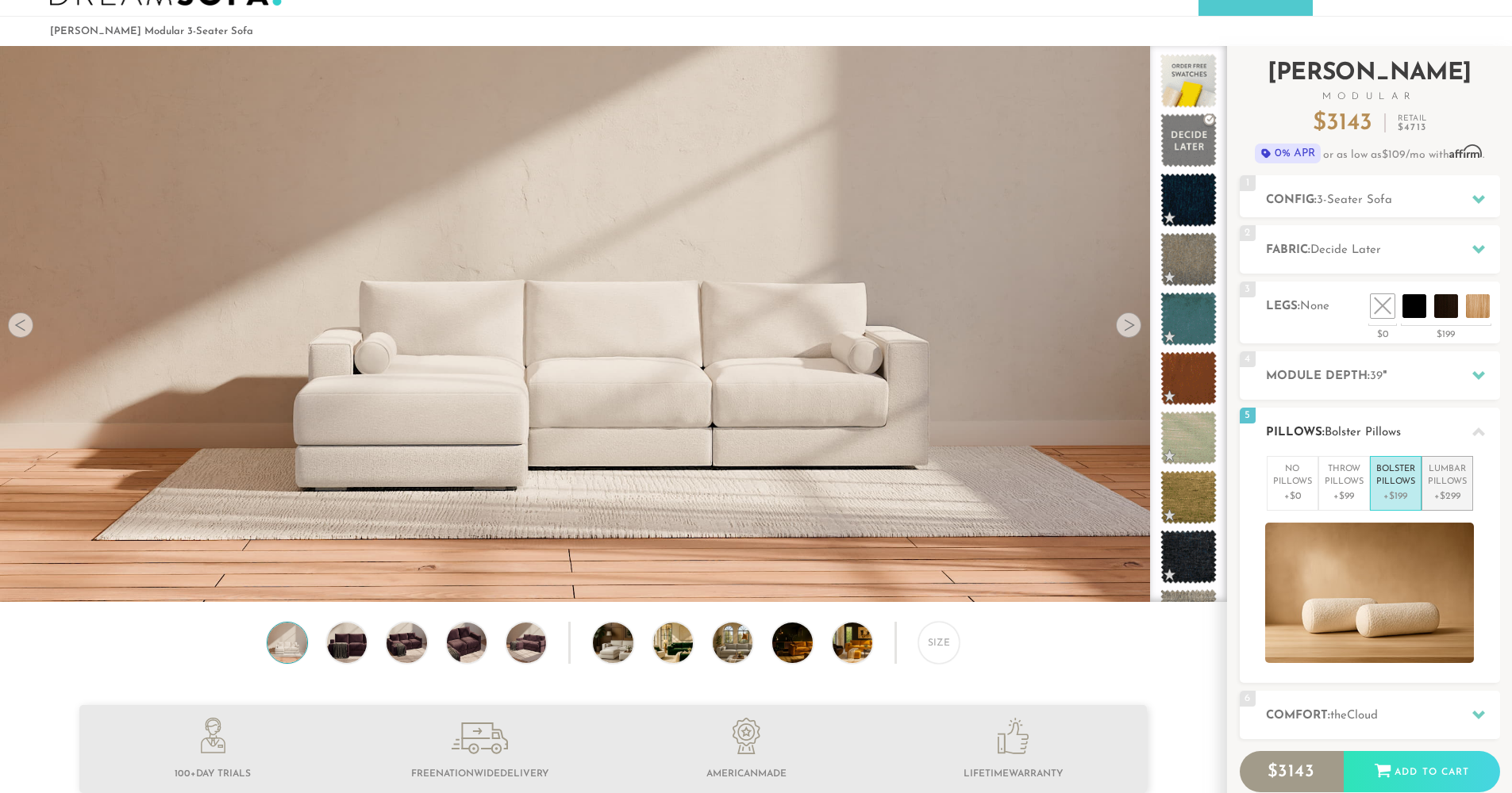
click at [1442, 492] on p "+$299" at bounding box center [1448, 496] width 39 height 14
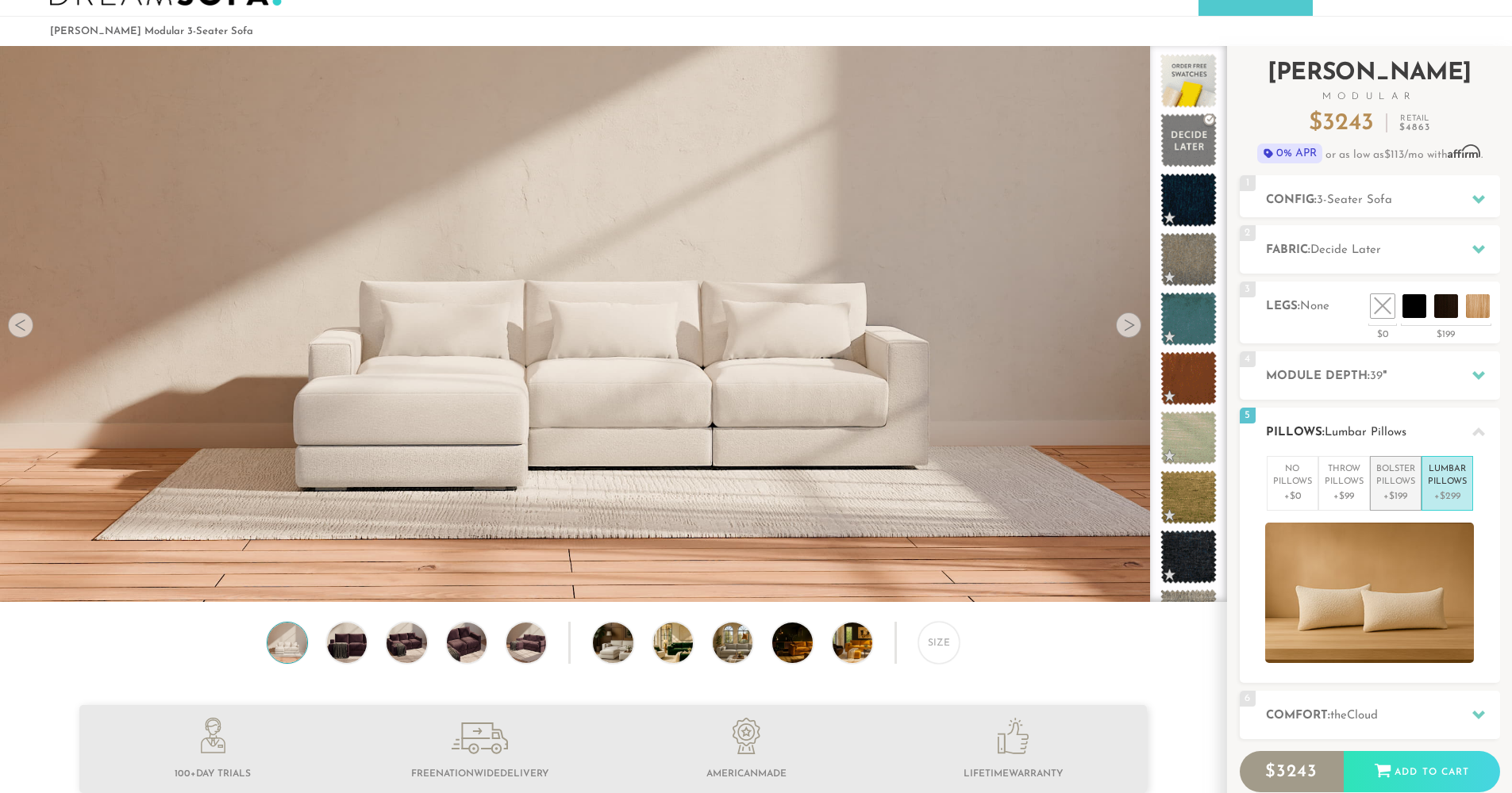
click at [1411, 497] on p "+$199" at bounding box center [1396, 496] width 39 height 14
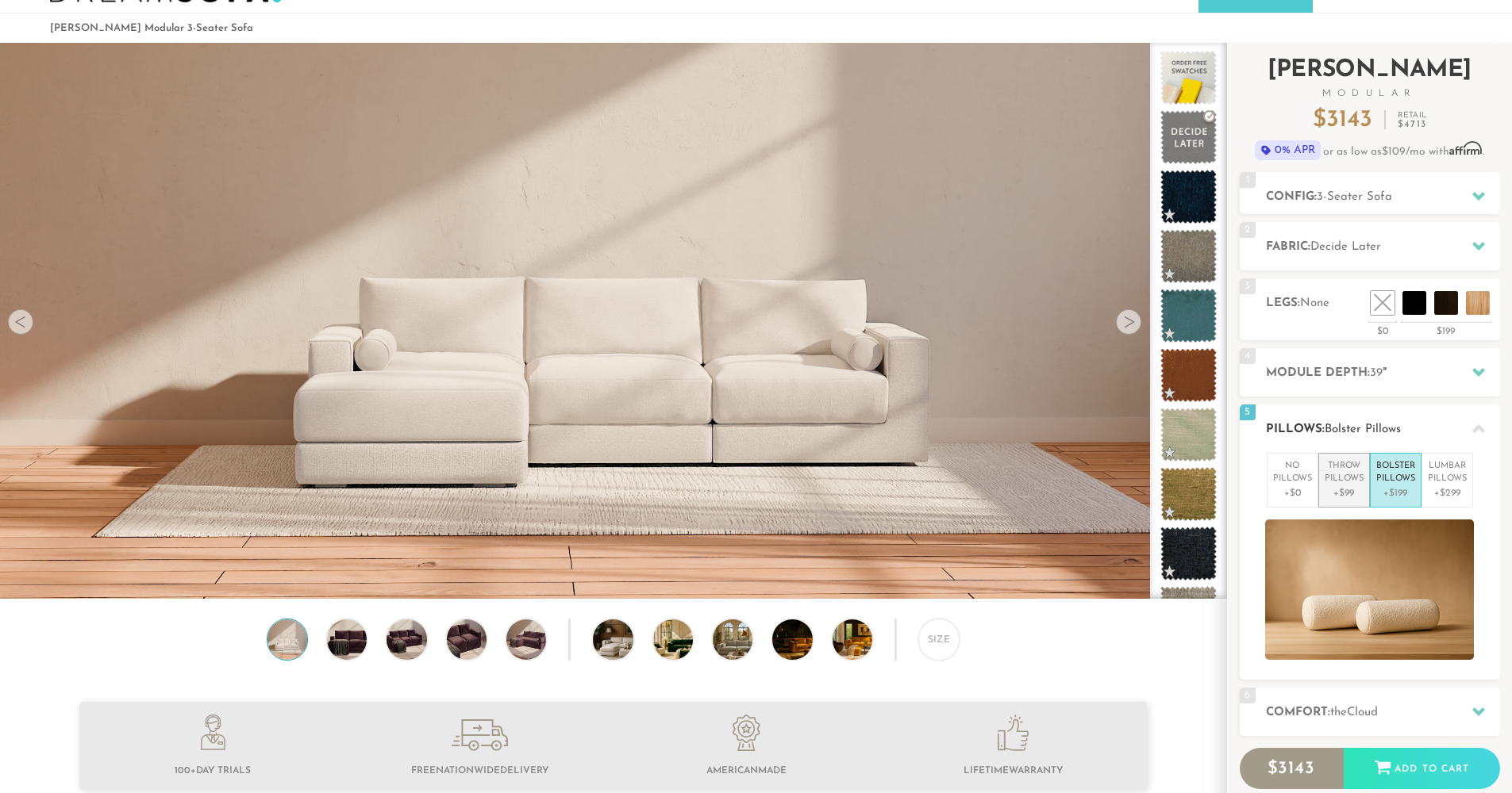
click at [1349, 495] on p "+$99" at bounding box center [1344, 494] width 39 height 14
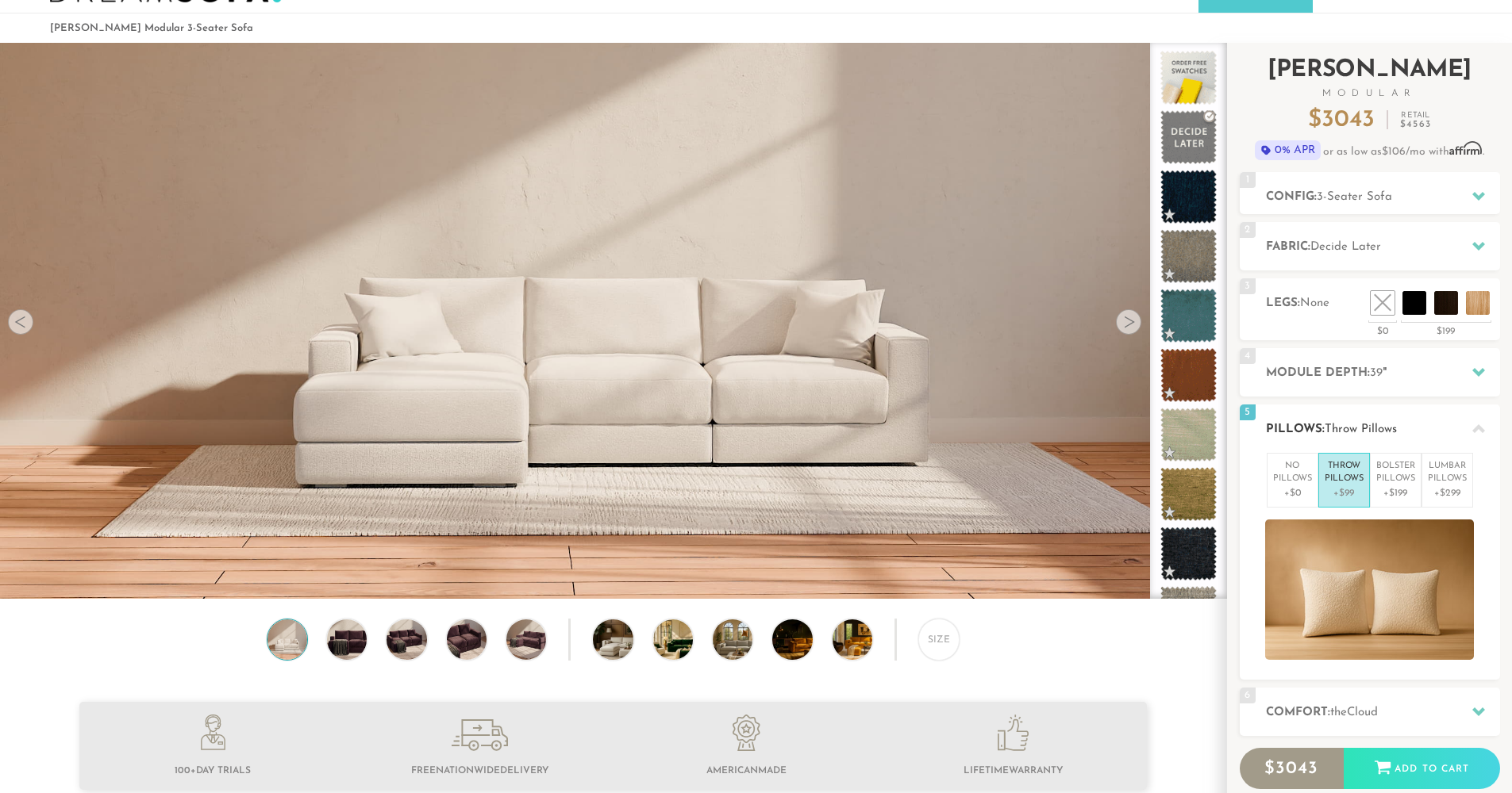
scroll to position [160, 0]
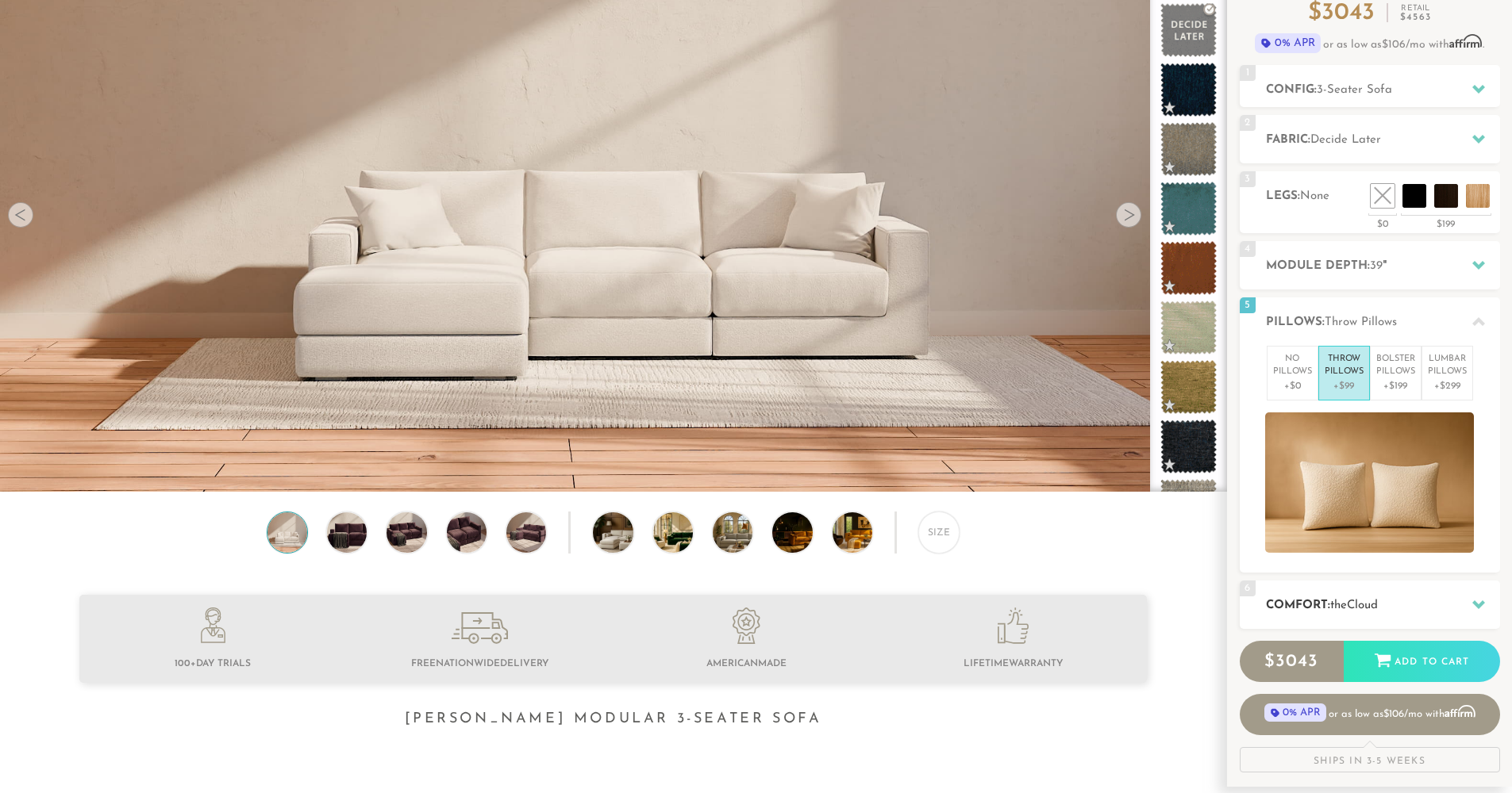
click at [1400, 593] on div "6 Comfort: the Cloud soft" at bounding box center [1370, 605] width 260 height 48
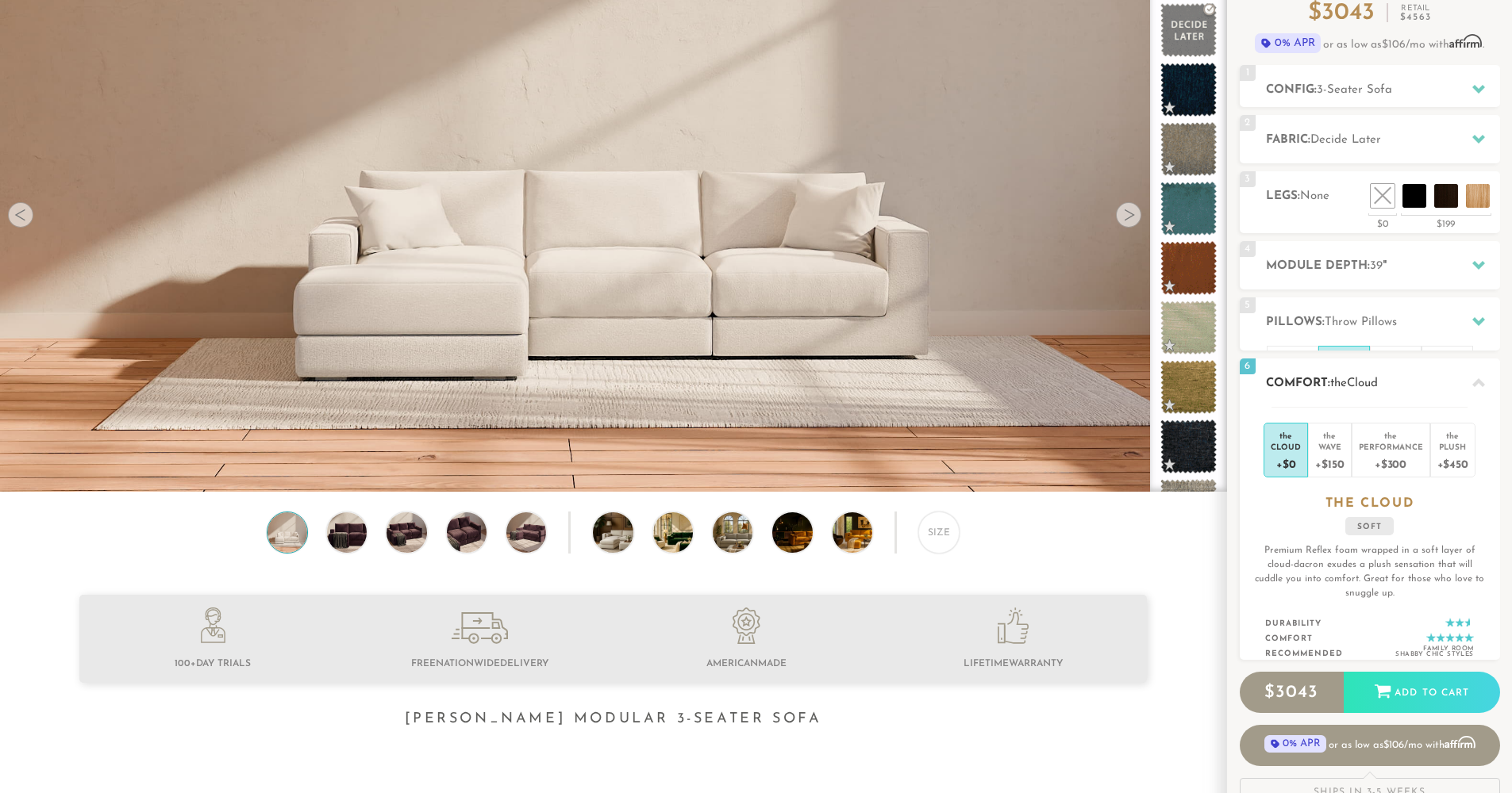
scroll to position [182, 0]
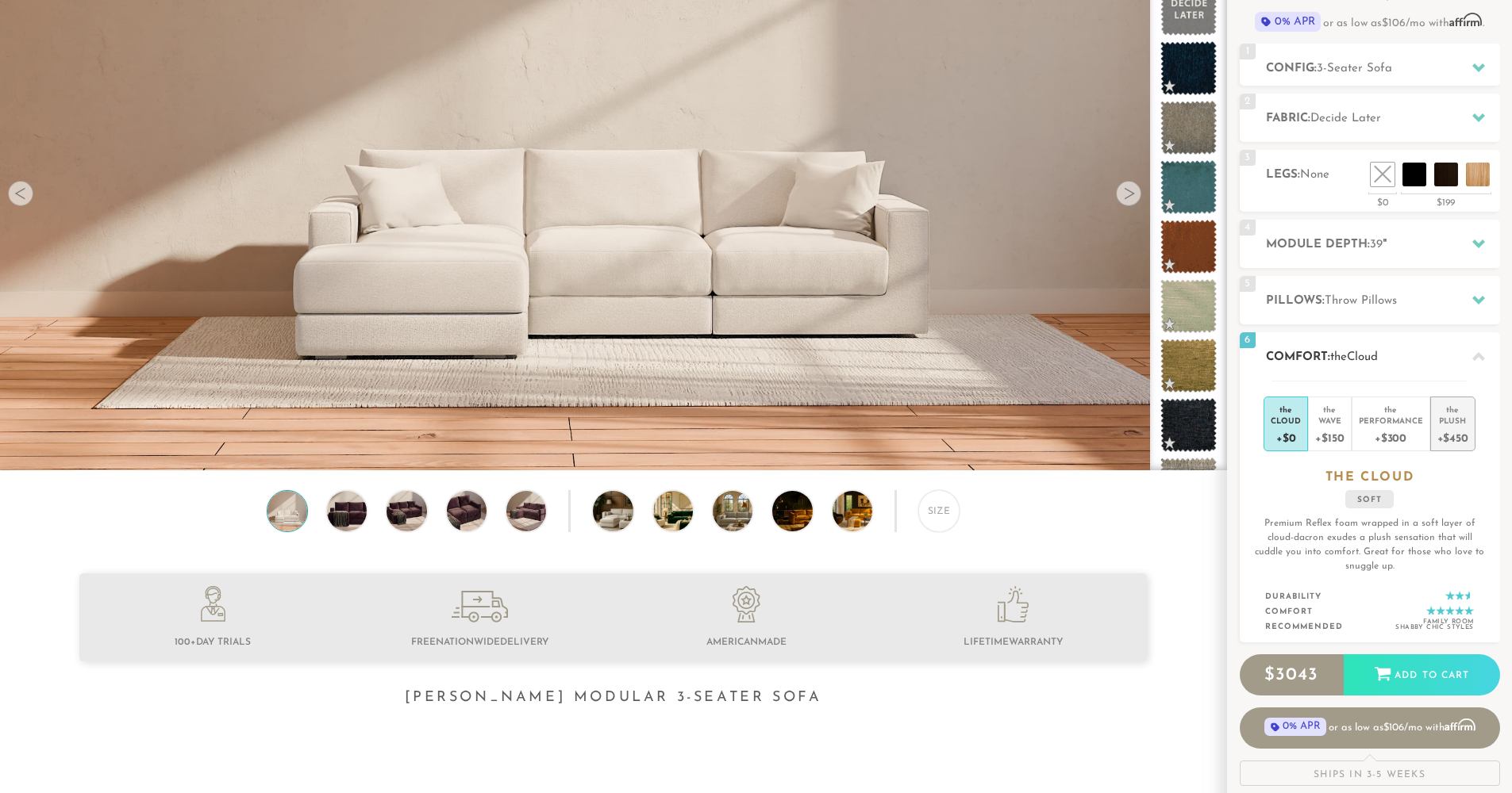
click at [1443, 444] on div "+$450" at bounding box center [1452, 437] width 31 height 23
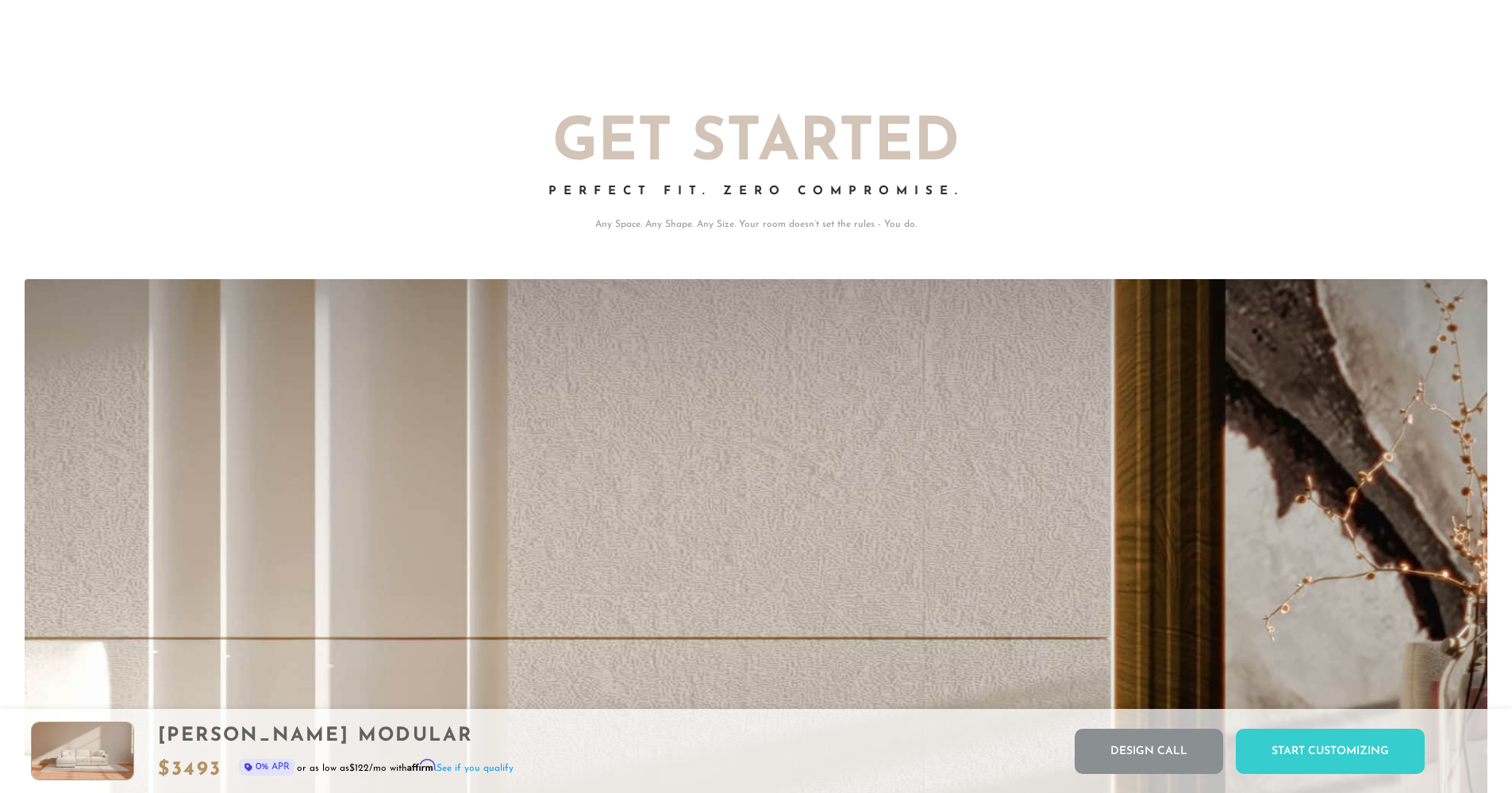
scroll to position [0, 0]
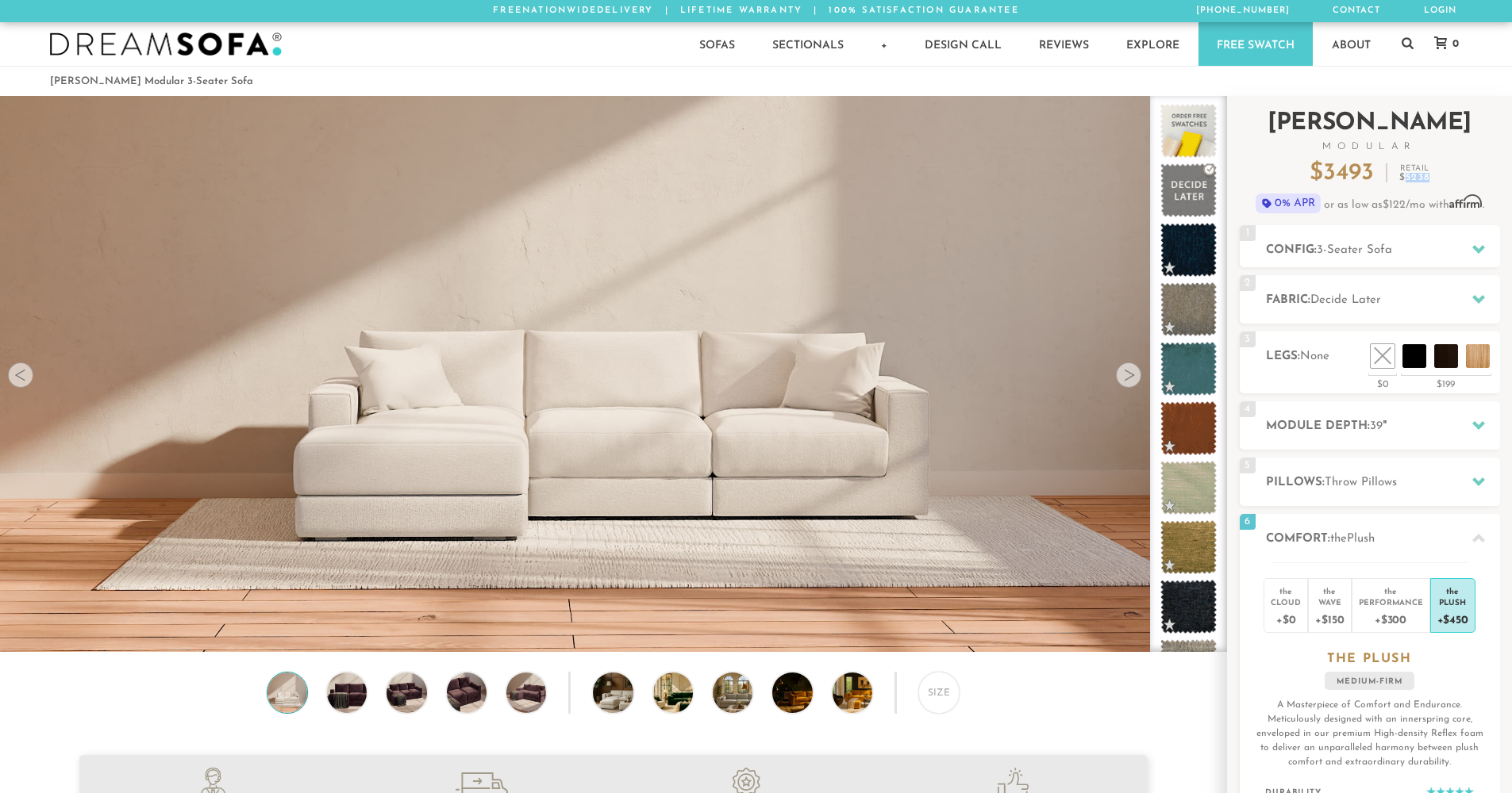
drag, startPoint x: 1402, startPoint y: 177, endPoint x: 1429, endPoint y: 177, distance: 27.0
click at [1429, 177] on em "$ 5238" at bounding box center [1415, 177] width 30 height 10
drag, startPoint x: 1378, startPoint y: 170, endPoint x: 1327, endPoint y: 173, distance: 51.1
click at [1327, 173] on div "$ 3493 Retail $ 5238" at bounding box center [1370, 174] width 260 height 24
click at [1427, 184] on div "$ 3493 Retail $ 5238" at bounding box center [1370, 174] width 260 height 24
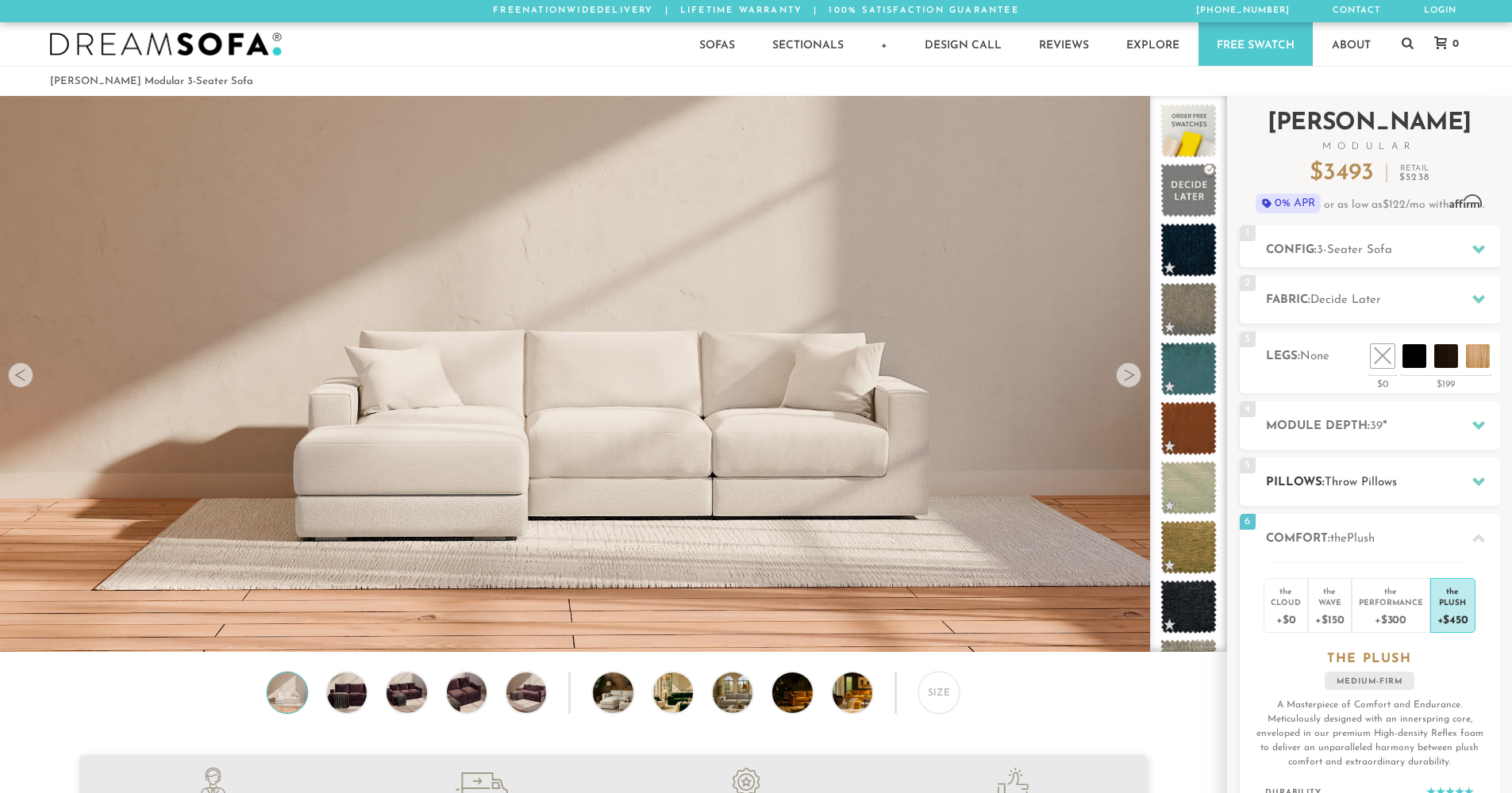
click at [1422, 479] on h2 "Pillows: Throw Pillows" at bounding box center [1383, 483] width 234 height 18
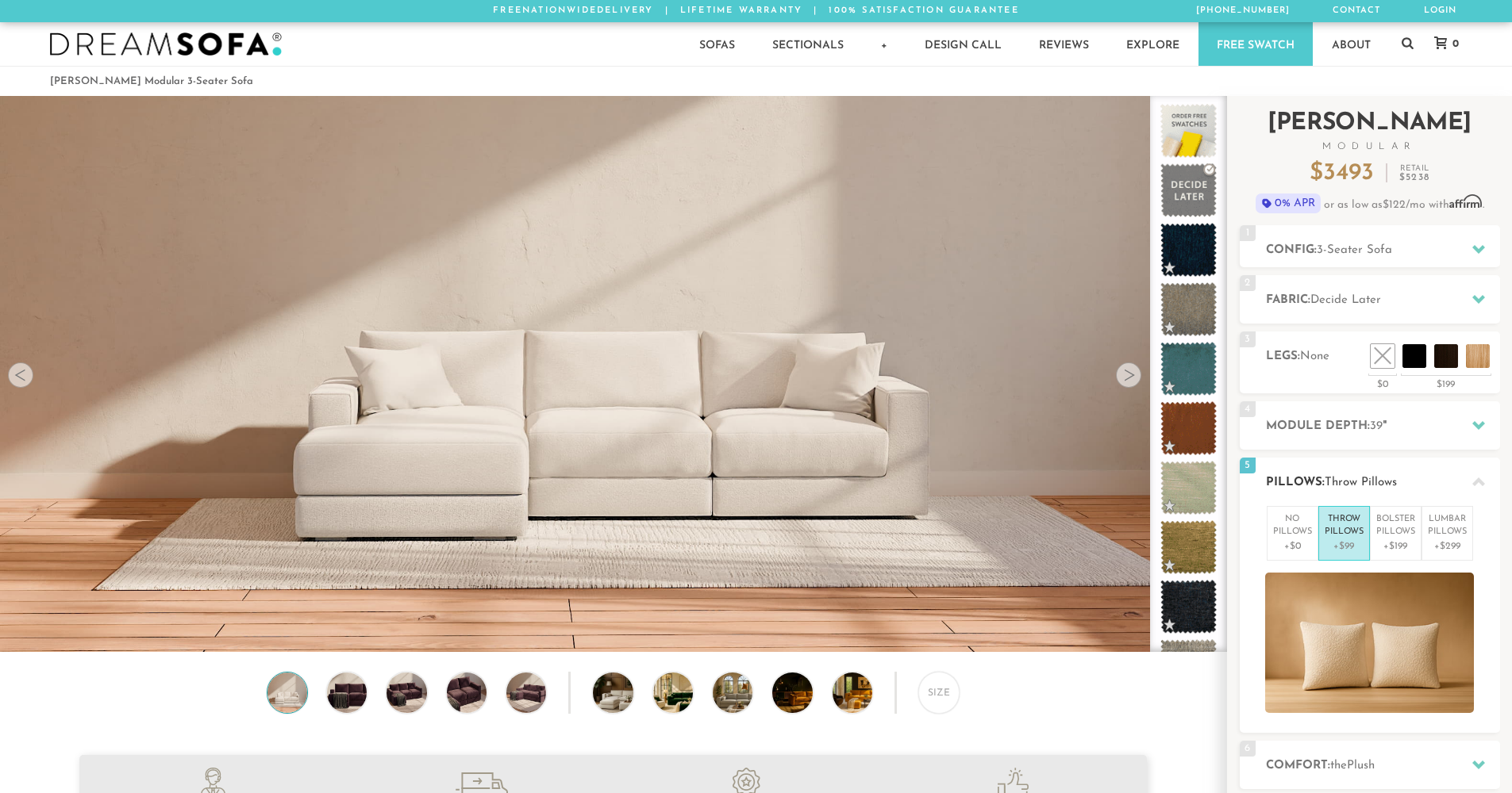
click at [1422, 478] on h2 "Pillows: Throw Pillows" at bounding box center [1383, 483] width 234 height 18
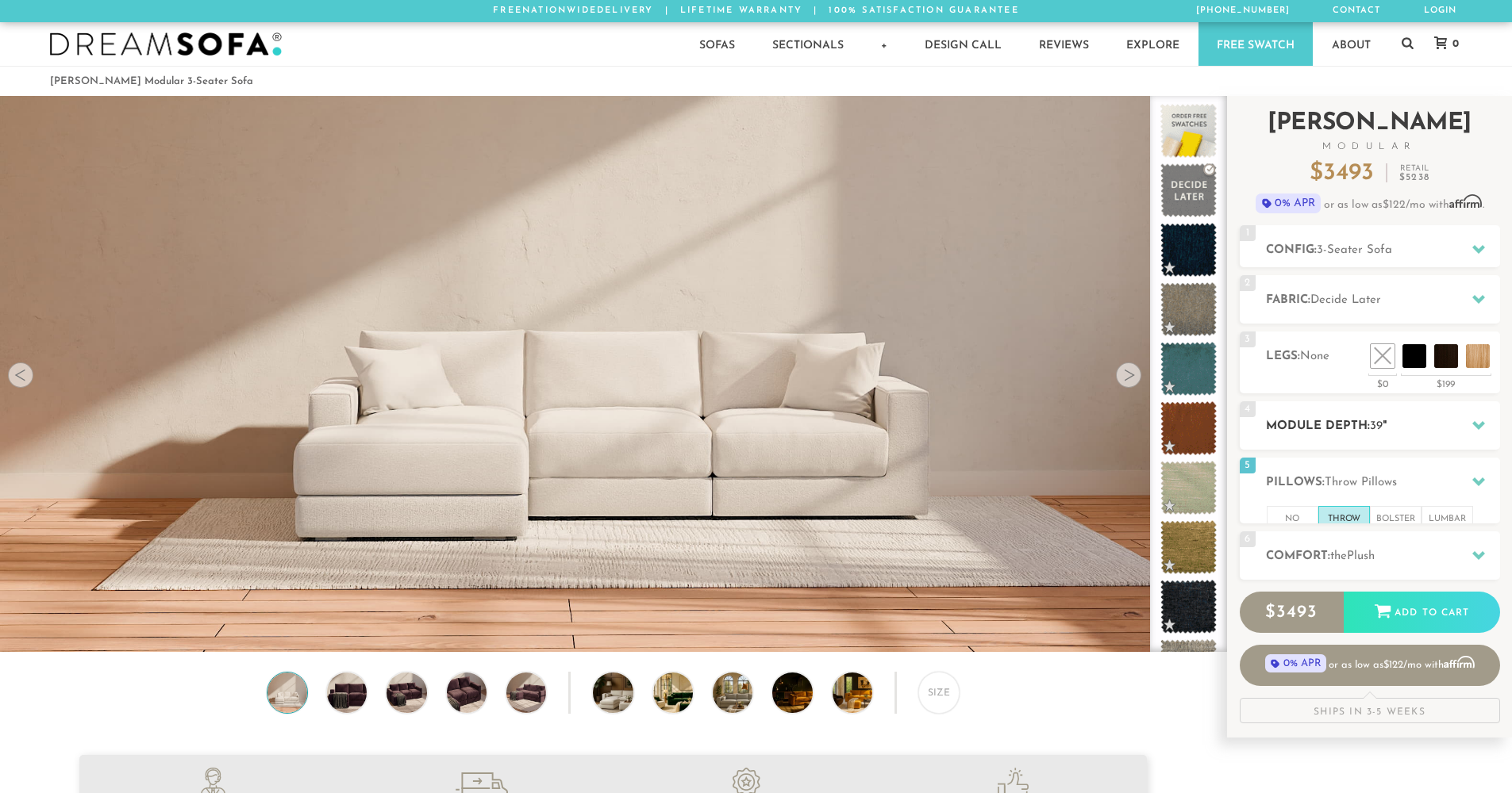
click at [1437, 430] on h2 "Module Depth: 39 "" at bounding box center [1383, 426] width 234 height 18
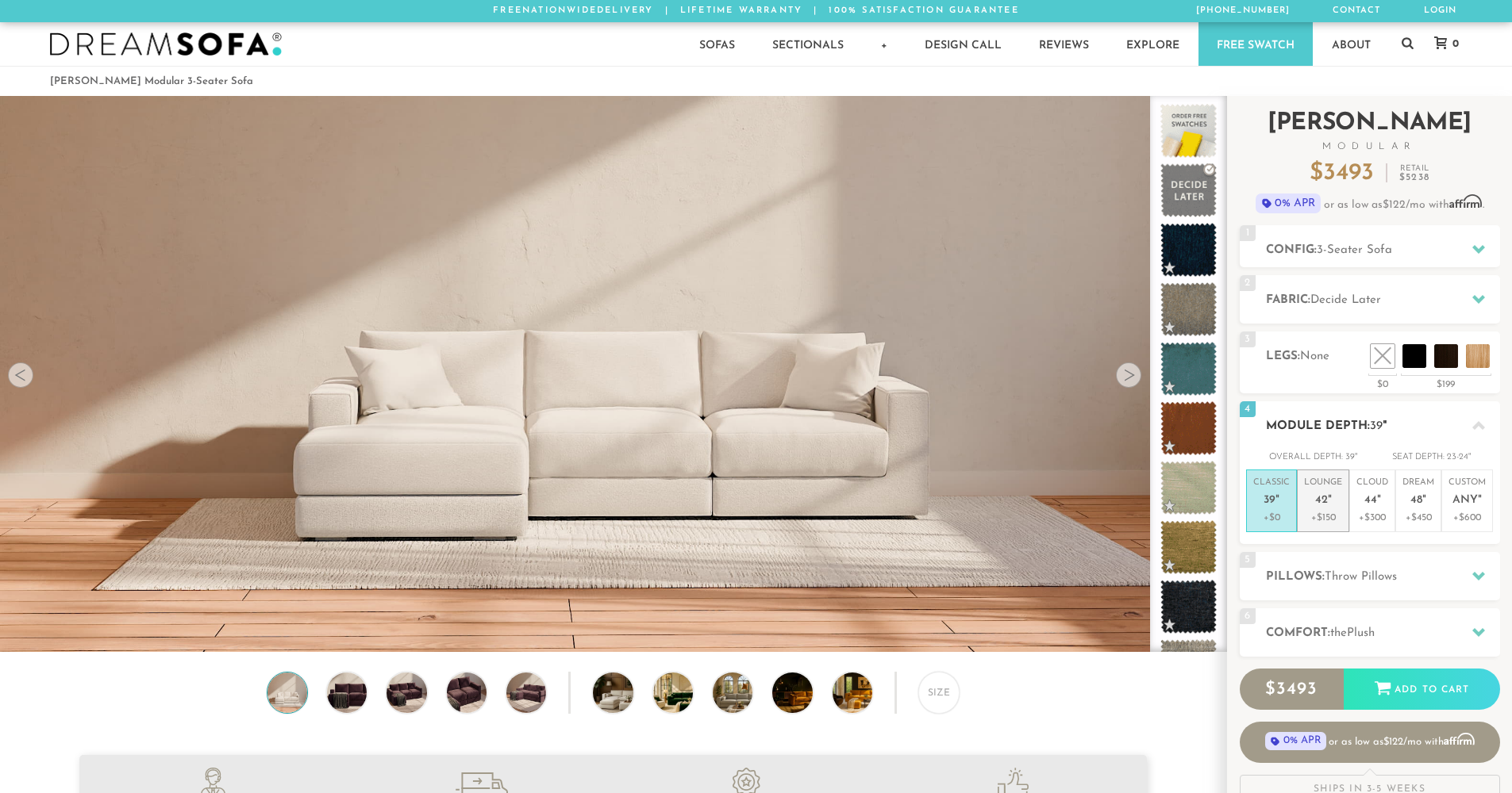
click at [1313, 515] on p "+$150" at bounding box center [1323, 518] width 38 height 14
click at [1357, 511] on p "+$300" at bounding box center [1373, 518] width 32 height 14
click at [1268, 511] on p "+$0" at bounding box center [1271, 518] width 37 height 14
click at [1465, 516] on p "+$600" at bounding box center [1467, 518] width 37 height 14
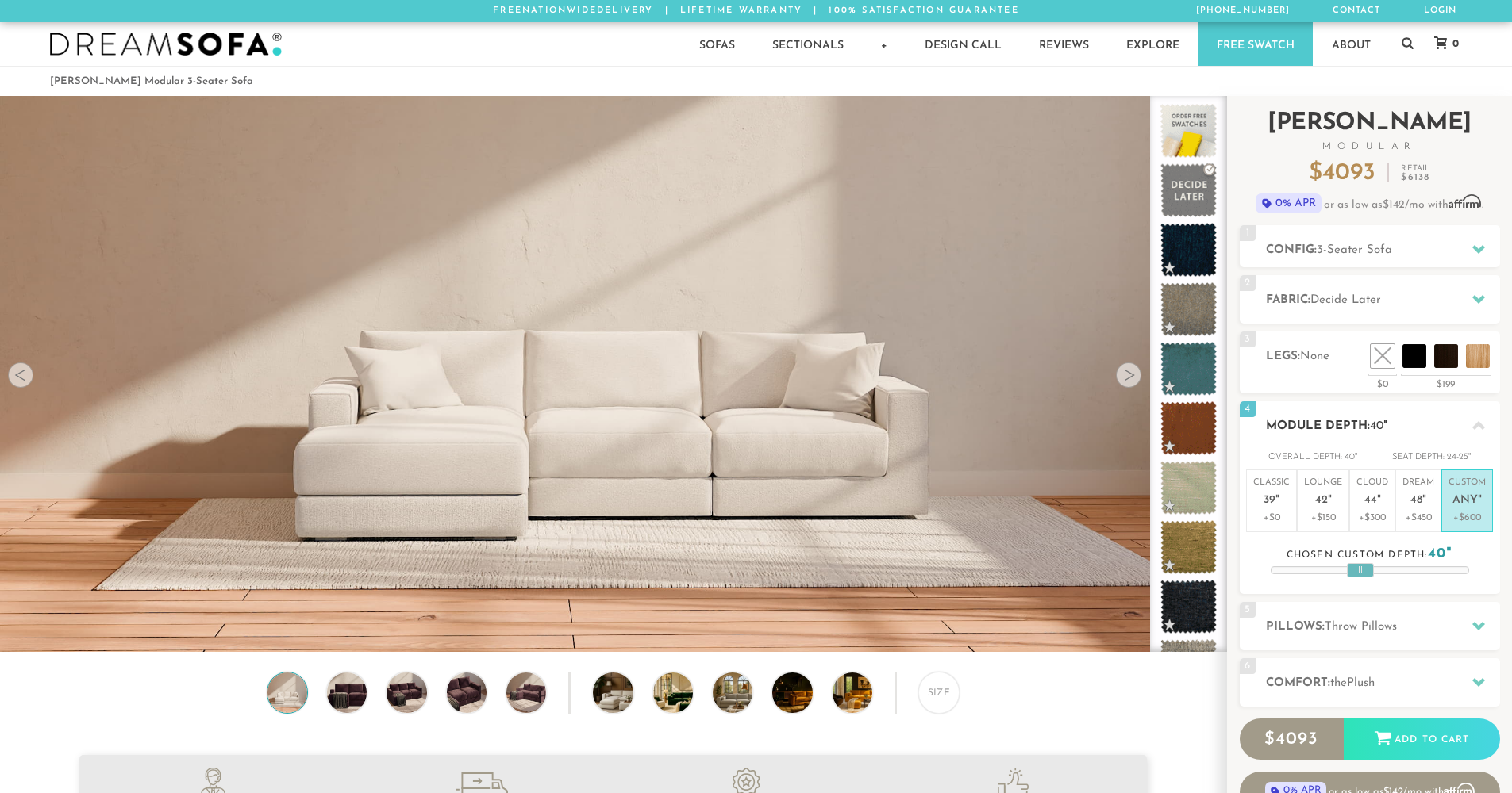
click at [1365, 576] on div at bounding box center [1360, 570] width 27 height 14
click at [1412, 503] on span "48" at bounding box center [1416, 501] width 12 height 13
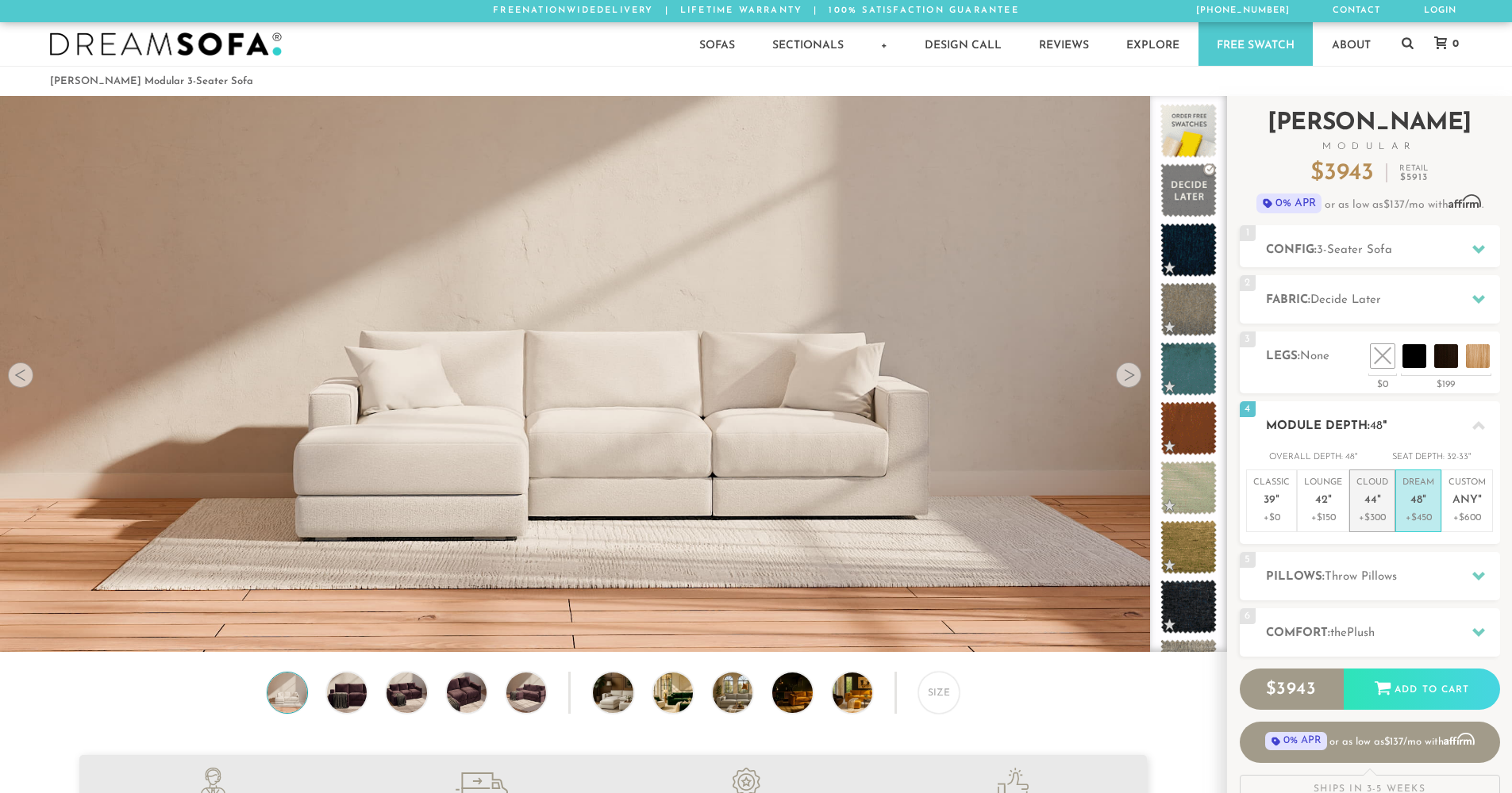
click at [1364, 504] on span "44" at bounding box center [1370, 501] width 12 height 13
click at [1329, 506] on p "Lounge 42 "" at bounding box center [1323, 494] width 38 height 34
click at [1385, 511] on p "+$300" at bounding box center [1373, 518] width 32 height 14
click at [1320, 511] on p "+$150" at bounding box center [1323, 518] width 38 height 14
click at [1270, 511] on p "+$0" at bounding box center [1271, 518] width 37 height 14
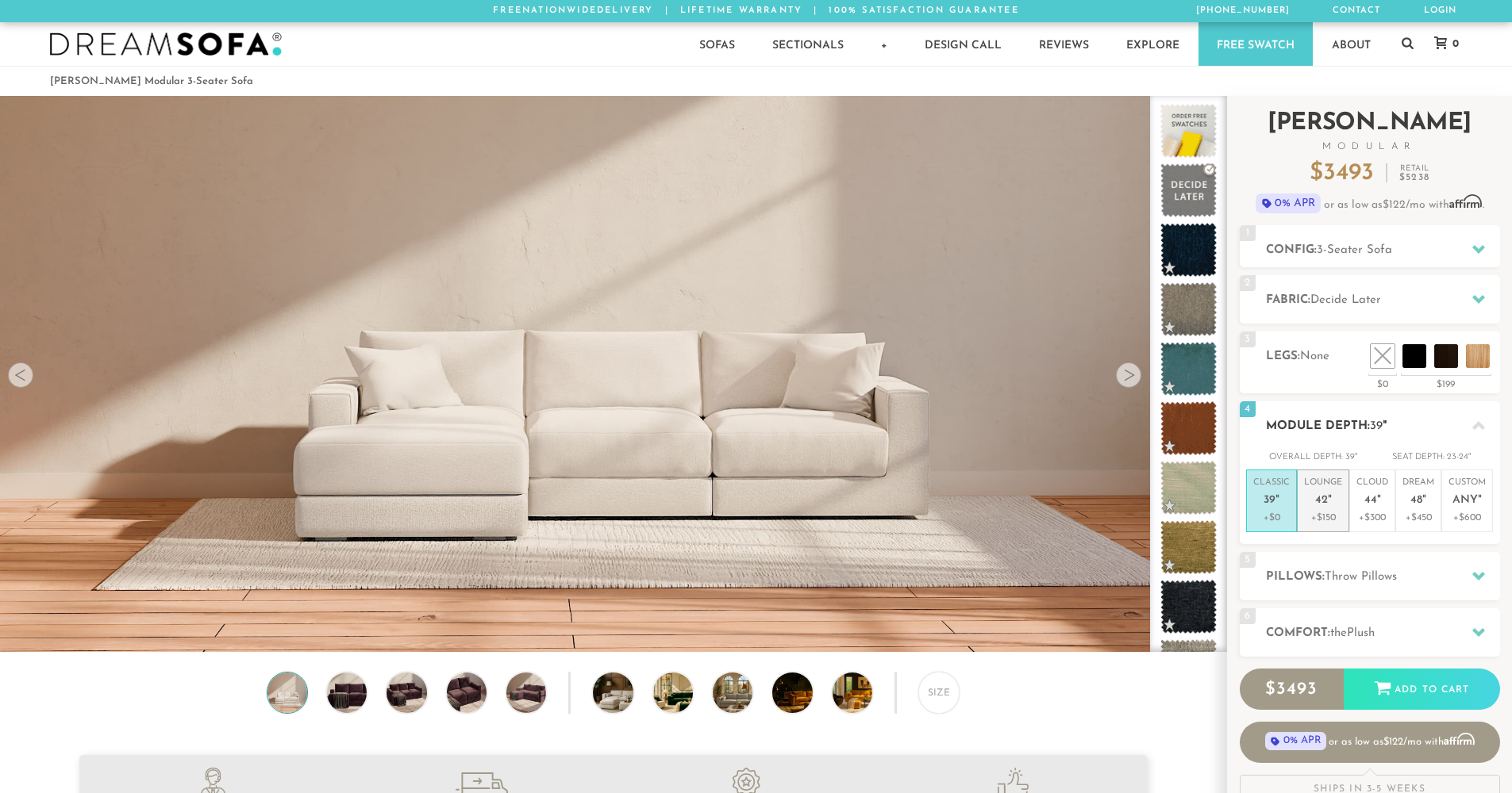
click at [1326, 514] on p "+$150" at bounding box center [1323, 518] width 38 height 14
click at [1364, 511] on p "+$300" at bounding box center [1373, 518] width 32 height 14
click at [1426, 511] on p "+$450" at bounding box center [1418, 518] width 32 height 14
click at [1376, 511] on p "+$300" at bounding box center [1373, 518] width 32 height 14
click at [1324, 503] on span "42" at bounding box center [1321, 501] width 12 height 13
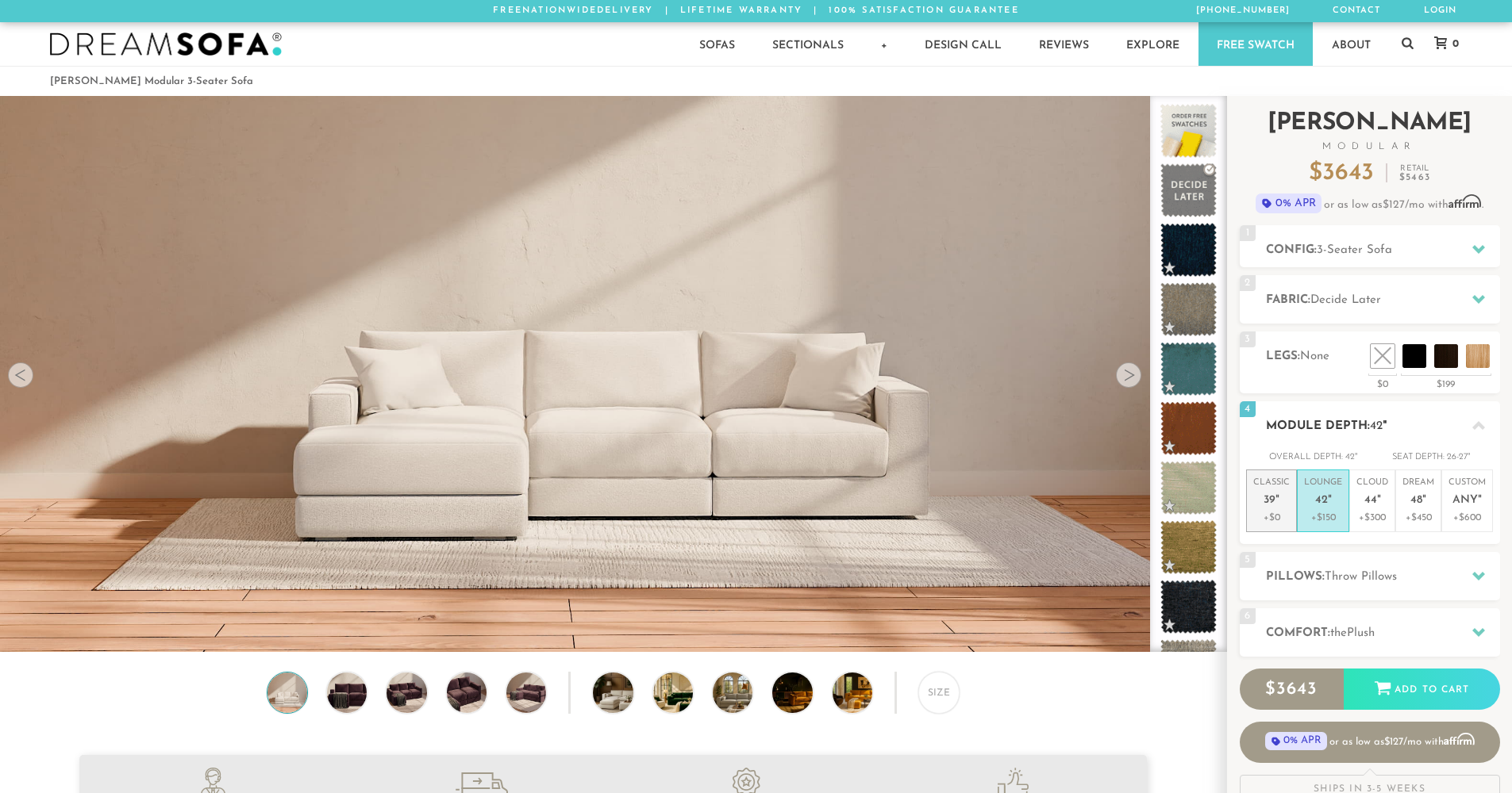
click at [1264, 503] on span "39" at bounding box center [1269, 501] width 12 height 13
click at [1364, 242] on h2 "Config: 3-Seater Sofa" at bounding box center [1383, 250] width 234 height 18
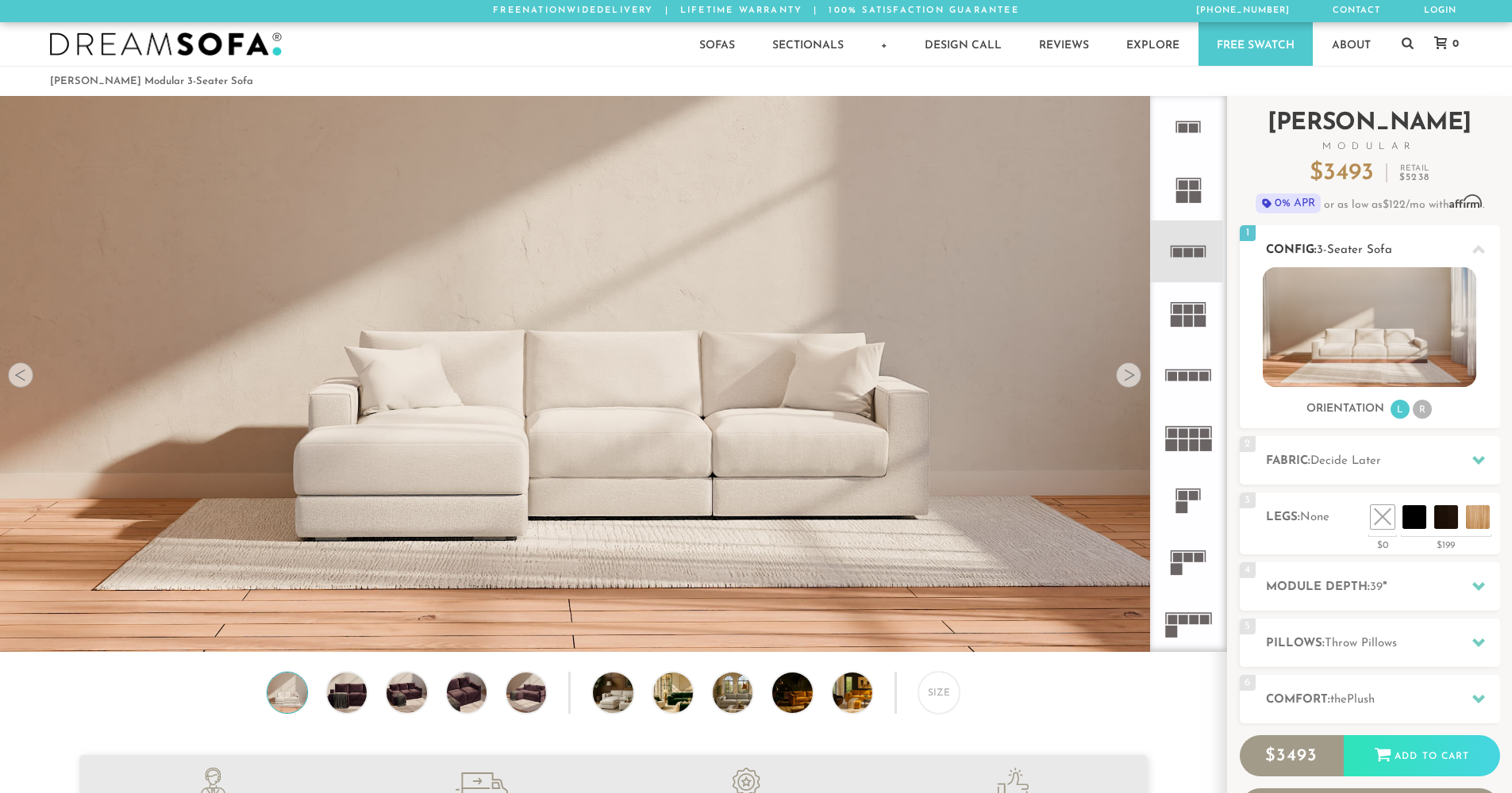
click at [1364, 242] on h2 "Config: 3-Seater Sofa" at bounding box center [1383, 250] width 234 height 18
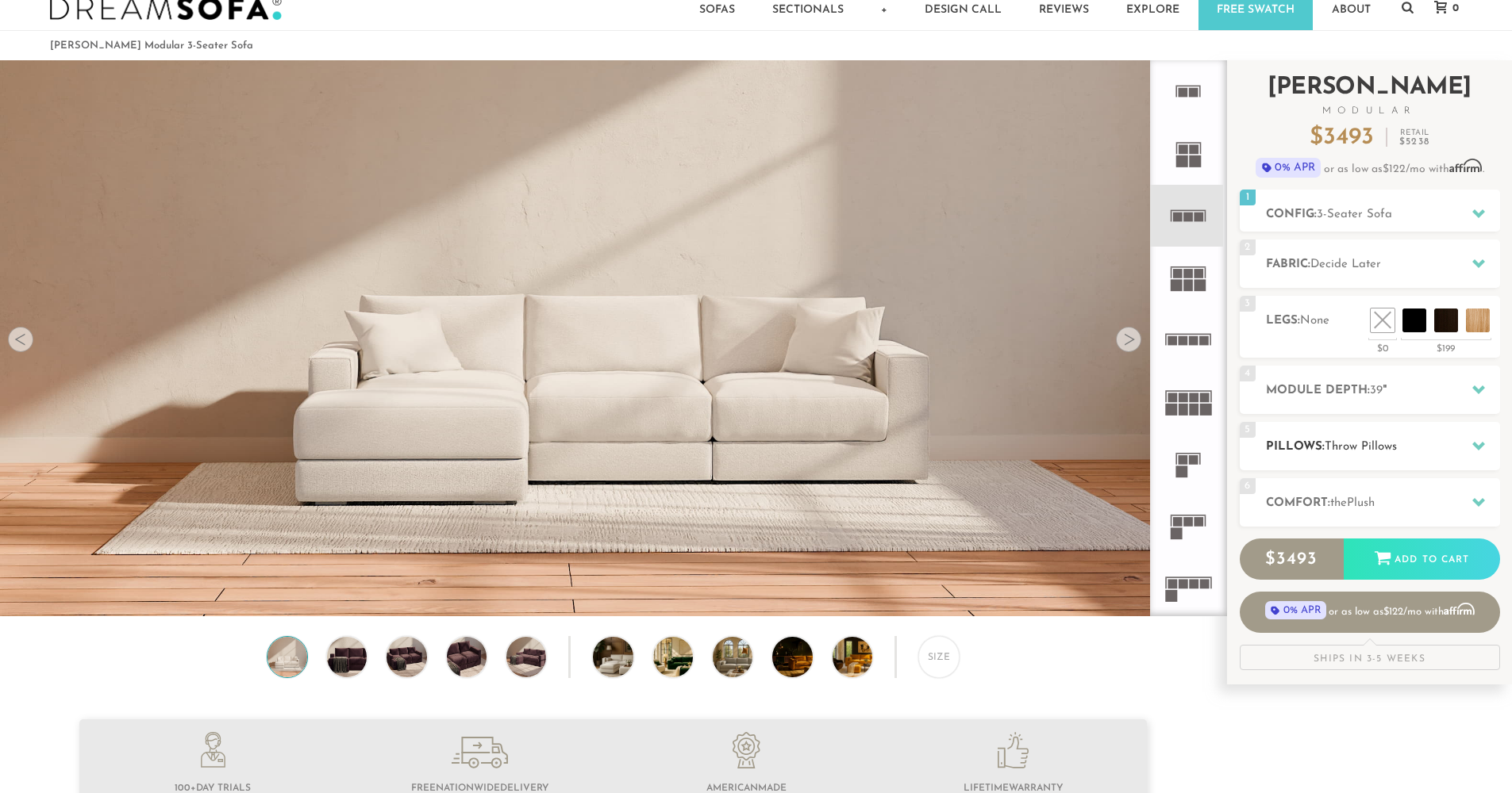
scroll to position [40, 0]
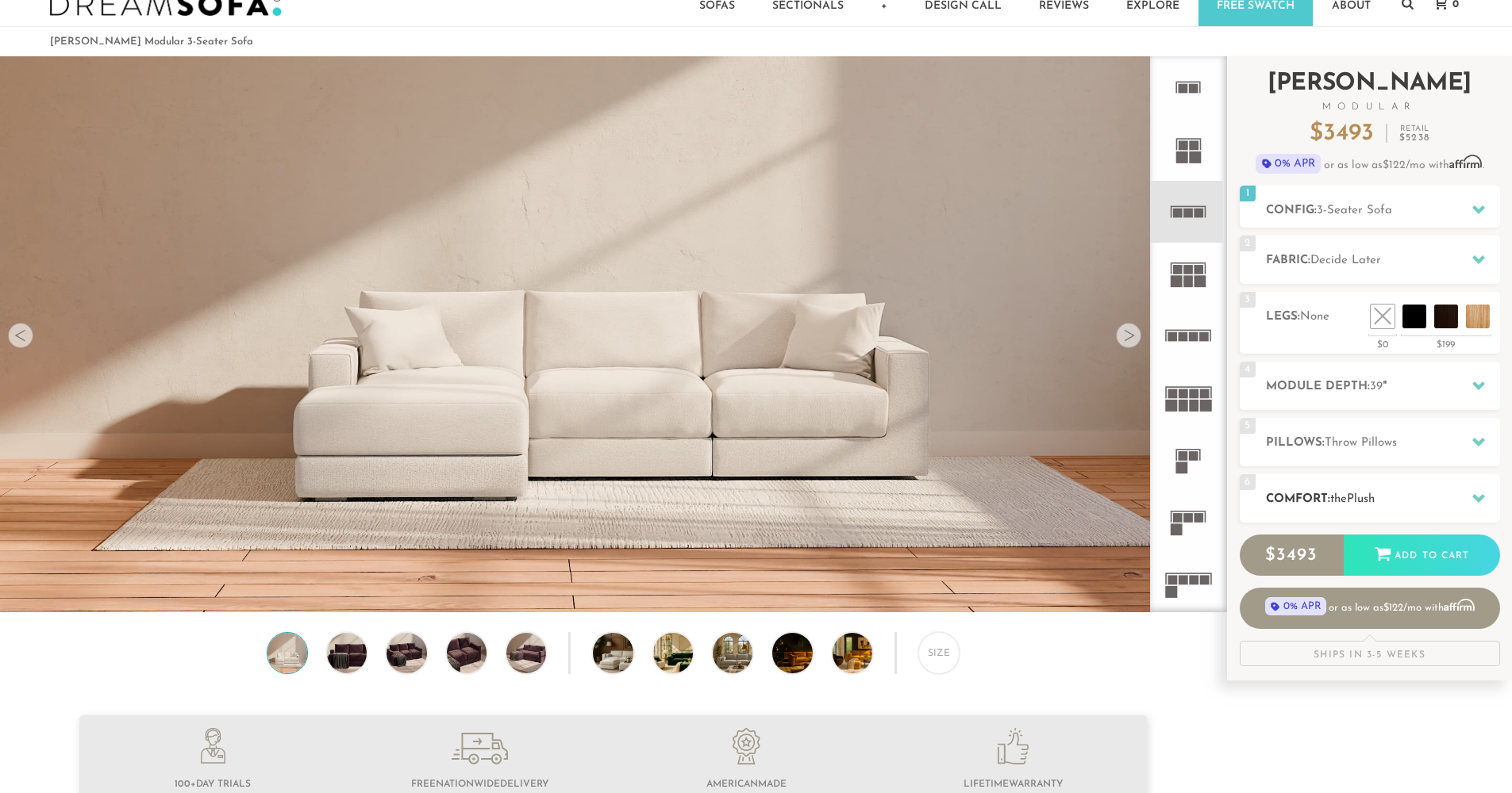
click at [1345, 478] on div "6 Comfort: the Plush medium firm" at bounding box center [1370, 498] width 260 height 48
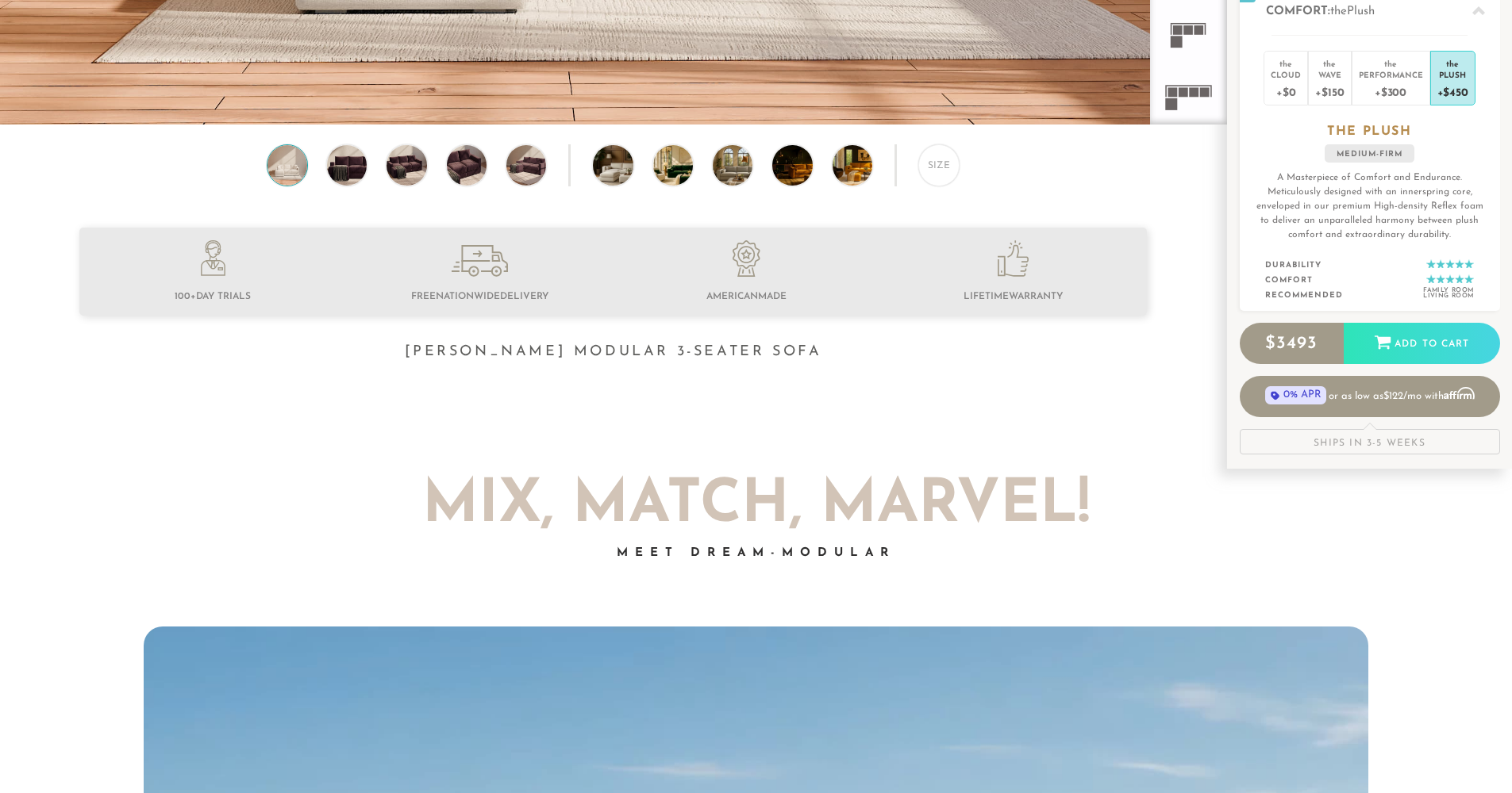
scroll to position [542, 0]
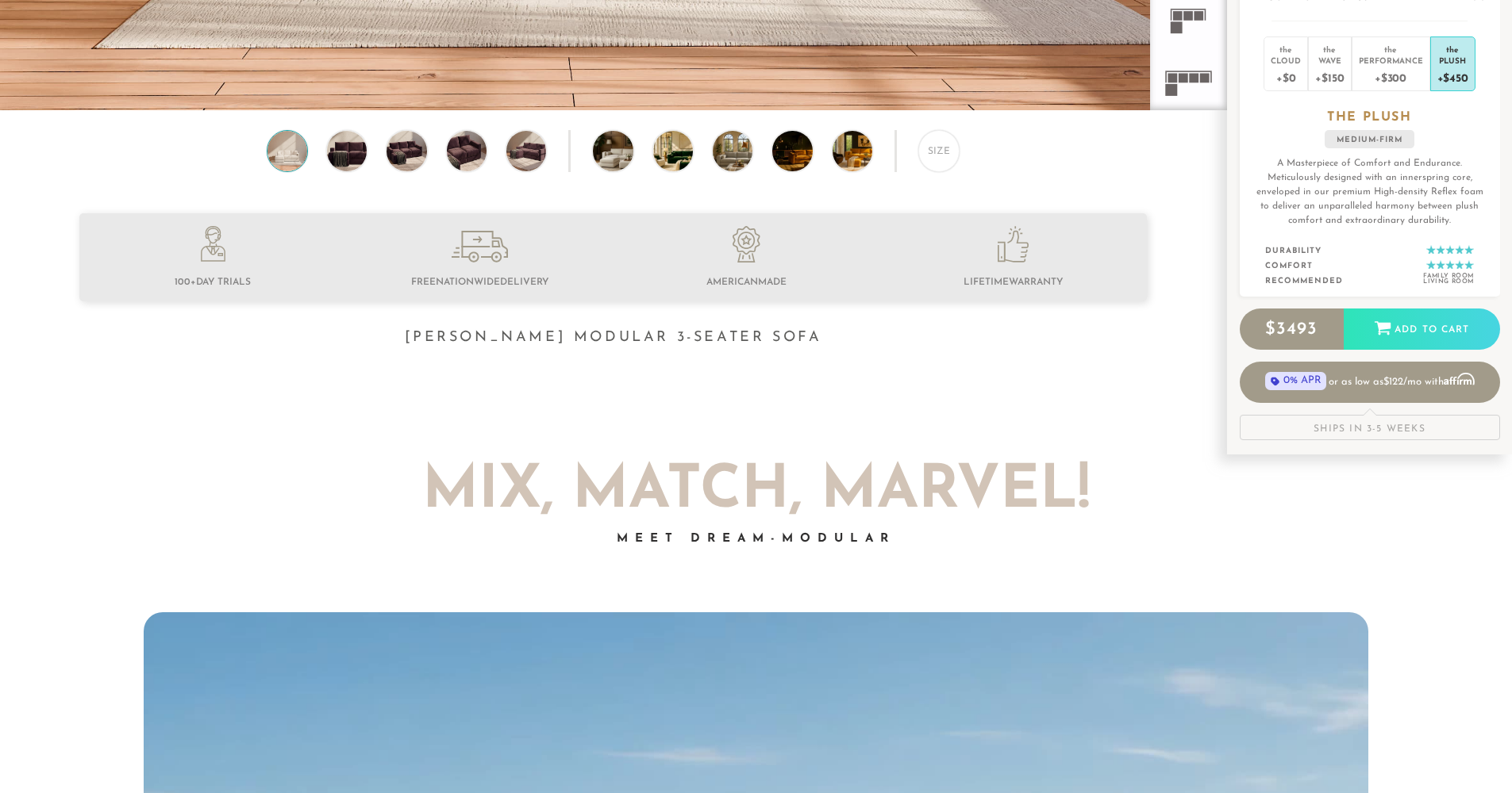
click at [1335, 424] on div "Ships in 3-5 Weeks" at bounding box center [1370, 428] width 260 height 25
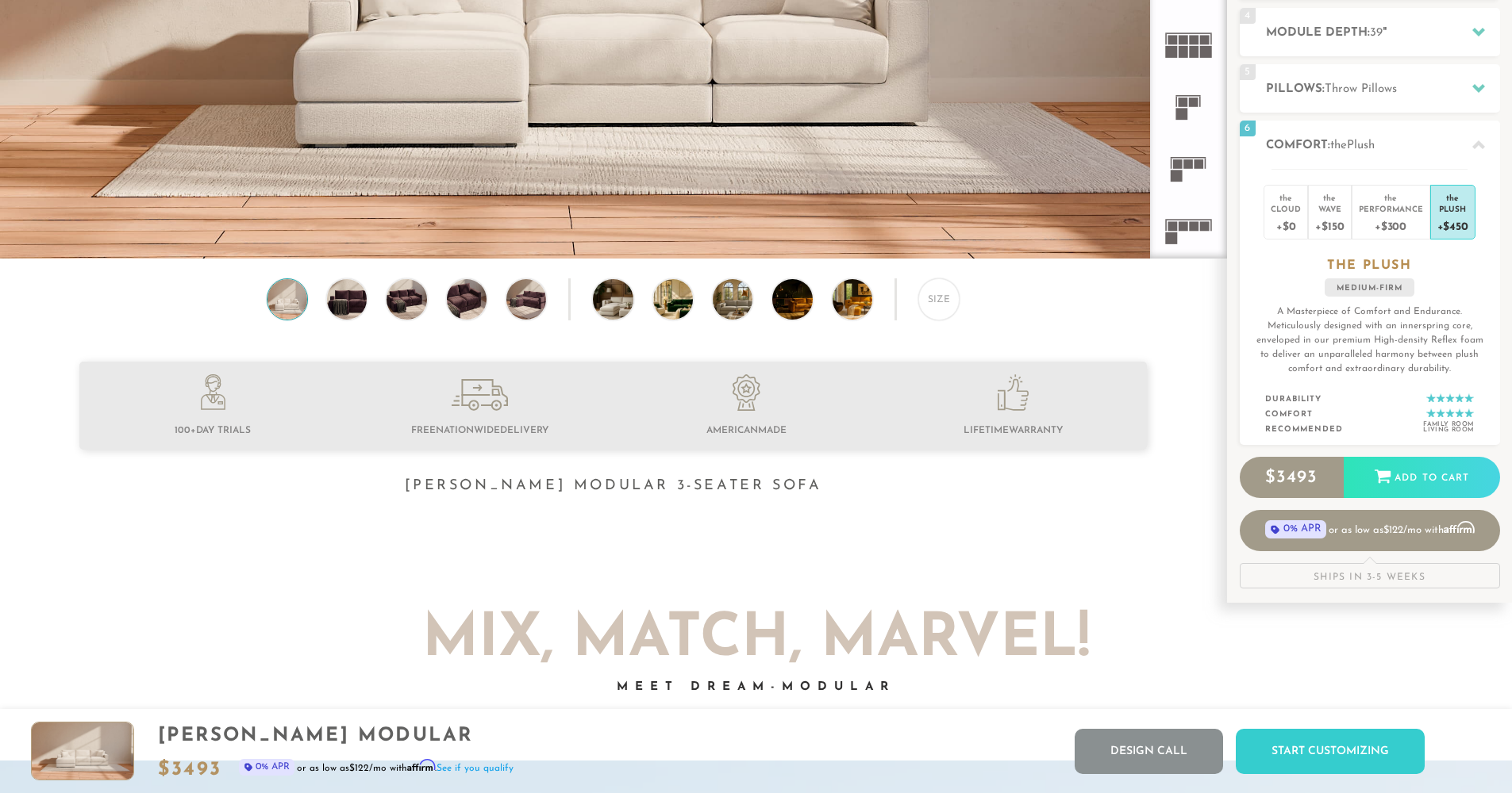
scroll to position [0, 0]
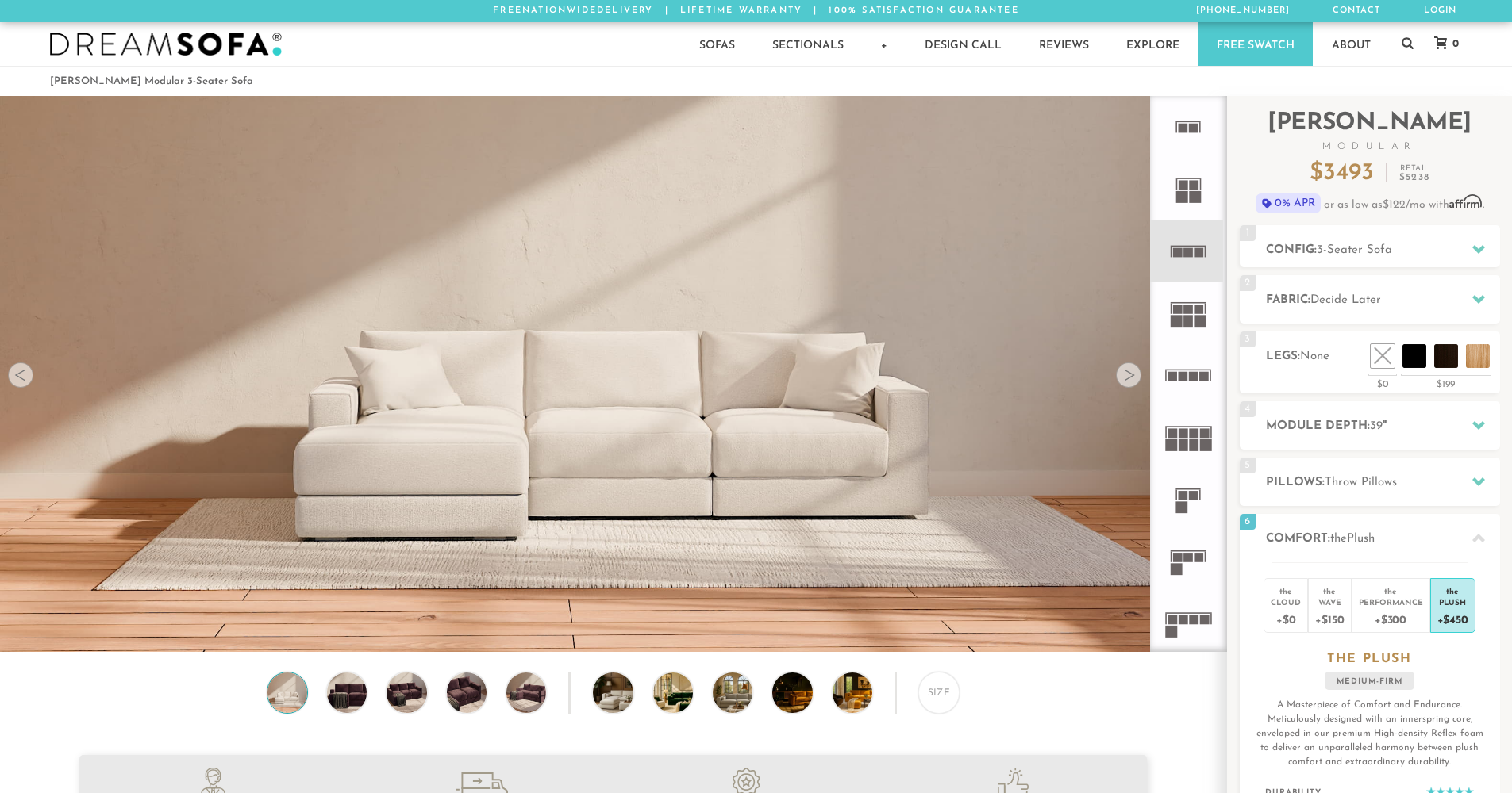
click at [1123, 385] on div at bounding box center [1129, 375] width 25 height 25
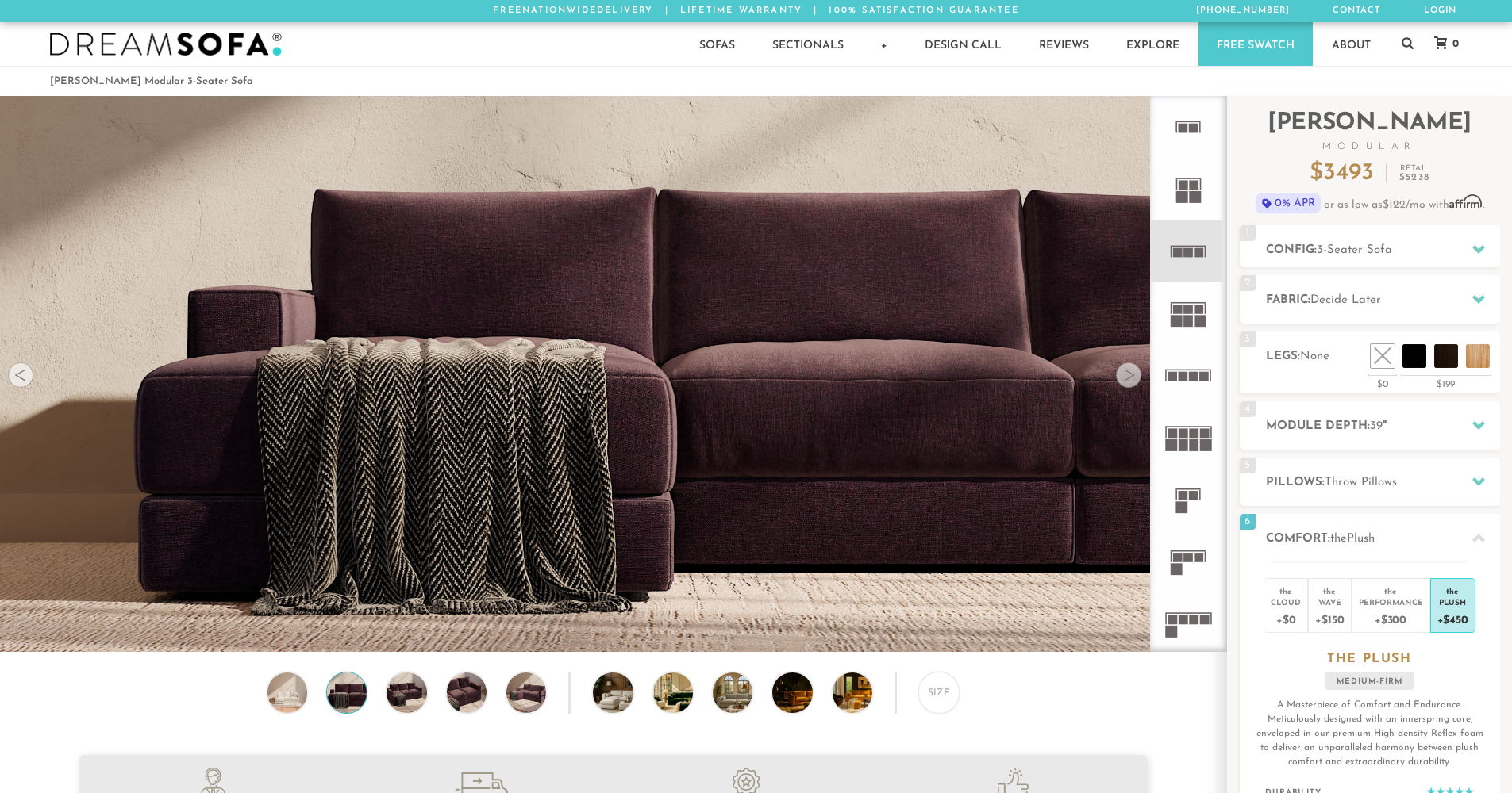
click at [1123, 385] on div at bounding box center [1129, 375] width 25 height 25
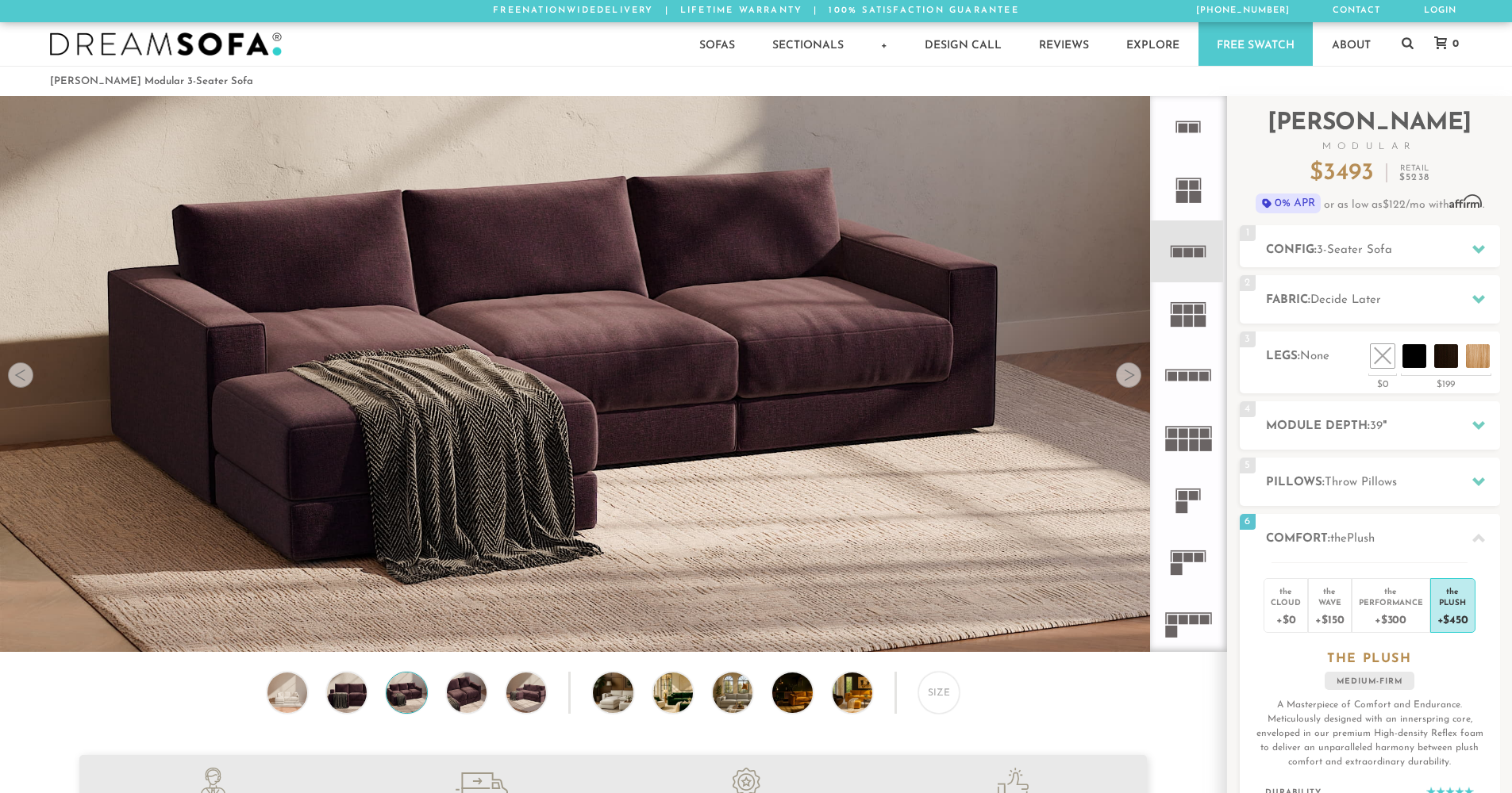
click at [1123, 385] on div at bounding box center [1129, 375] width 25 height 25
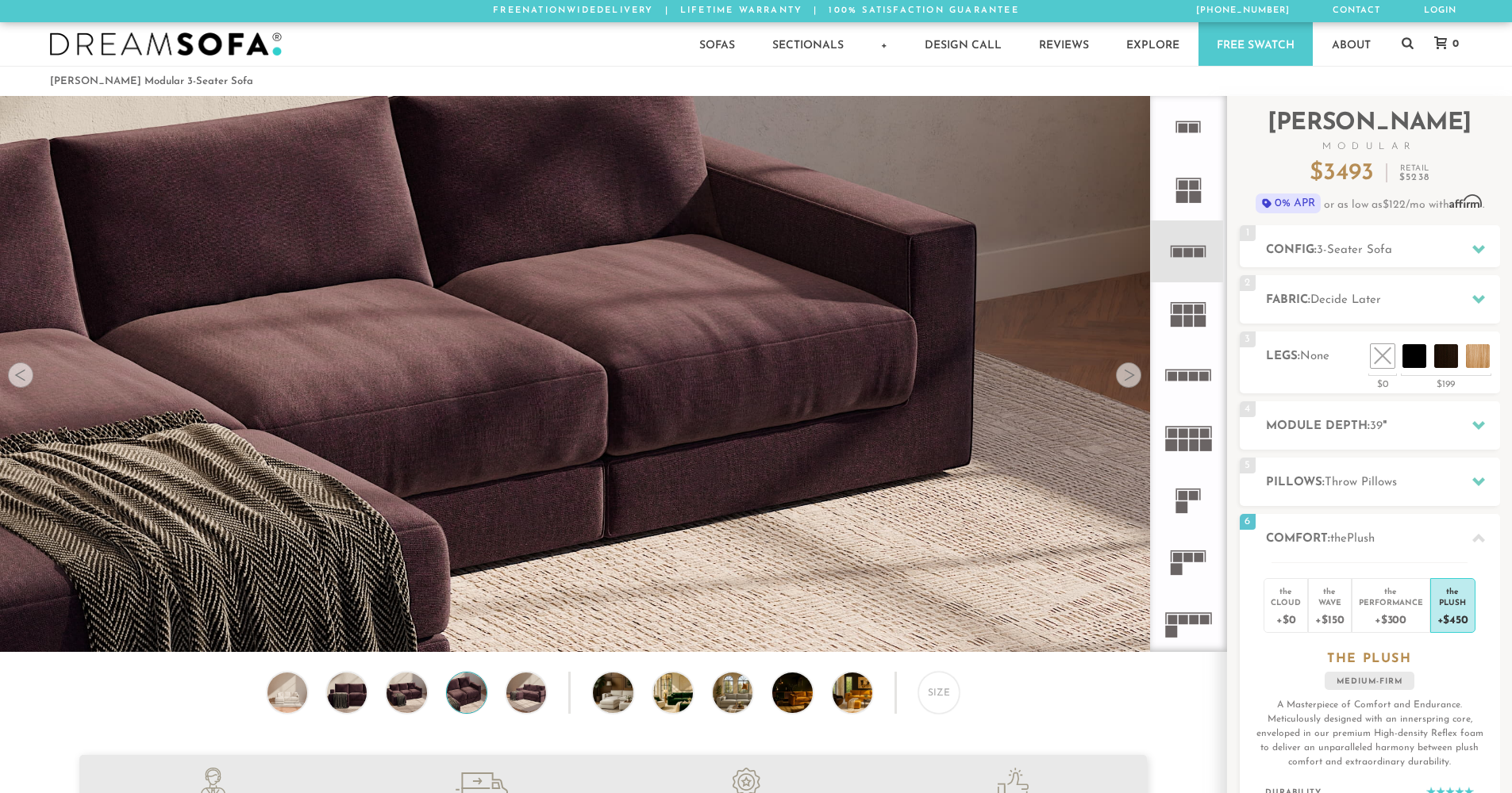
click at [1123, 385] on div at bounding box center [1129, 375] width 25 height 25
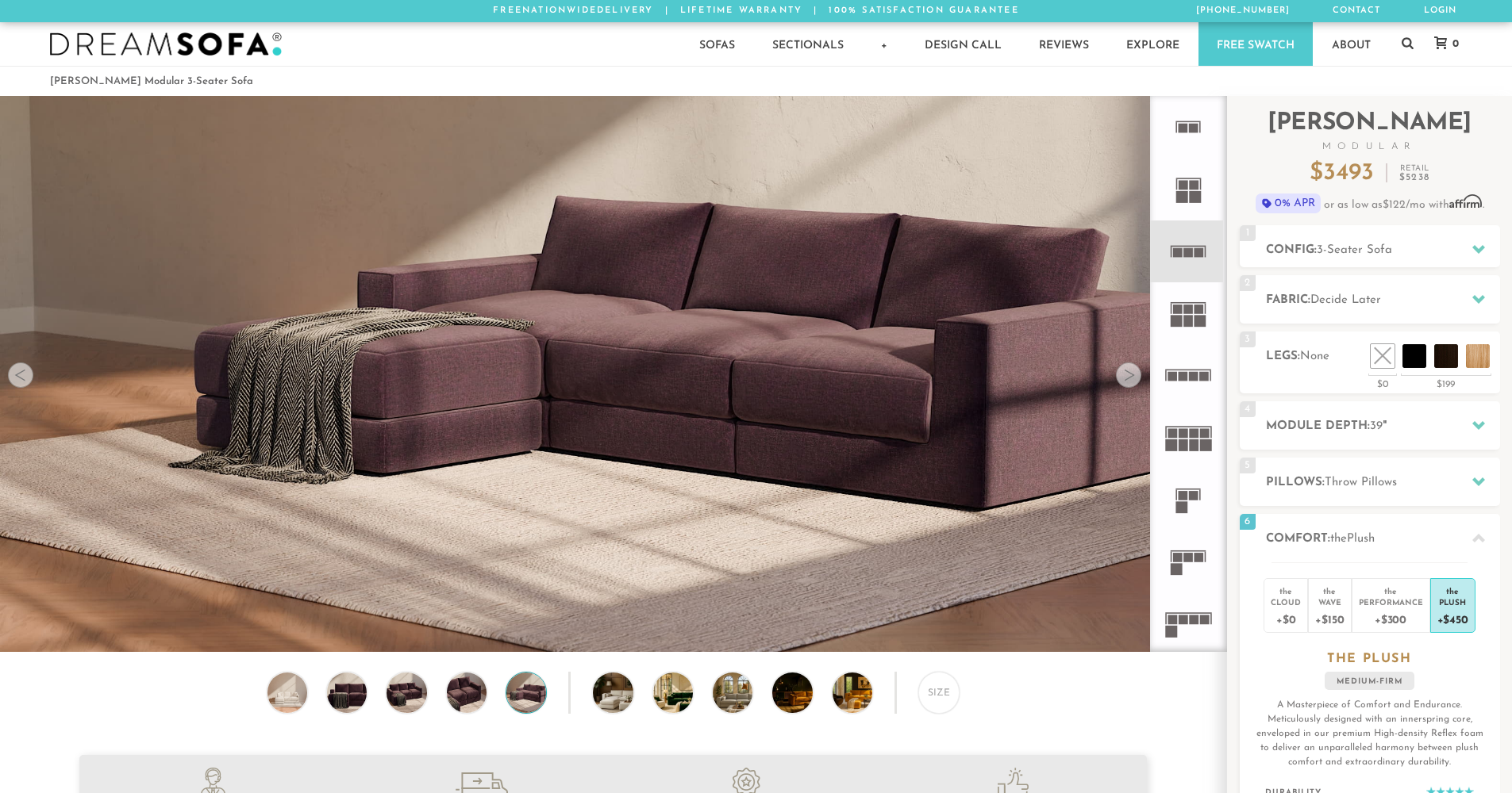
click at [1123, 385] on div at bounding box center [1129, 375] width 25 height 25
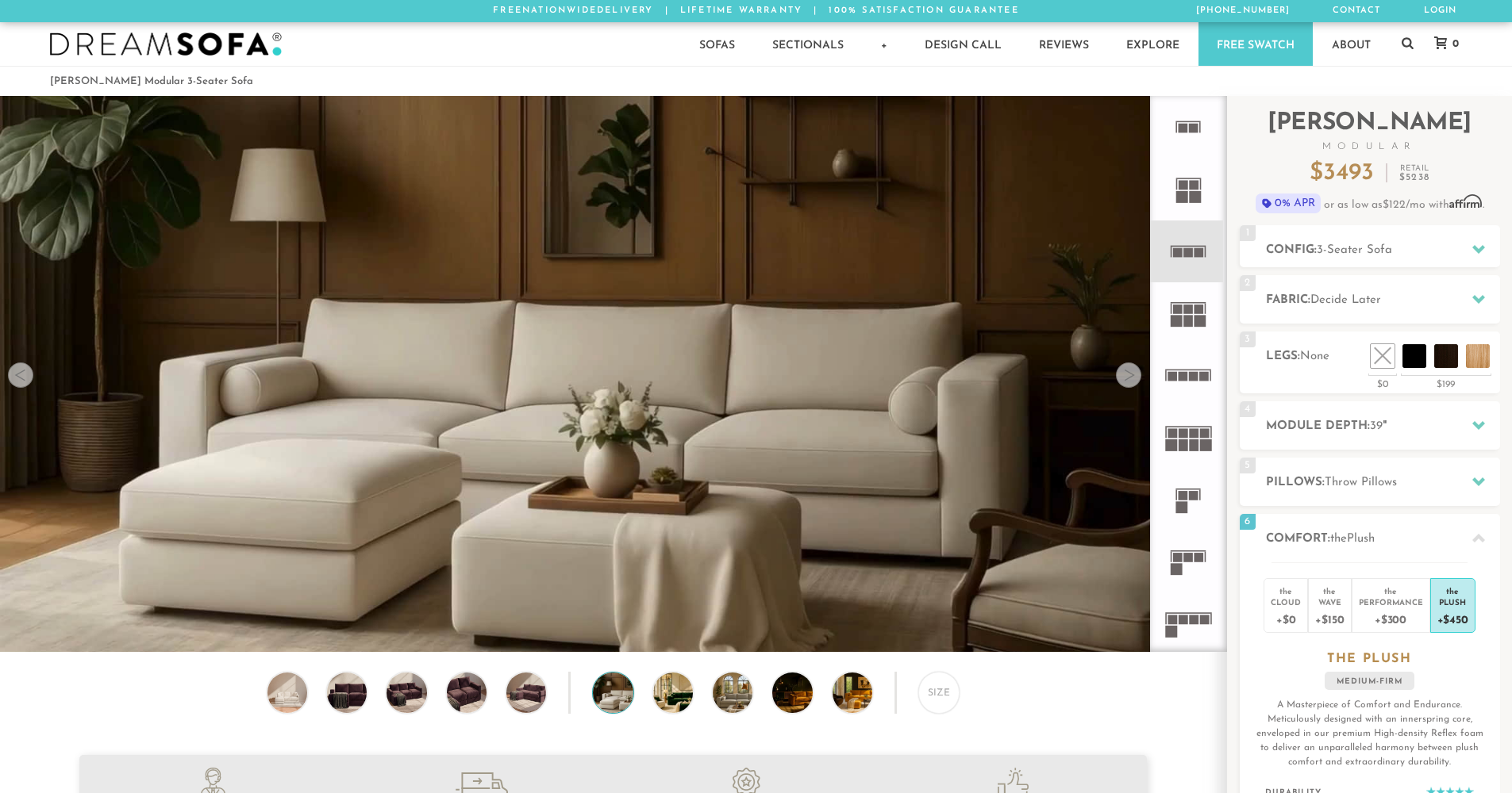
click at [1123, 385] on div at bounding box center [1129, 375] width 25 height 25
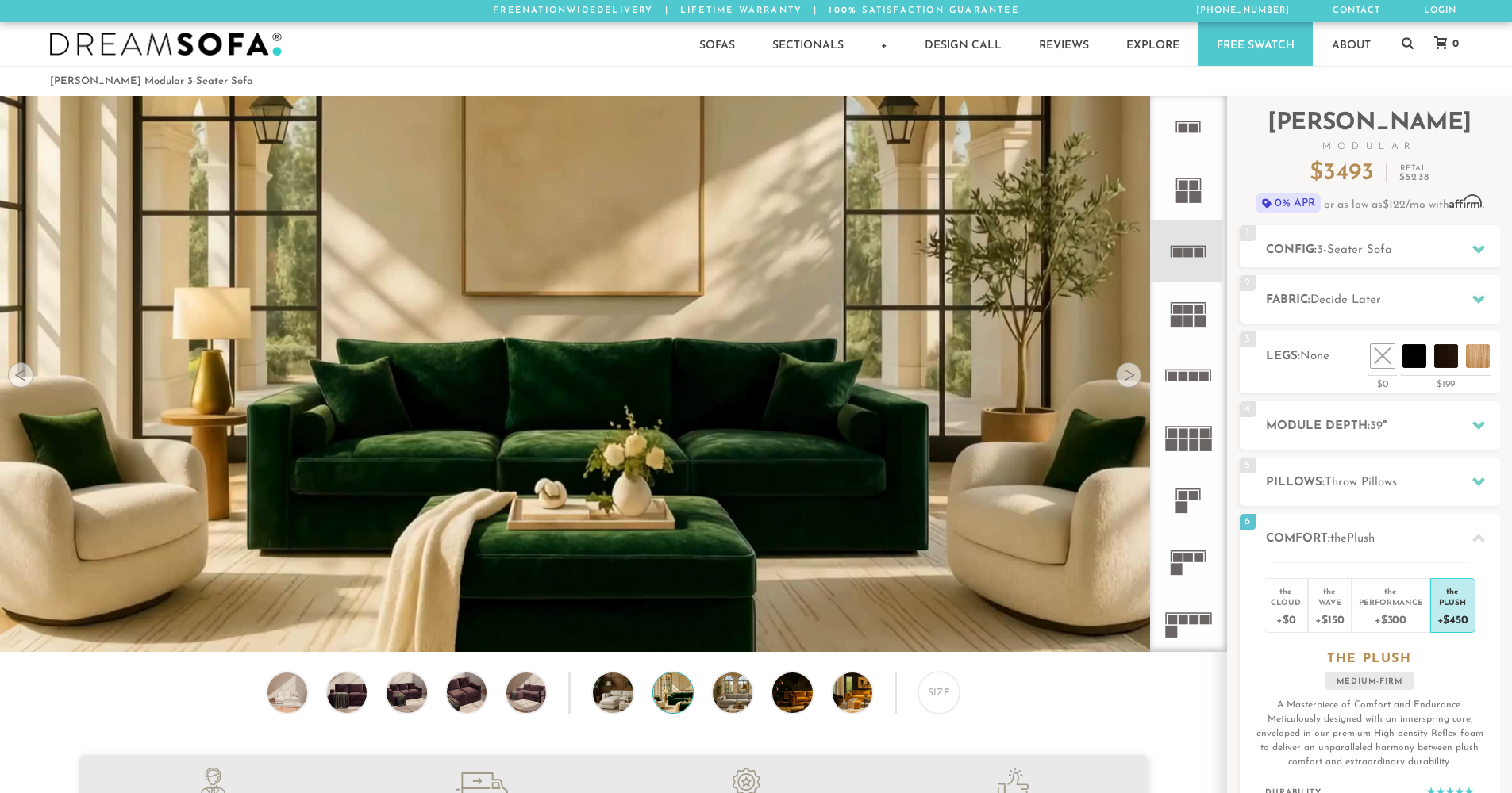
click at [1123, 385] on div at bounding box center [1129, 375] width 25 height 25
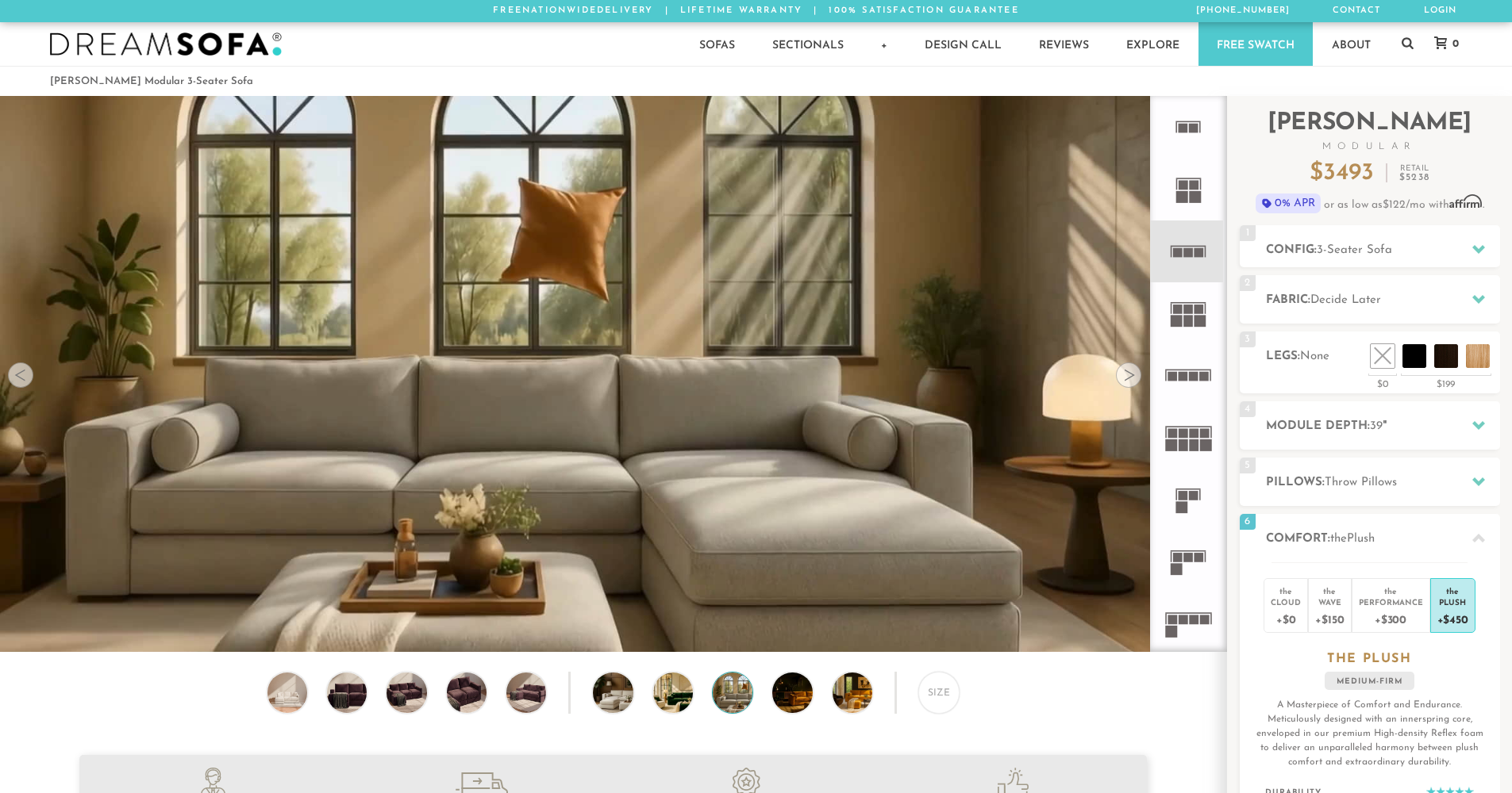
click at [1123, 385] on div at bounding box center [1129, 375] width 25 height 25
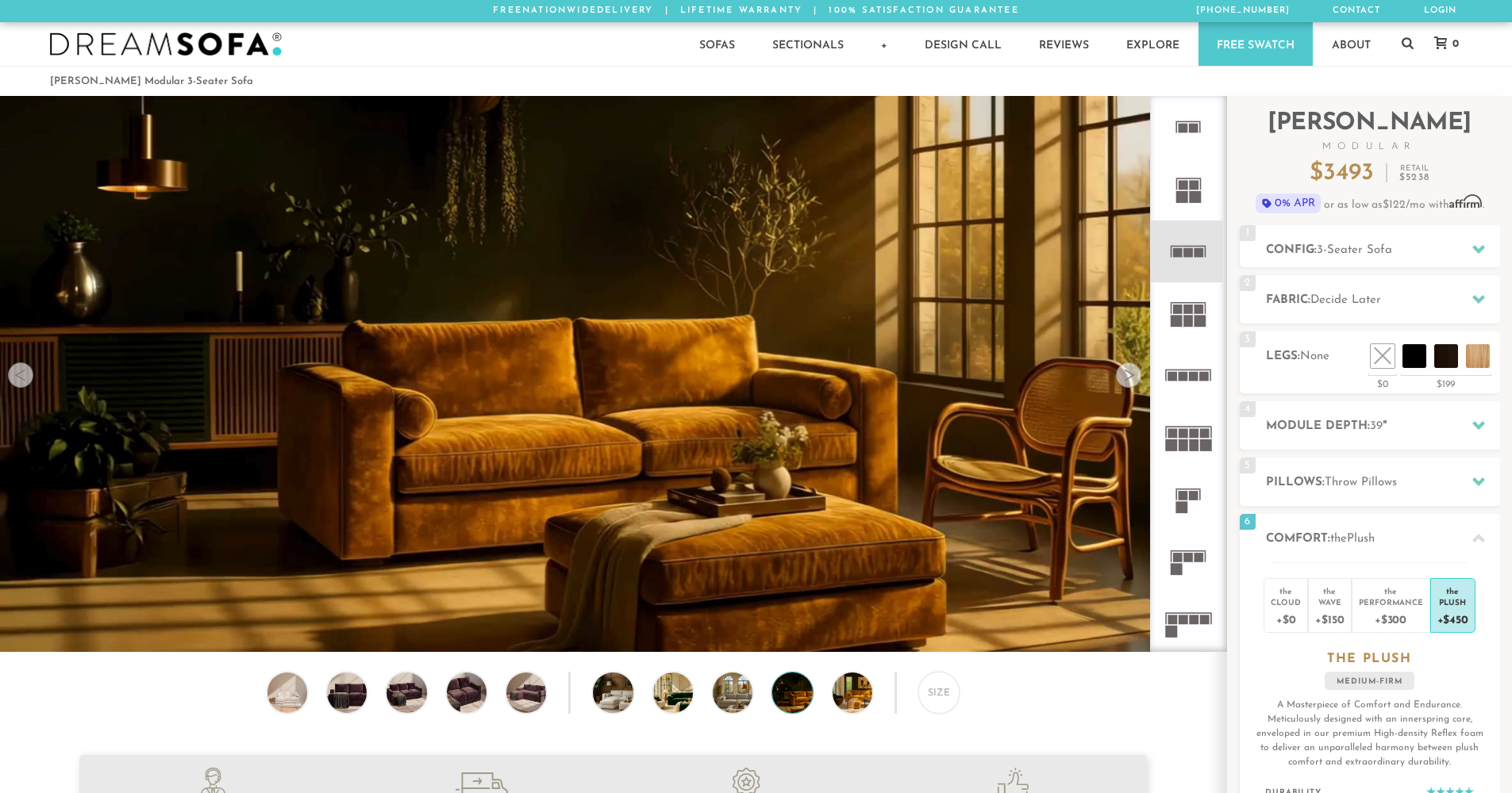
click at [1123, 385] on div at bounding box center [1129, 375] width 25 height 25
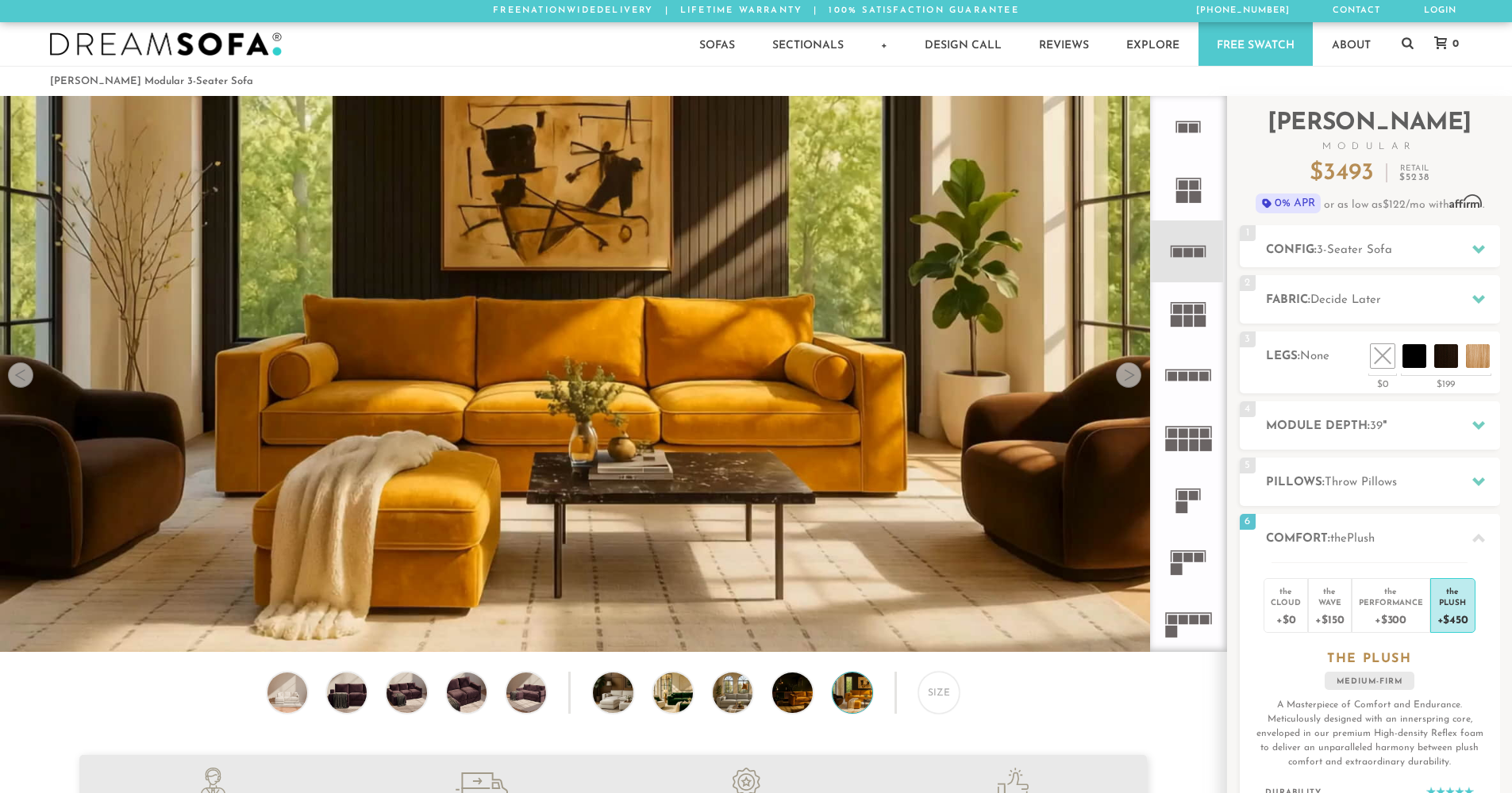
click at [1123, 385] on div at bounding box center [1129, 375] width 25 height 25
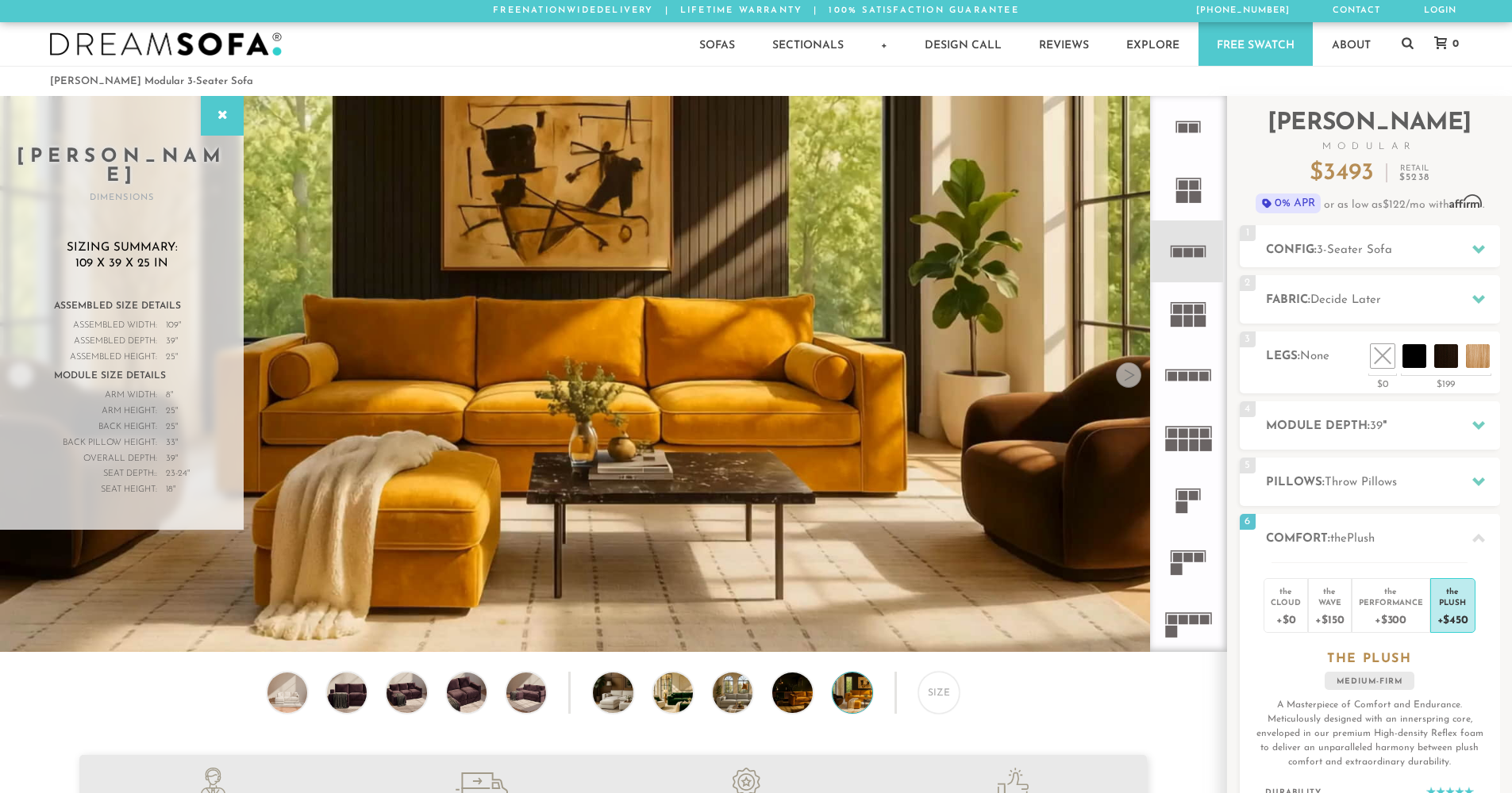
click at [1123, 385] on div at bounding box center [1129, 375] width 25 height 25
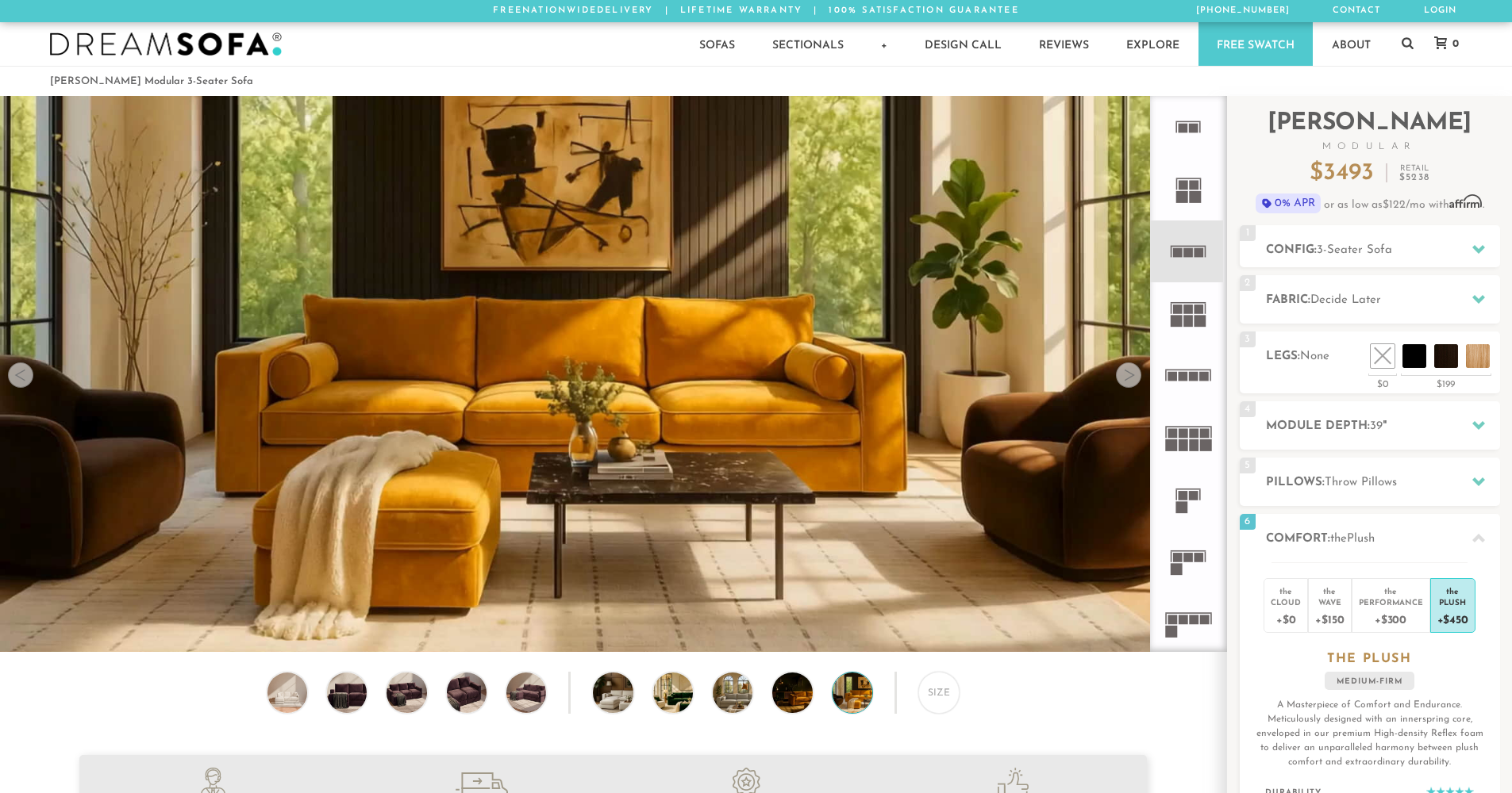
click at [1123, 385] on div at bounding box center [1129, 375] width 25 height 25
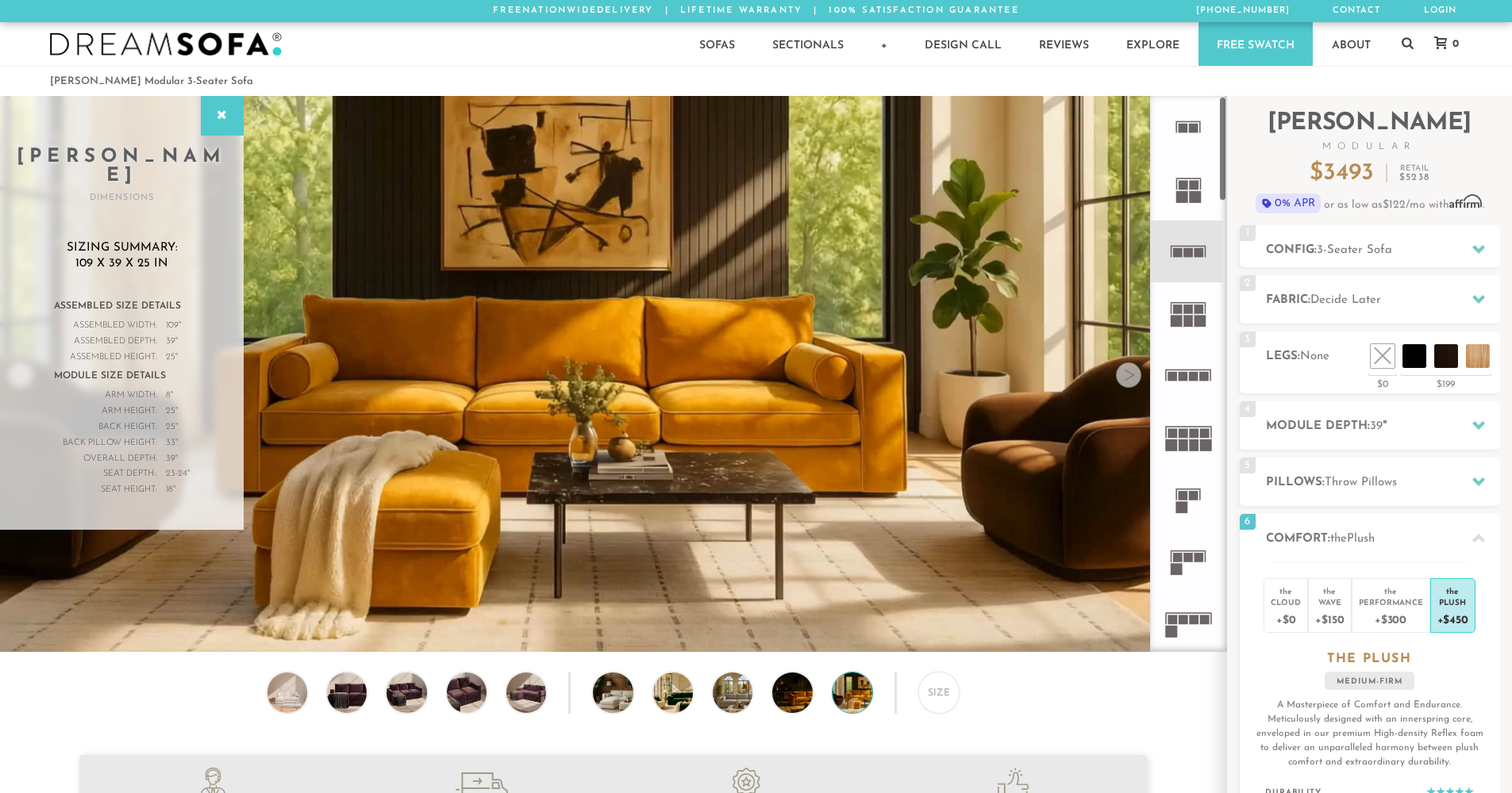
click at [1201, 446] on rect at bounding box center [1205, 445] width 12 height 12
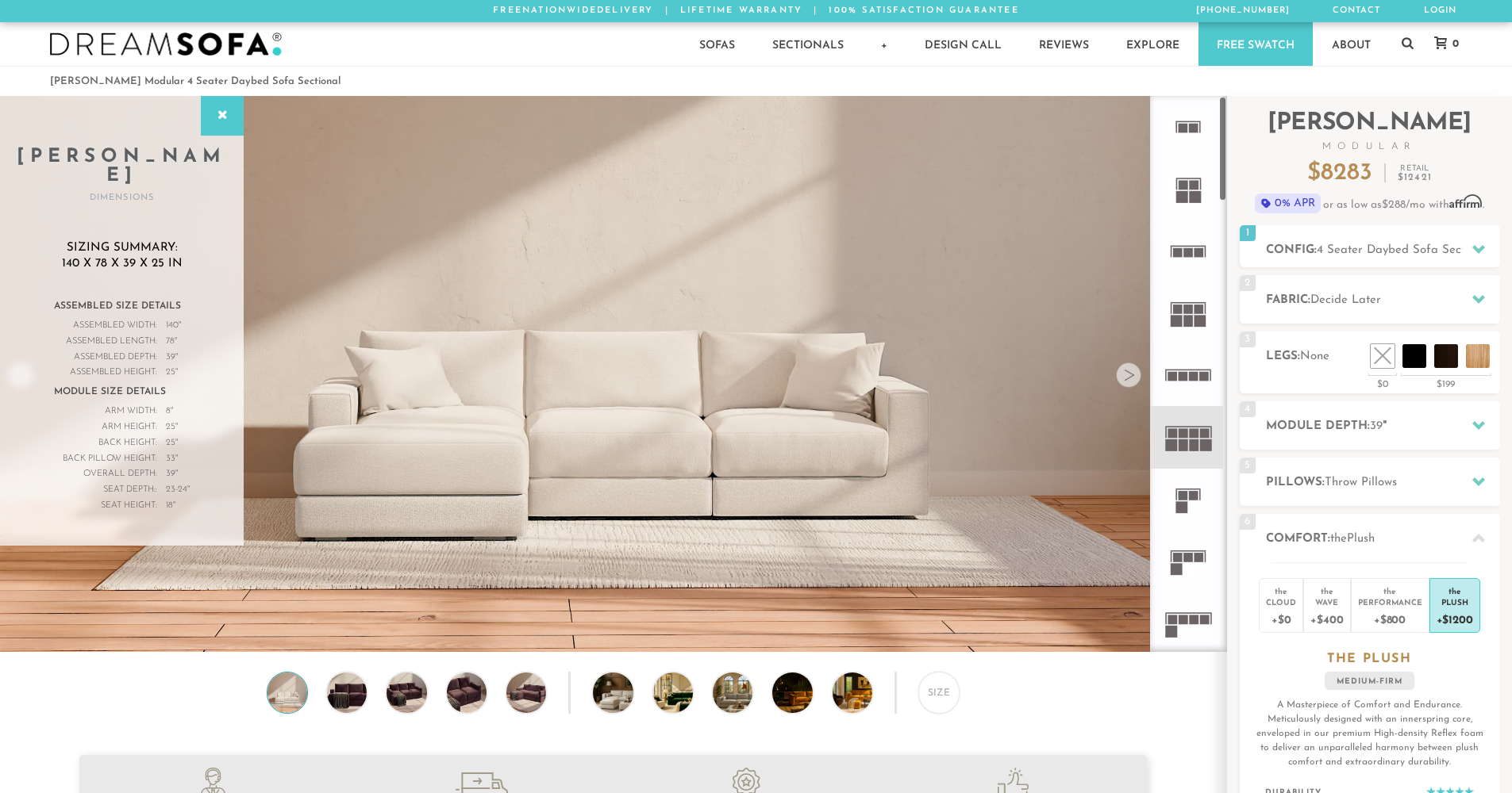
click at [1183, 493] on rect at bounding box center [1183, 495] width 10 height 10
click at [1187, 430] on rect at bounding box center [1183, 434] width 10 height 10
click at [1194, 486] on icon at bounding box center [1187, 499] width 62 height 61
click at [1474, 266] on div "Introducing [PERSON_NAME] Modular $ 3493 Retail $ 5238 $ 3493 Retail $ 5238 0% …" at bounding box center [1370, 539] width 260 height 886
click at [1464, 249] on div at bounding box center [1478, 249] width 33 height 33
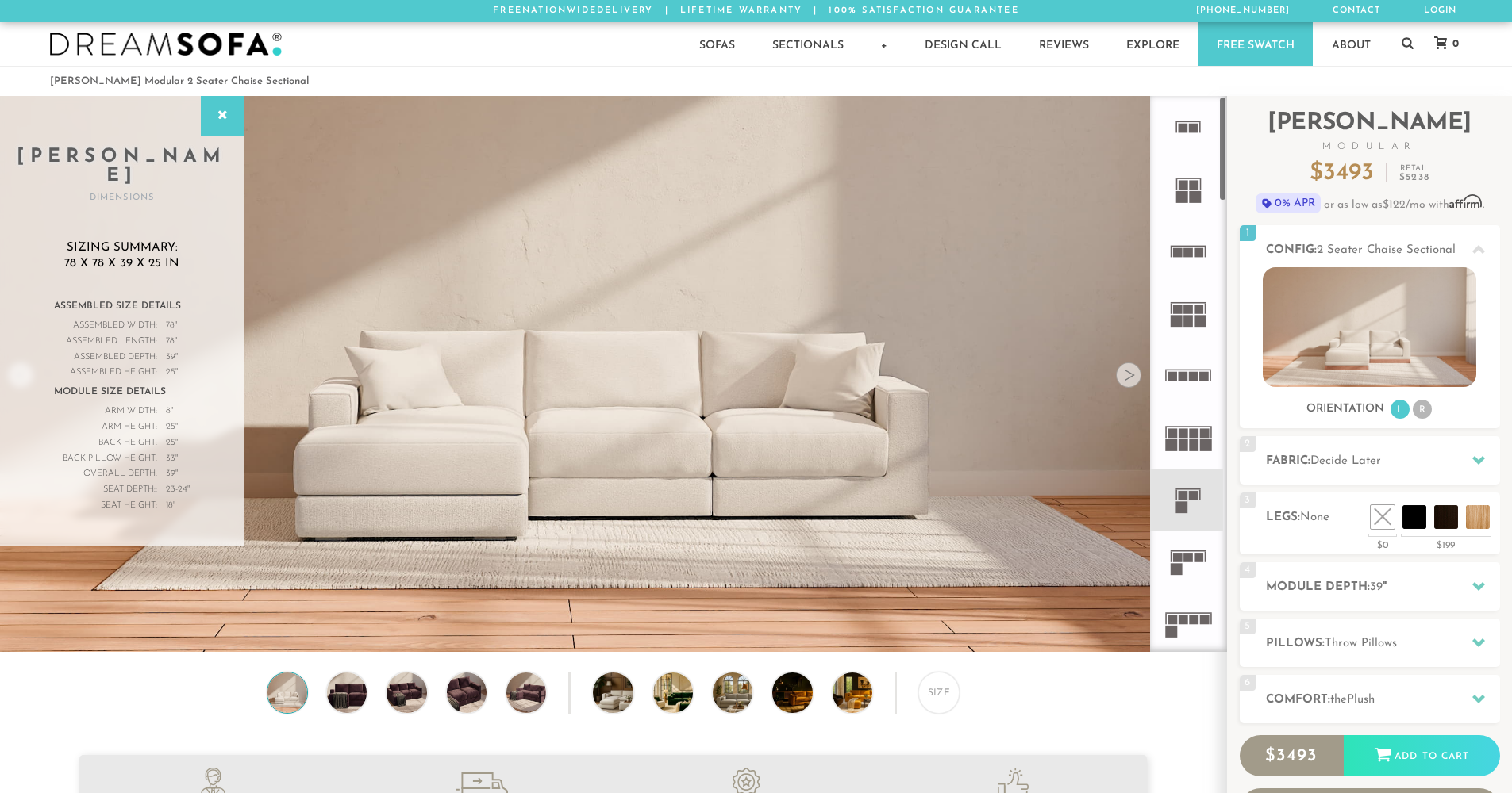
click at [1183, 452] on icon at bounding box center [1187, 437] width 62 height 61
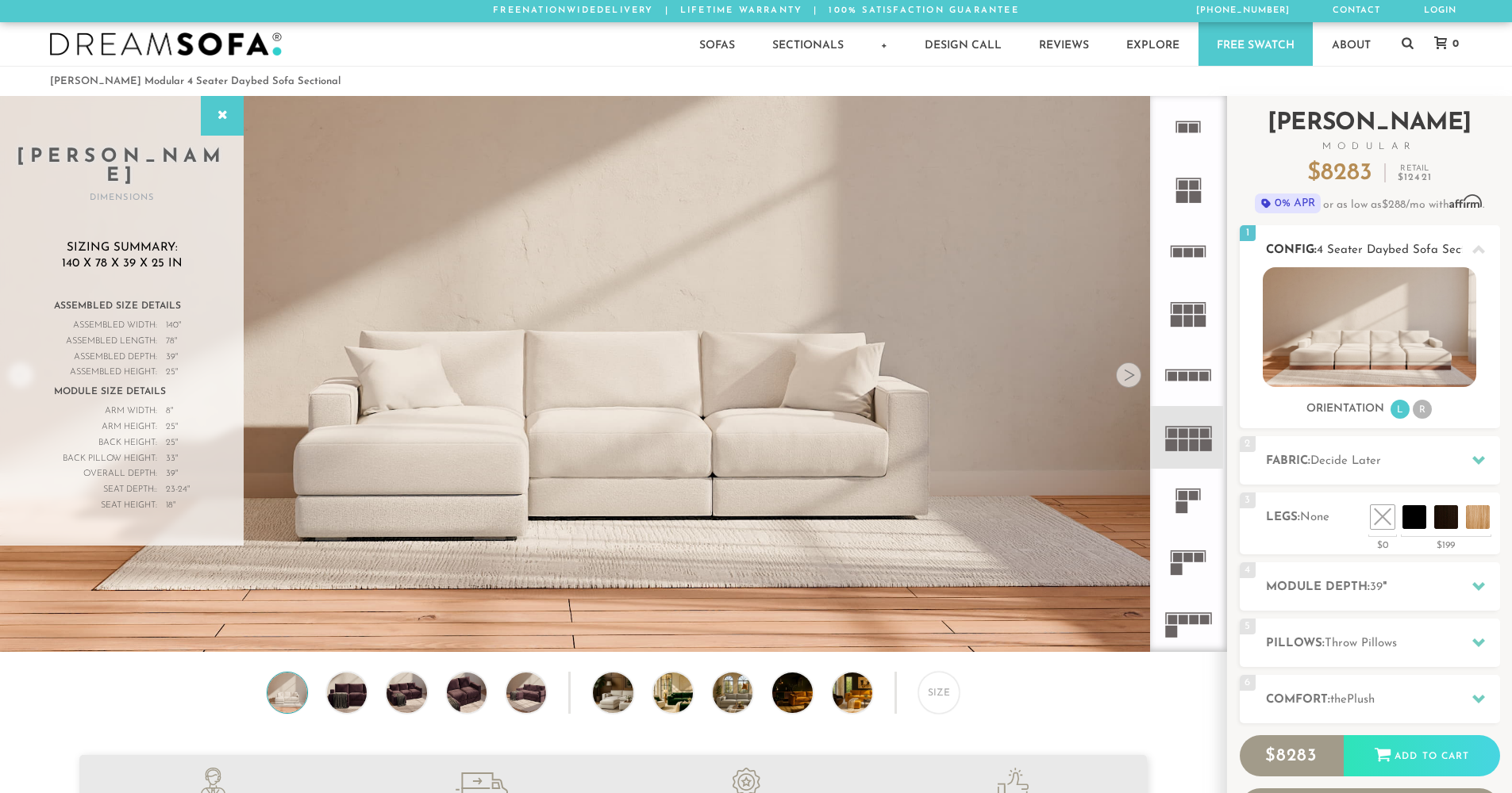
click at [1422, 412] on li "R" at bounding box center [1422, 409] width 19 height 19
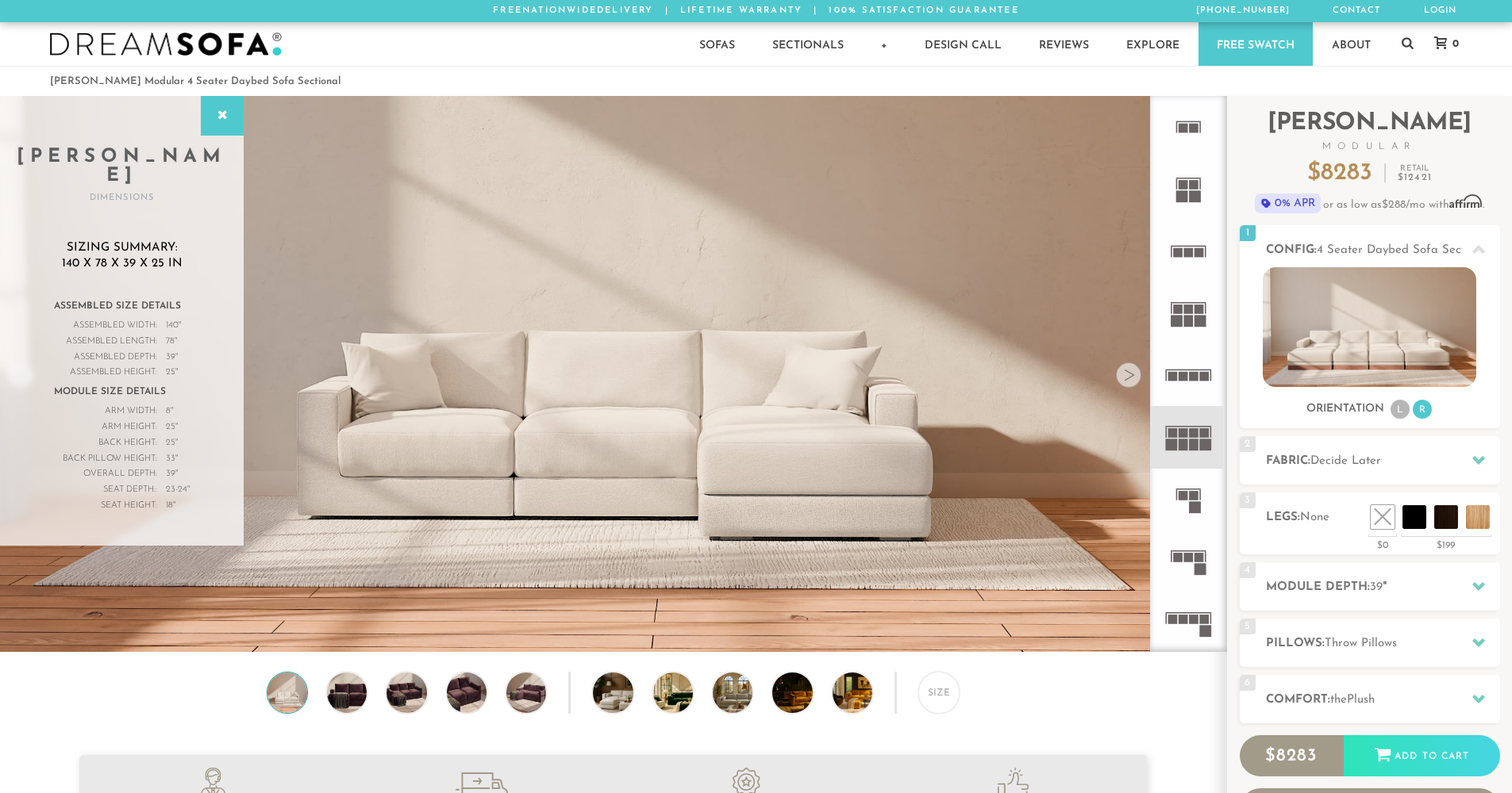
click at [1180, 315] on rect at bounding box center [1176, 320] width 12 height 12
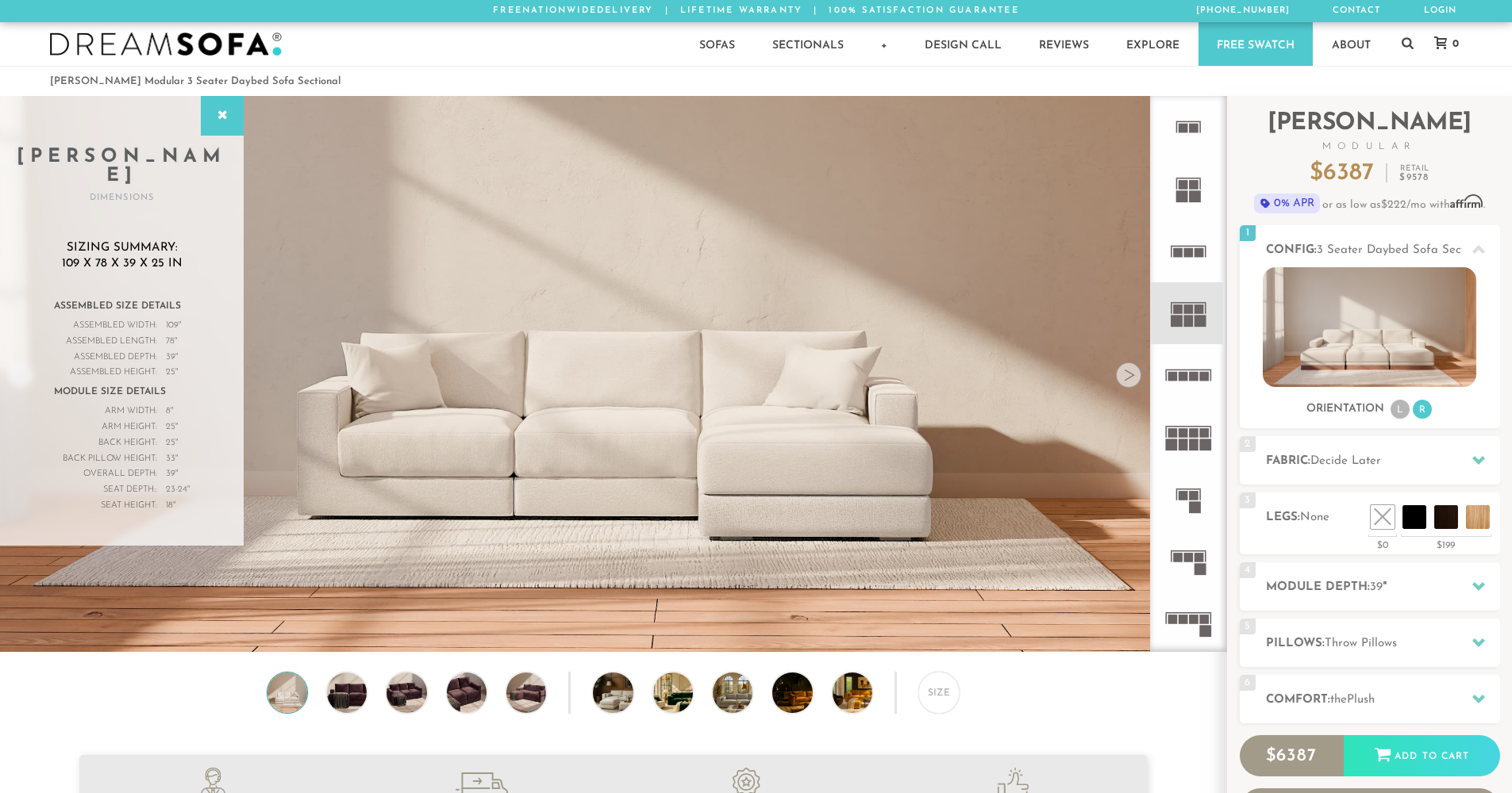
click at [1184, 262] on icon at bounding box center [1187, 251] width 62 height 61
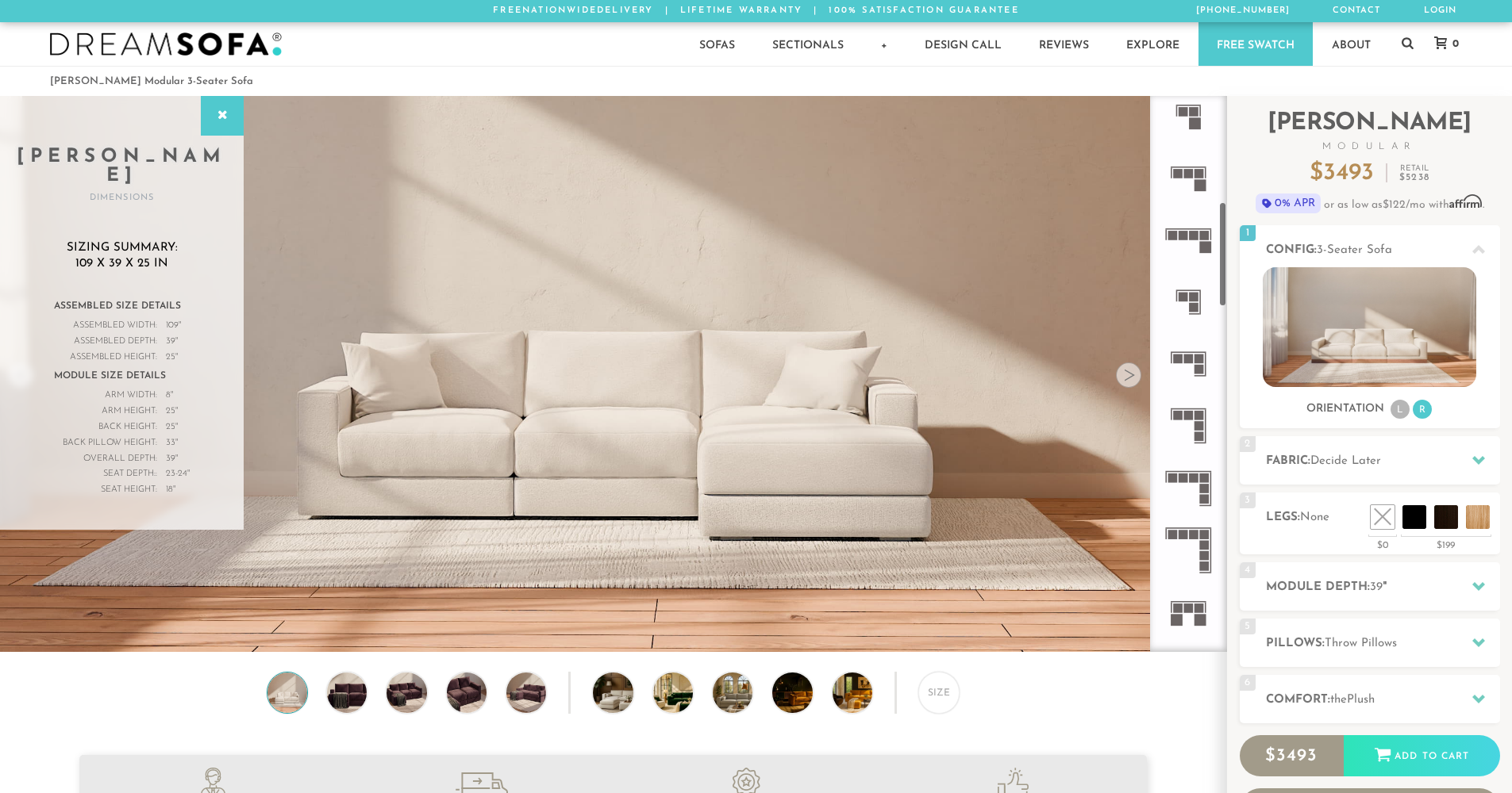
scroll to position [560, 0]
